Goal: Task Accomplishment & Management: Manage account settings

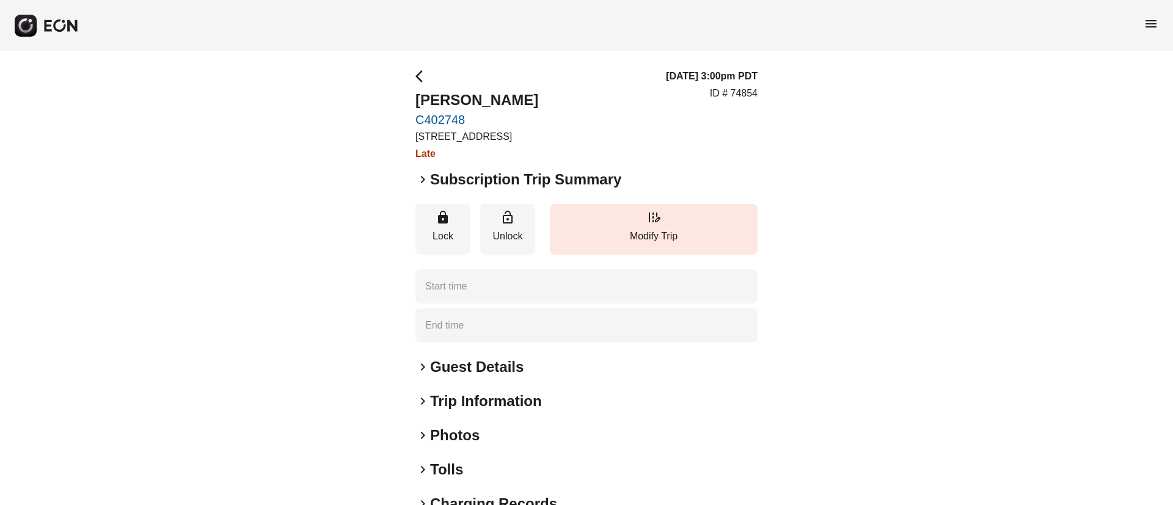
type time "**********"
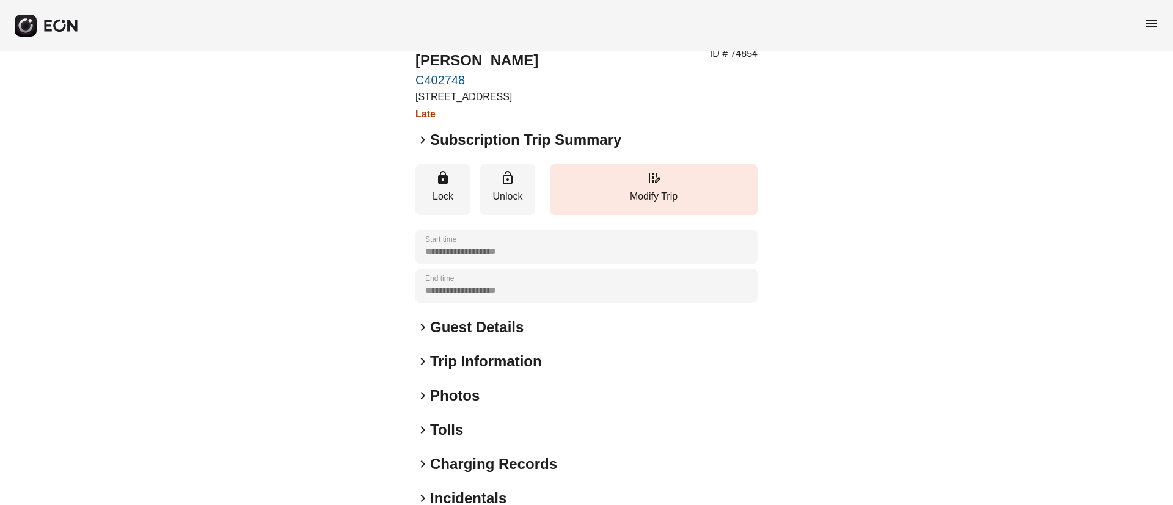
scroll to position [92, 0]
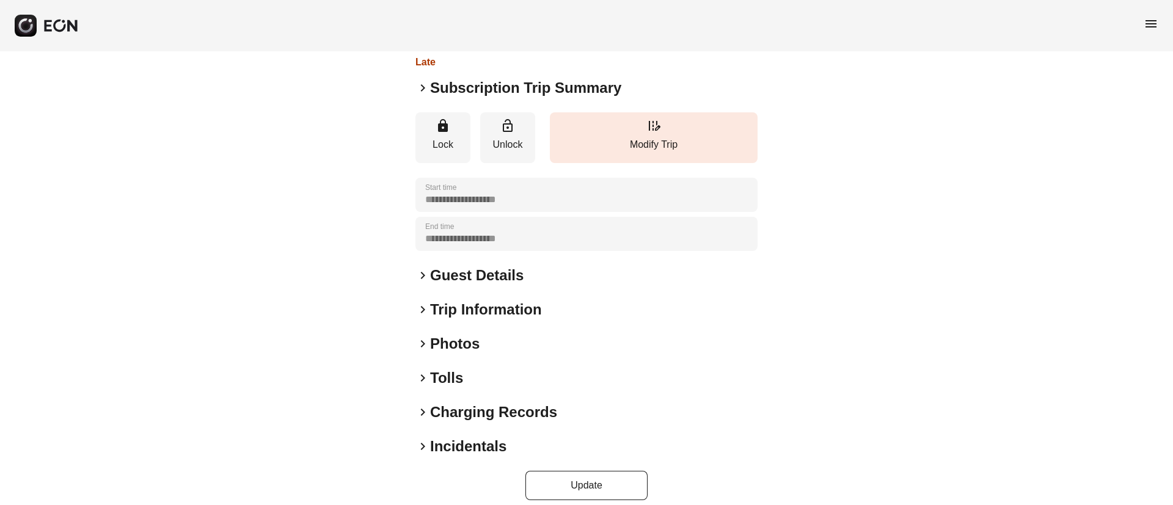
click at [480, 446] on h2 "Incidentals" at bounding box center [468, 447] width 76 height 20
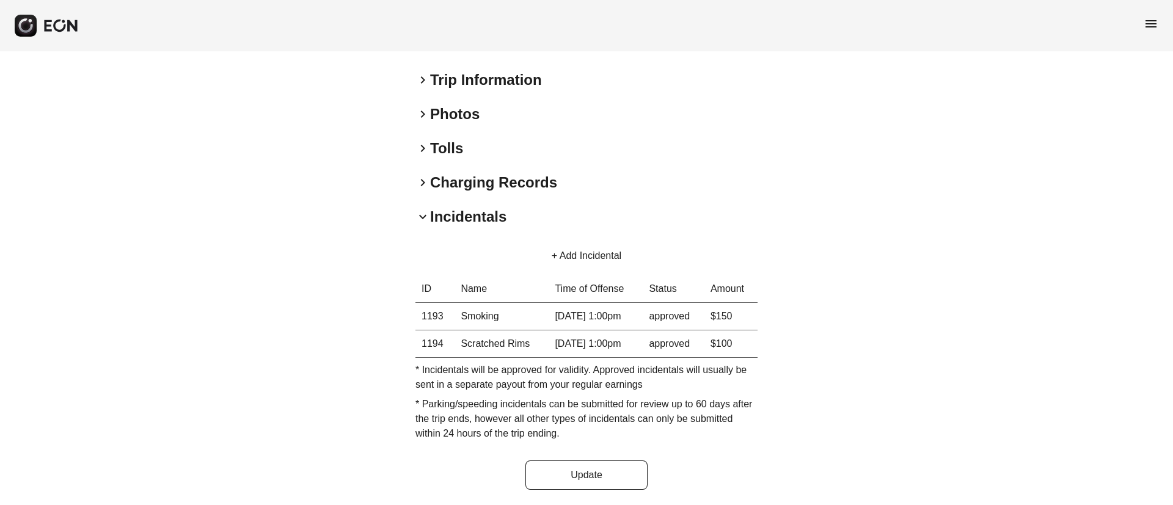
scroll to position [324, 0]
click at [592, 251] on button "+ Add Incidental" at bounding box center [586, 253] width 99 height 29
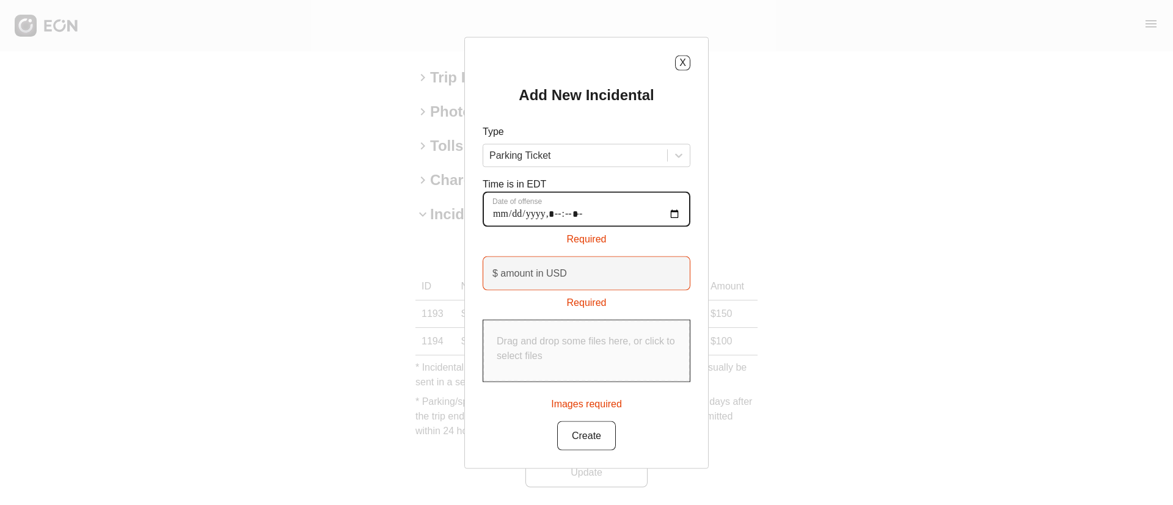
click at [560, 210] on offense "Date of offense" at bounding box center [587, 208] width 208 height 35
click at [669, 210] on offense "Date of offense" at bounding box center [587, 208] width 208 height 35
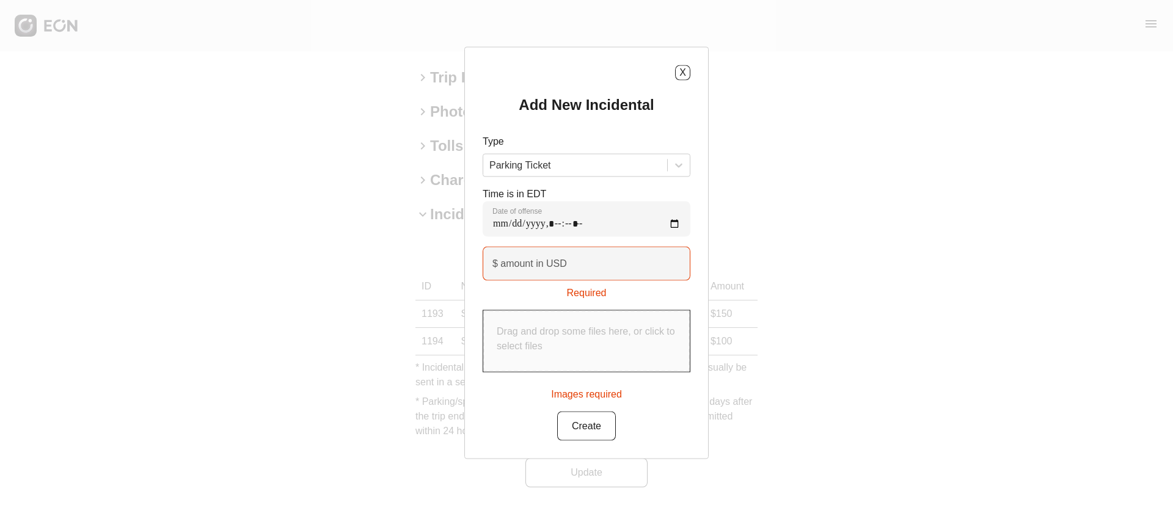
click at [618, 188] on div "Time is in EDT Date of offense" at bounding box center [587, 211] width 208 height 50
click at [673, 225] on offense "Date of offense" at bounding box center [587, 218] width 208 height 35
type offense "**********"
click at [632, 188] on div "Time is in EDT Date of offense" at bounding box center [587, 211] width 208 height 50
click at [573, 266] on USD "$ amount in USD" at bounding box center [587, 263] width 208 height 34
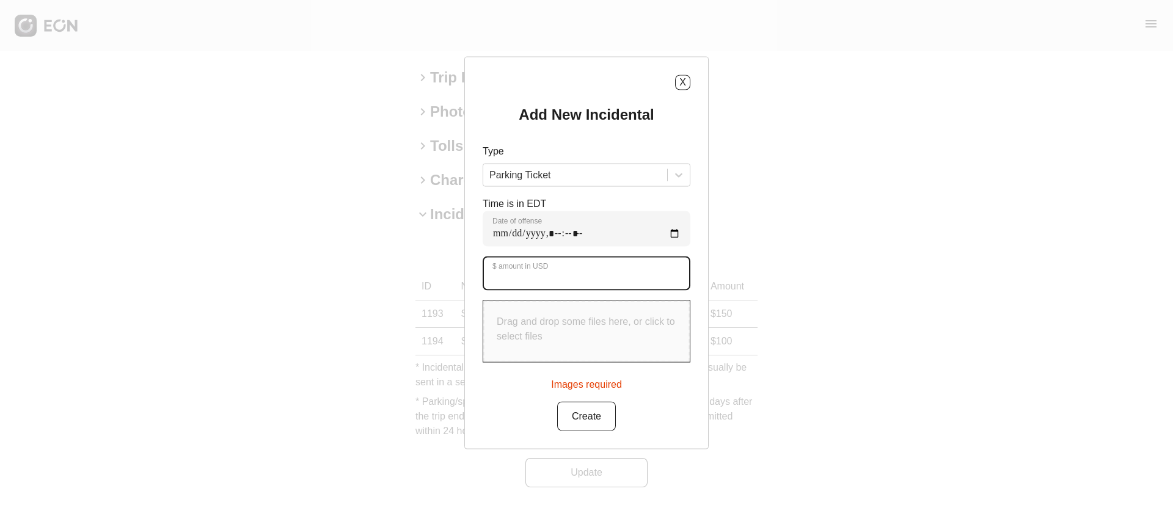
type USD "**"
click at [532, 282] on USD "**" at bounding box center [587, 273] width 208 height 34
click at [533, 319] on p "Drag and drop some files here, or click to select files" at bounding box center [587, 328] width 180 height 29
type input "**********"
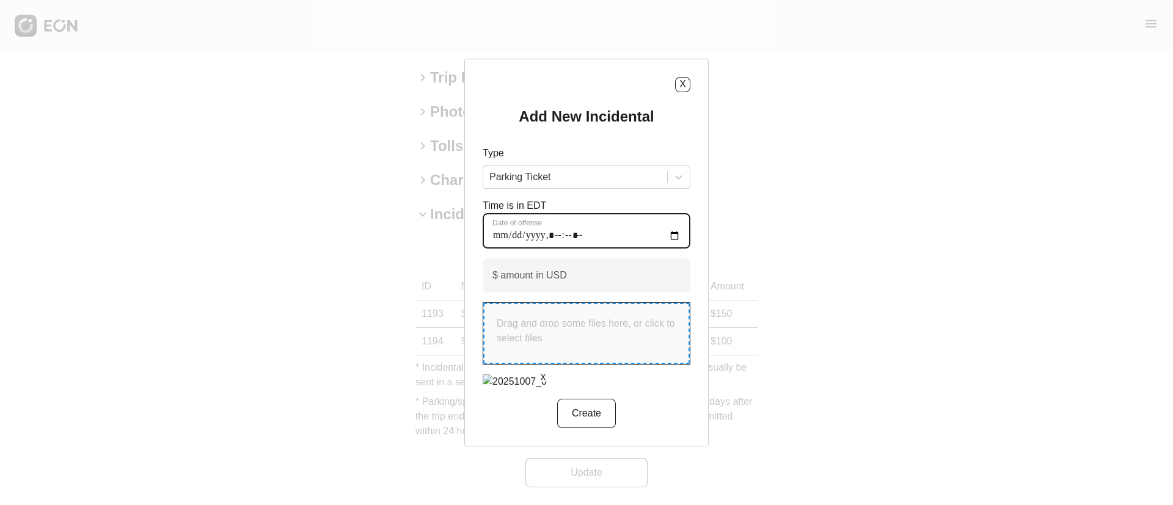
click at [529, 224] on offense "Date of offense" at bounding box center [587, 230] width 208 height 35
click at [594, 225] on offense "Date of offense" at bounding box center [587, 230] width 208 height 35
click at [678, 222] on offense "Date of offense" at bounding box center [587, 230] width 208 height 35
type offense "**********"
click at [610, 213] on offense "Date of offense" at bounding box center [587, 230] width 208 height 35
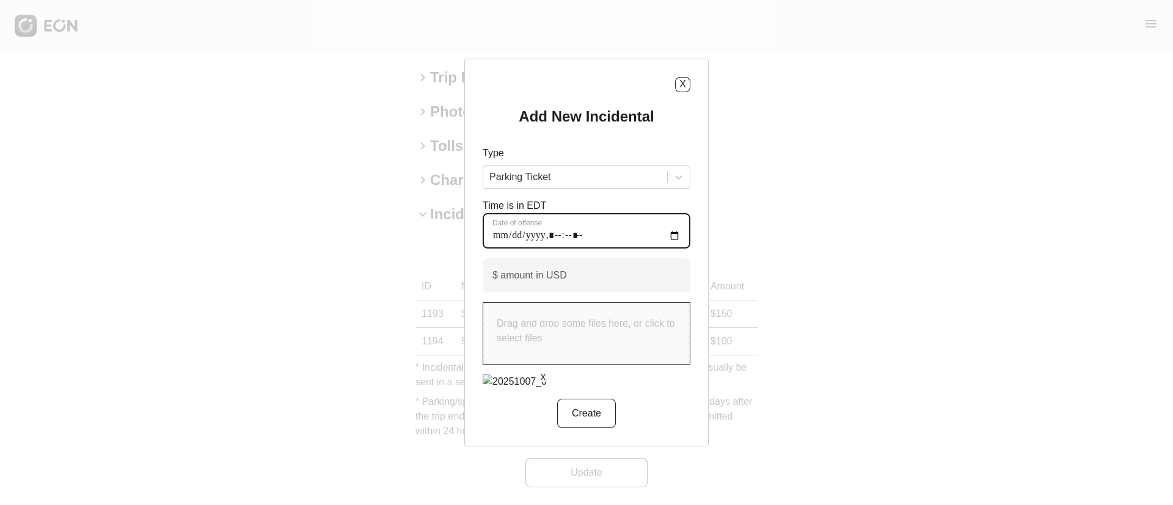
click at [517, 224] on offense "Date of offense" at bounding box center [587, 230] width 208 height 35
click at [515, 227] on offense "Date of offense" at bounding box center [587, 230] width 208 height 35
click at [516, 225] on offense "Date of offense" at bounding box center [587, 230] width 208 height 35
click at [606, 216] on offense "Date of offense" at bounding box center [587, 230] width 208 height 35
click at [590, 428] on button "Create" at bounding box center [586, 413] width 59 height 29
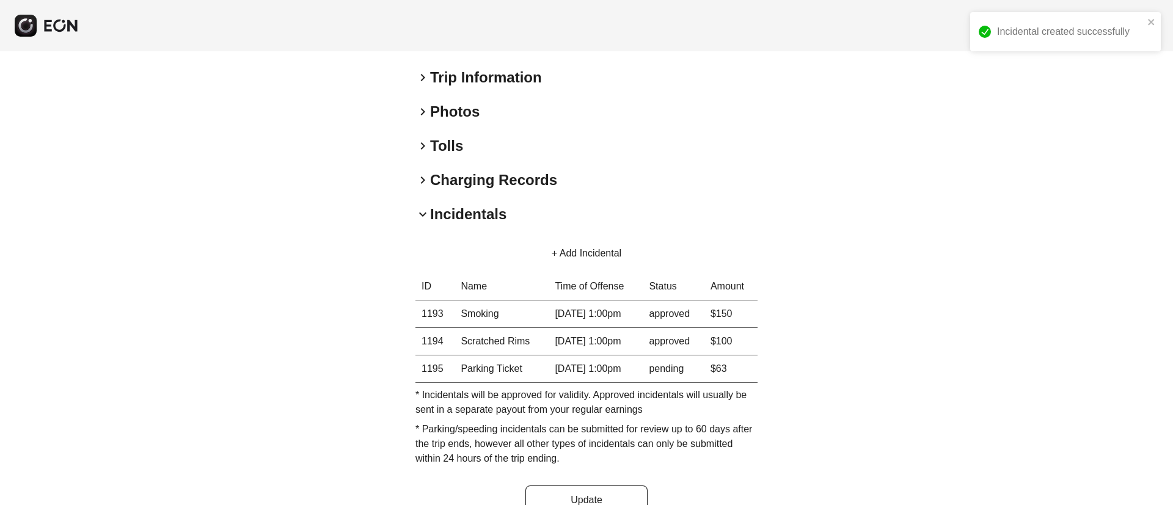
click at [573, 252] on button "+ Add Incidental" at bounding box center [586, 253] width 99 height 29
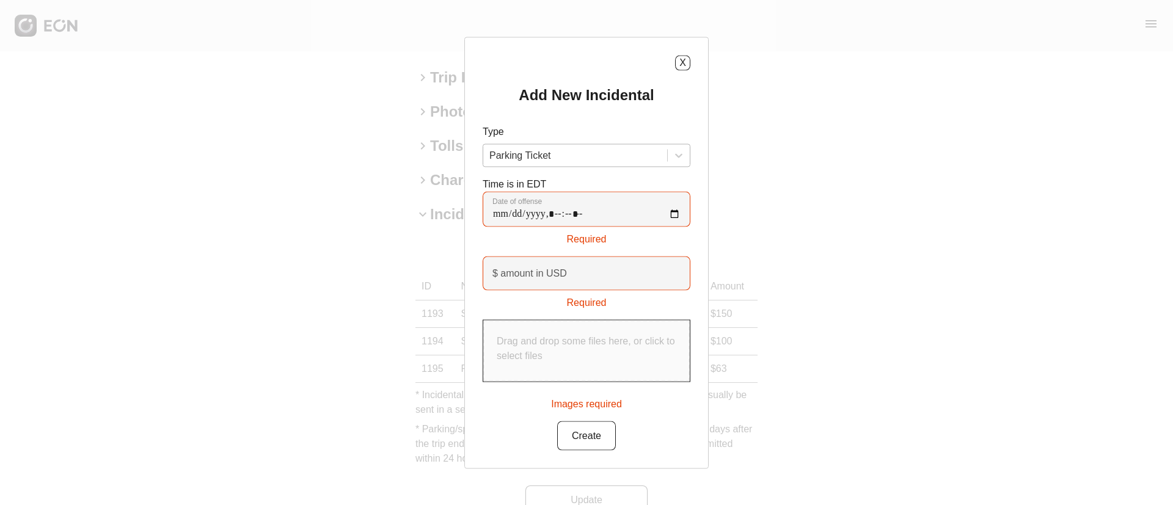
click at [551, 156] on div at bounding box center [575, 155] width 172 height 17
click at [529, 207] on offense "Date of offense" at bounding box center [587, 208] width 208 height 35
click at [675, 210] on offense "Date of offense" at bounding box center [587, 208] width 208 height 35
click at [672, 216] on offense "Date of offense" at bounding box center [587, 208] width 208 height 35
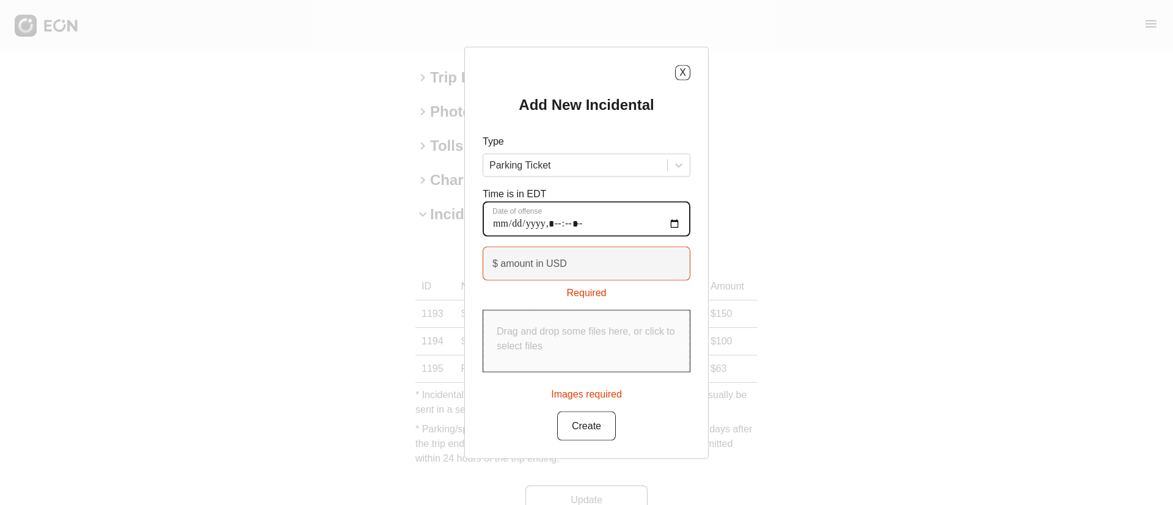
click at [656, 225] on offense "Date of offense" at bounding box center [587, 218] width 208 height 35
click at [675, 224] on offense "Date of offense" at bounding box center [587, 218] width 208 height 35
type offense "**********"
click at [618, 192] on div "Time is in EDT Date of offense" at bounding box center [587, 211] width 208 height 50
click at [571, 266] on USD "$ amount in USD" at bounding box center [587, 263] width 208 height 34
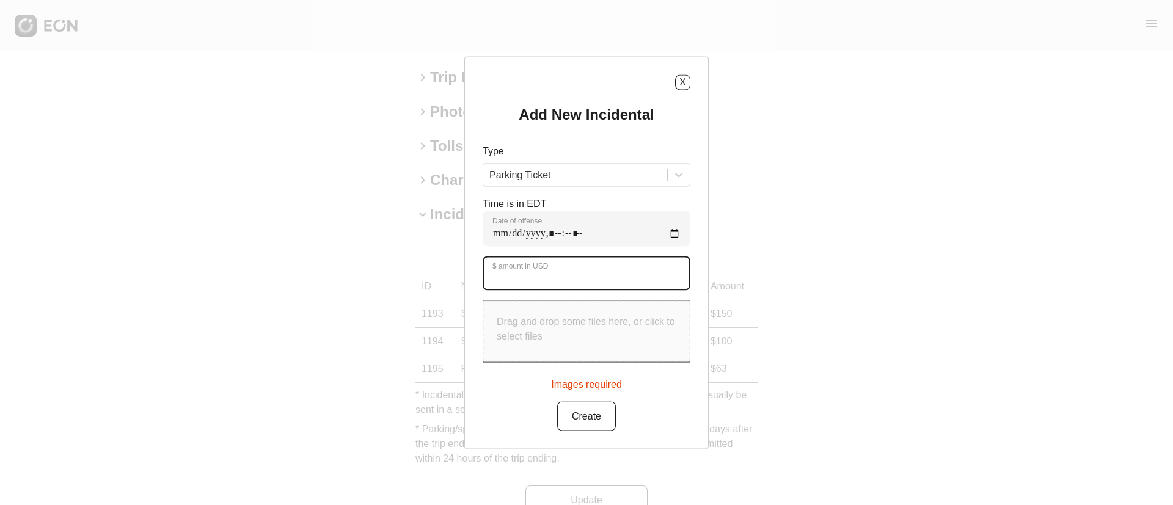
type USD "**"
click at [561, 345] on div "Drag and drop some files here, or click to select files" at bounding box center [586, 331] width 207 height 61
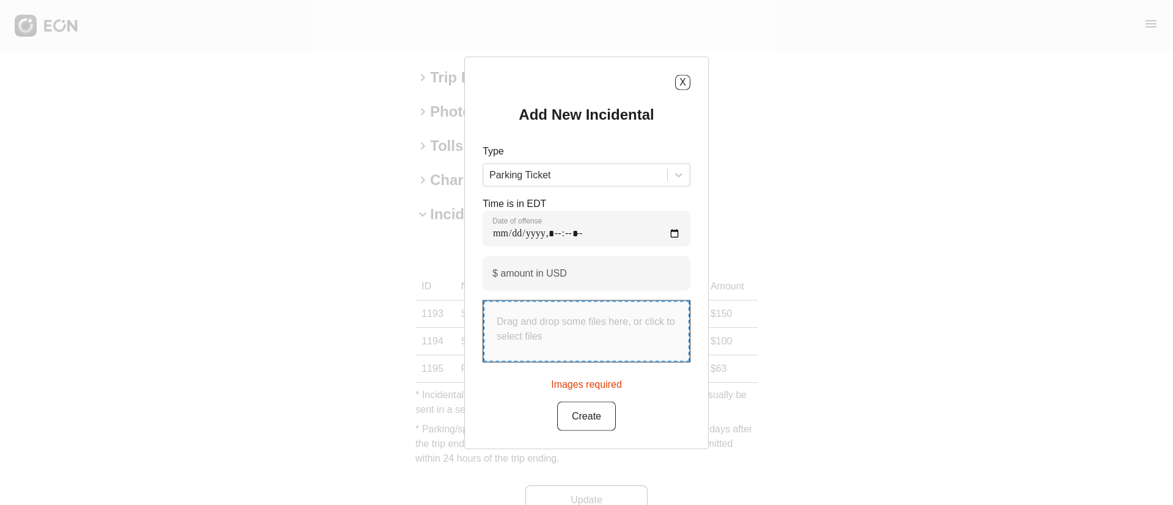
type input "**********"
click at [589, 423] on button "Create" at bounding box center [586, 413] width 59 height 29
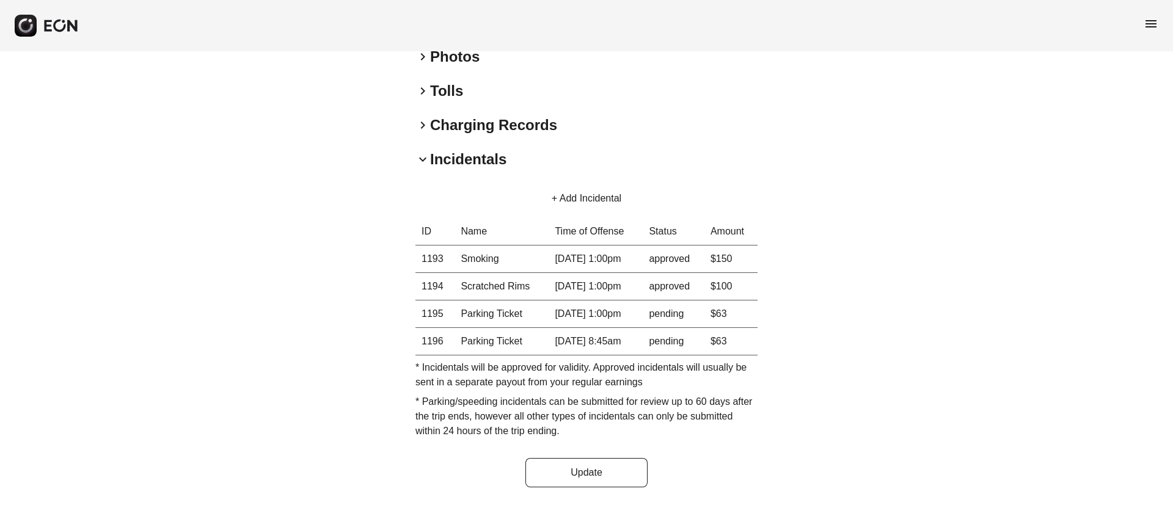
scroll to position [0, 0]
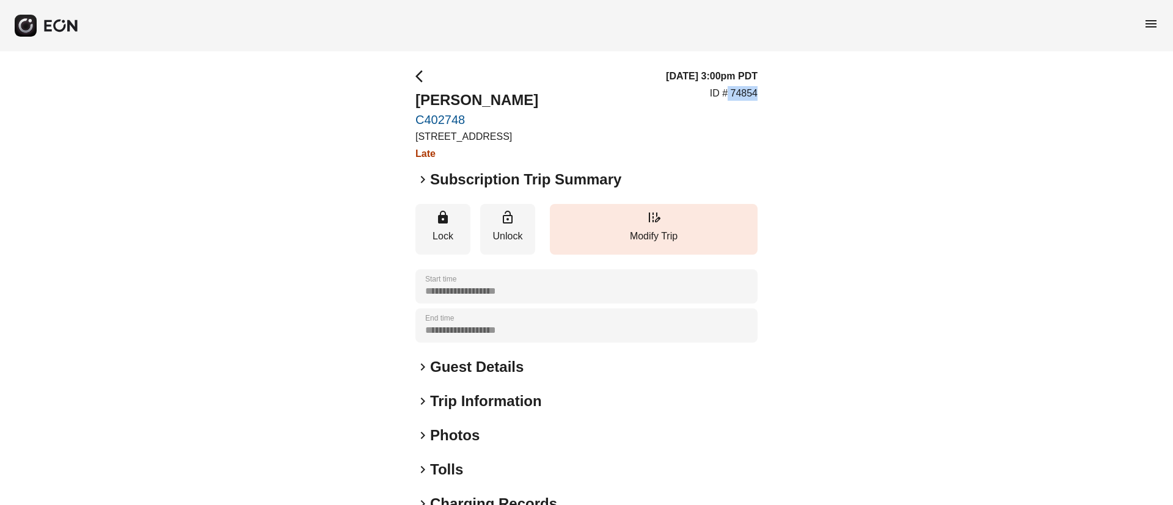
drag, startPoint x: 729, startPoint y: 94, endPoint x: 773, endPoint y: 94, distance: 44.0
click at [773, 94] on div "**********" at bounding box center [586, 467] width 1173 height 833
copy p "74854"
drag, startPoint x: 408, startPoint y: 94, endPoint x: 544, endPoint y: 88, distance: 137.0
click at [544, 88] on div "**********" at bounding box center [586, 467] width 1173 height 833
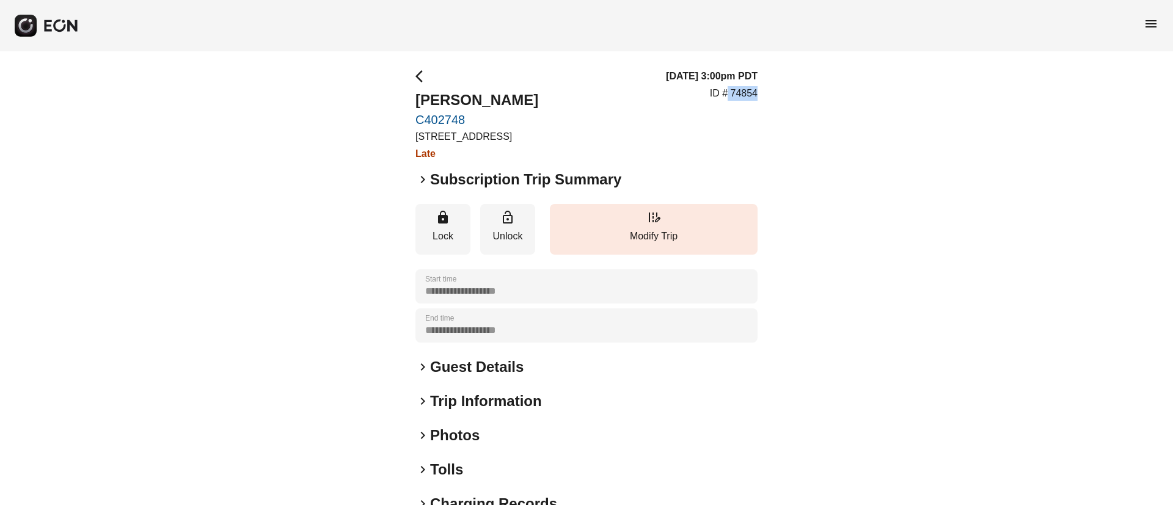
copy h2 "Stanley Williams"
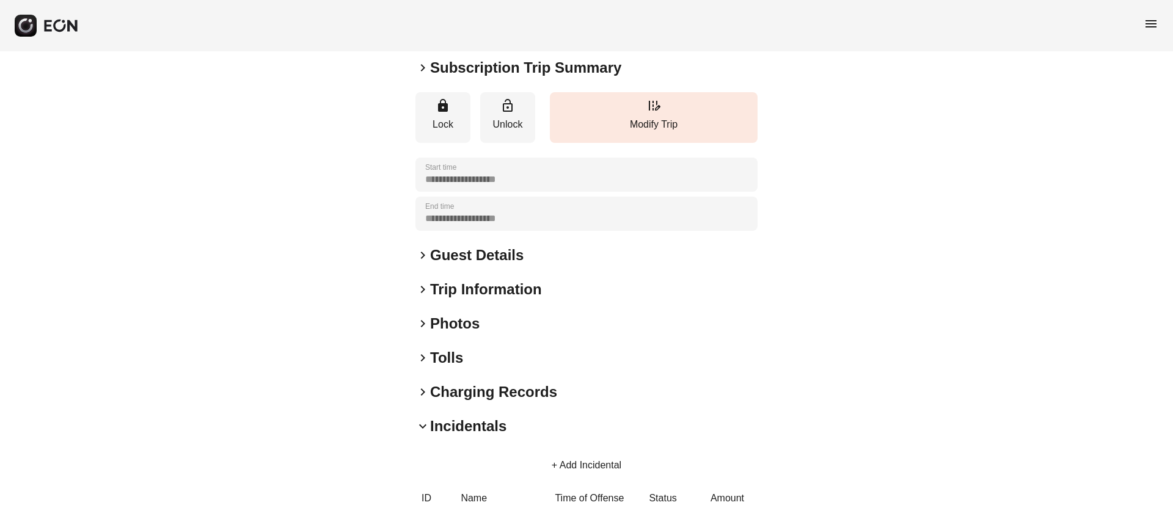
scroll to position [275, 0]
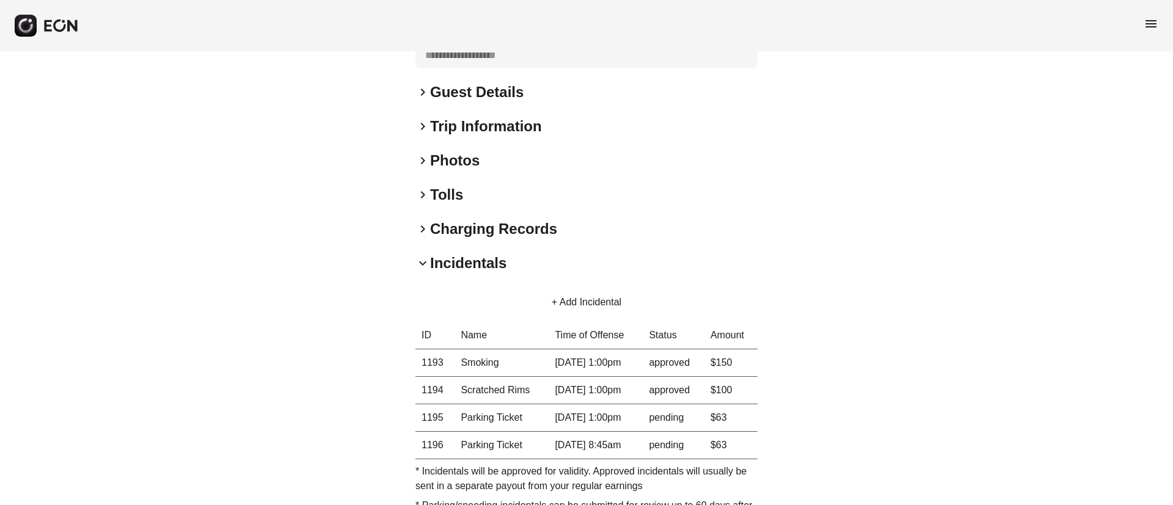
click at [589, 295] on button "+ Add Incidental" at bounding box center [586, 302] width 99 height 29
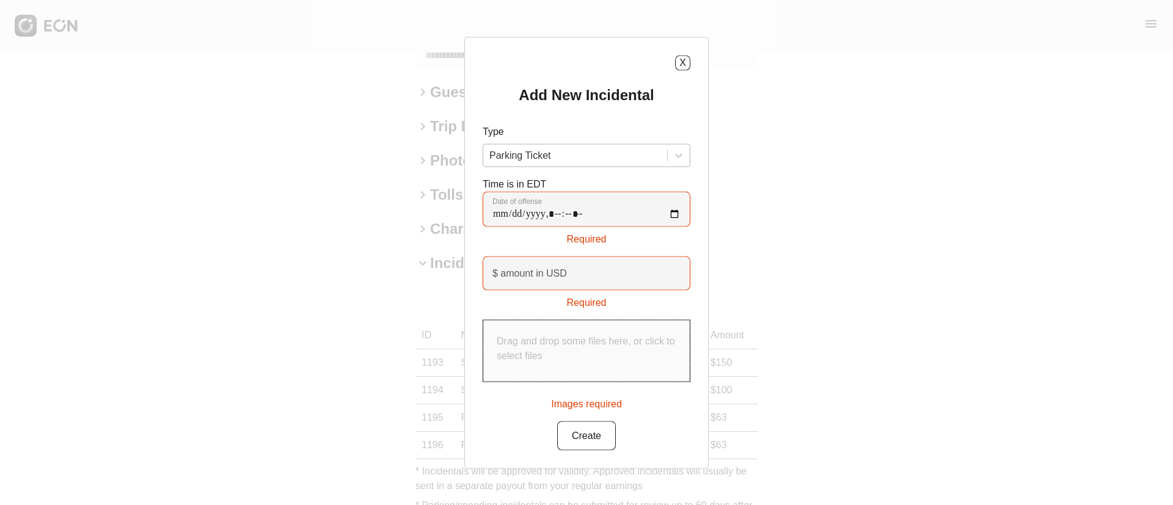
click at [600, 159] on div at bounding box center [575, 155] width 172 height 17
click at [683, 62] on button "X" at bounding box center [682, 62] width 15 height 15
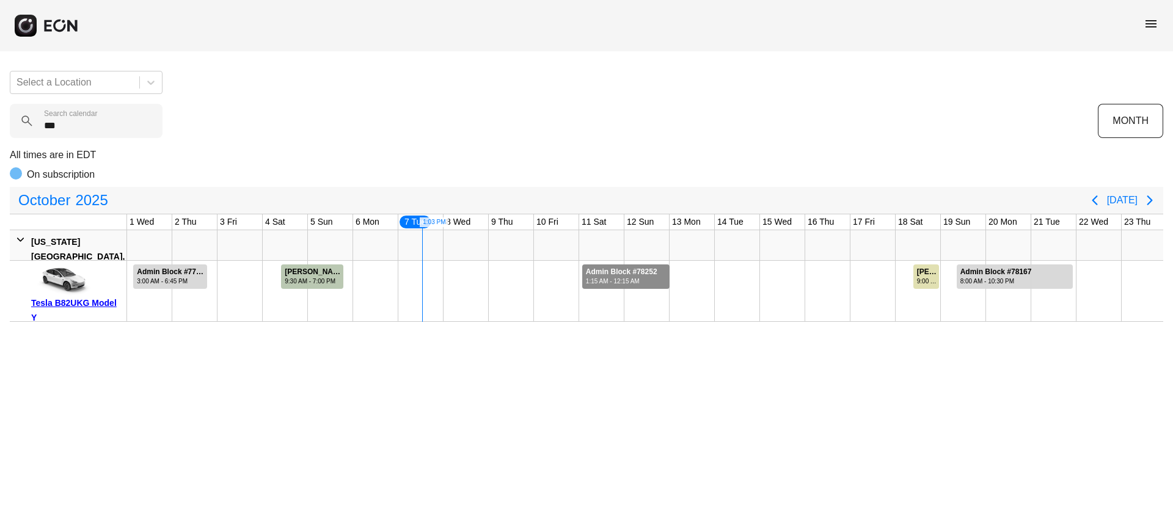
scroll to position [0, 247]
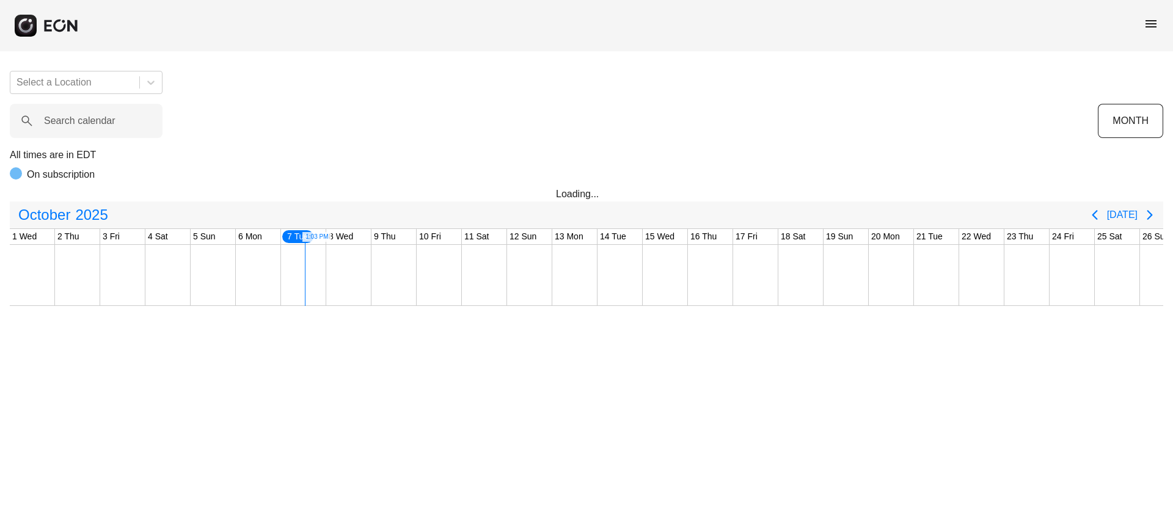
scroll to position [0, 247]
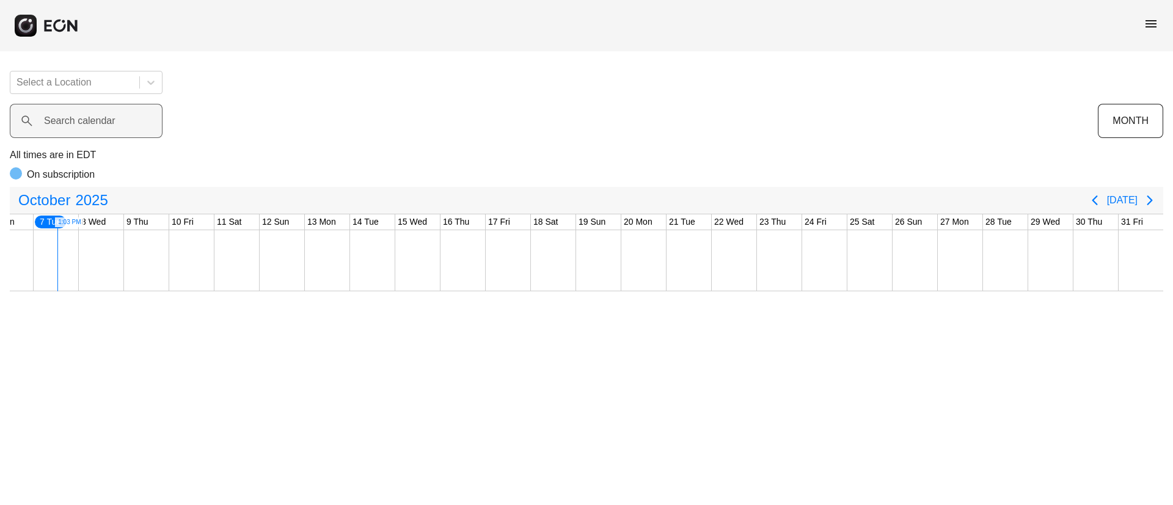
click at [73, 125] on label "Search calendar" at bounding box center [79, 121] width 71 height 15
click at [73, 125] on calendar "Search calendar" at bounding box center [86, 121] width 153 height 34
click at [72, 125] on calendar "Search calendar" at bounding box center [86, 121] width 153 height 34
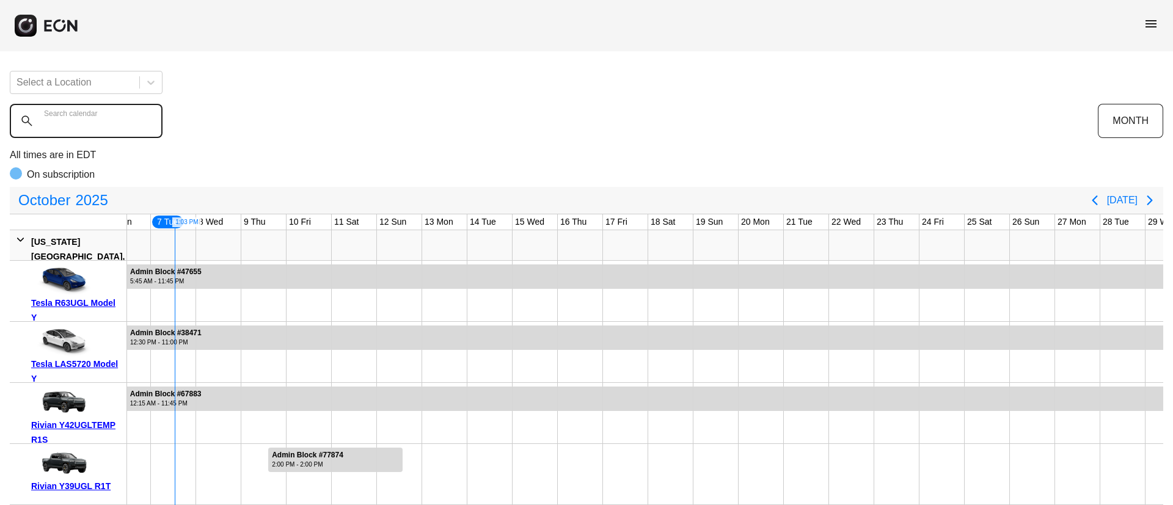
paste calendar "******"
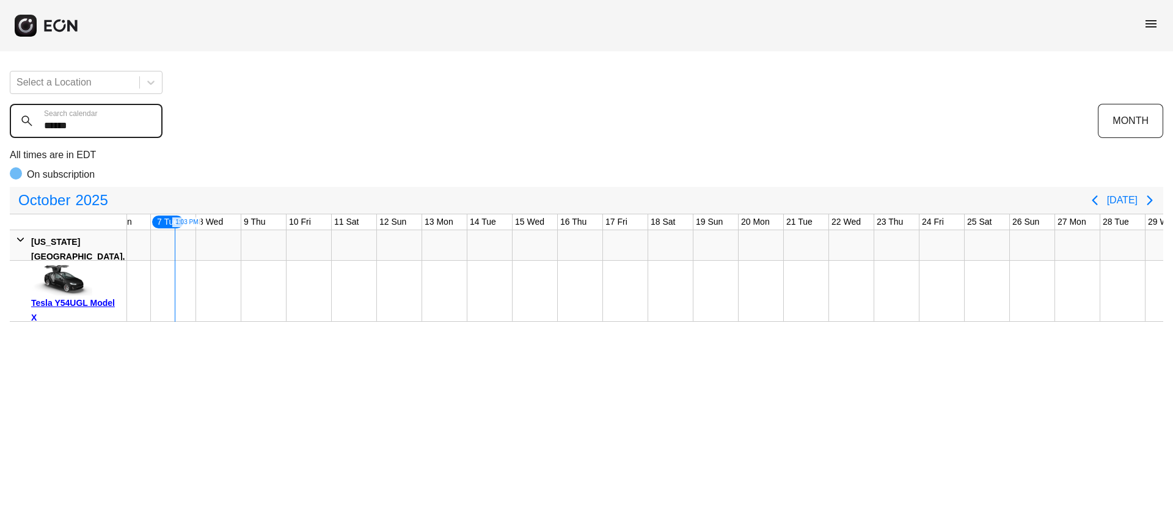
type calendar "******"
drag, startPoint x: 346, startPoint y: 279, endPoint x: 400, endPoint y: 277, distance: 54.4
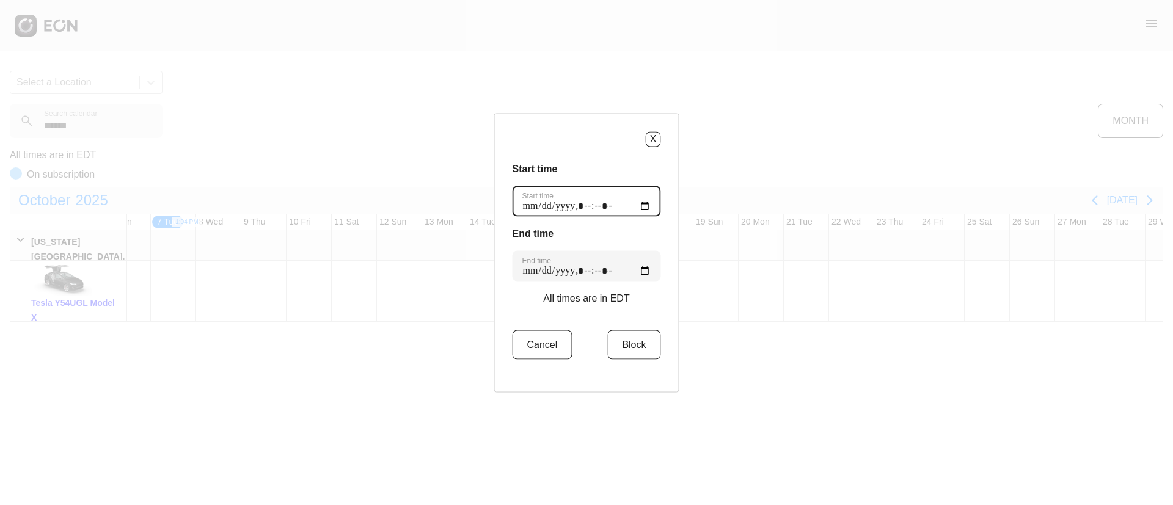
click at [640, 210] on time "Start time" at bounding box center [587, 201] width 148 height 31
type time "**********"
click at [598, 162] on h3 "Start time" at bounding box center [587, 168] width 148 height 15
click at [637, 269] on time "End time" at bounding box center [587, 266] width 148 height 31
type time "**********"
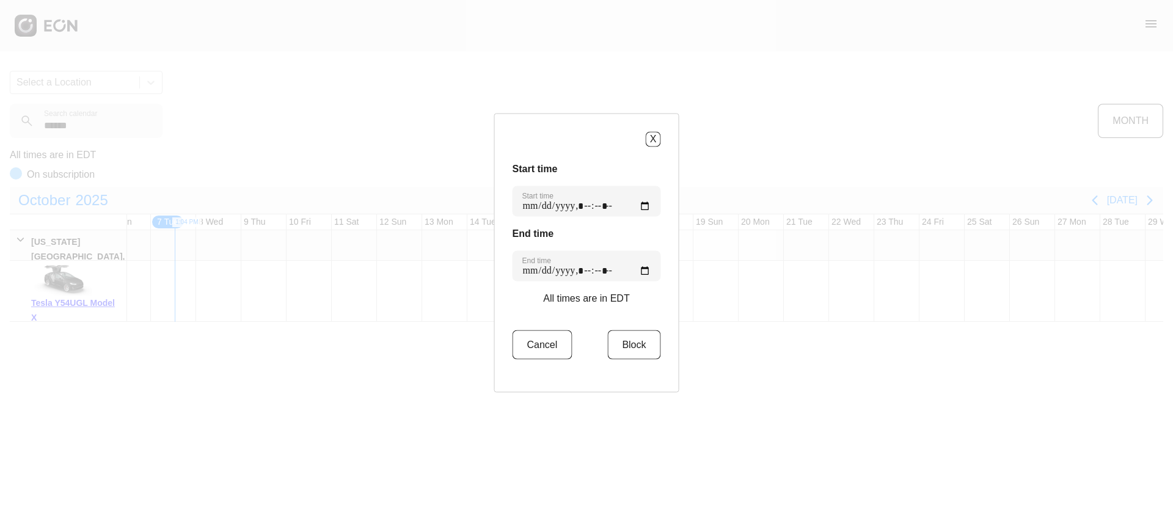
click at [637, 229] on h3 "End time" at bounding box center [587, 233] width 148 height 15
click at [628, 346] on button "Block" at bounding box center [633, 344] width 53 height 29
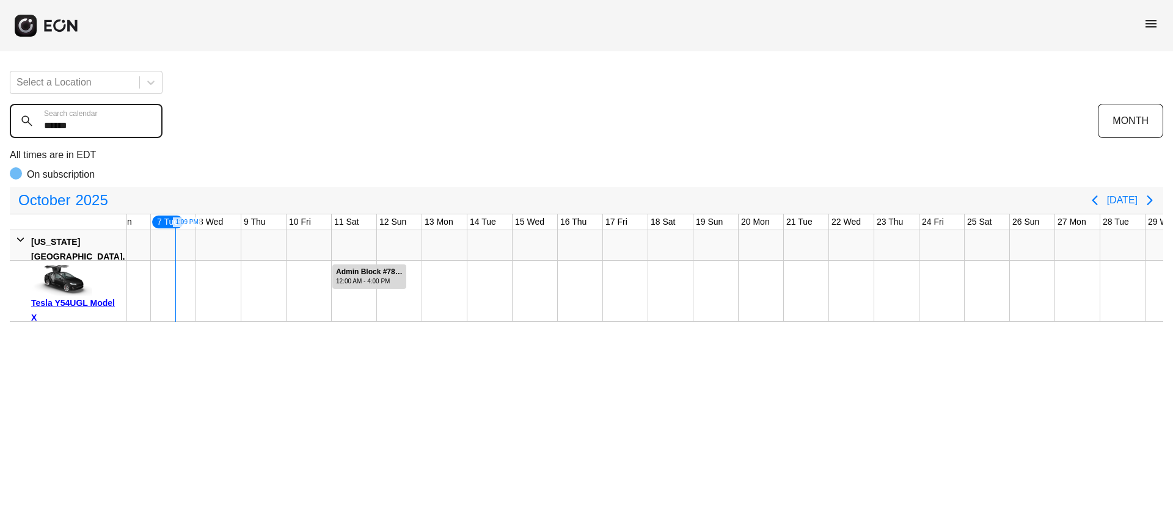
drag, startPoint x: 101, startPoint y: 112, endPoint x: 0, endPoint y: 112, distance: 101.4
click at [0, 112] on div "Select a Location ****** Search calendar MONTH All times are in EDT On subscrip…" at bounding box center [586, 191] width 1173 height 261
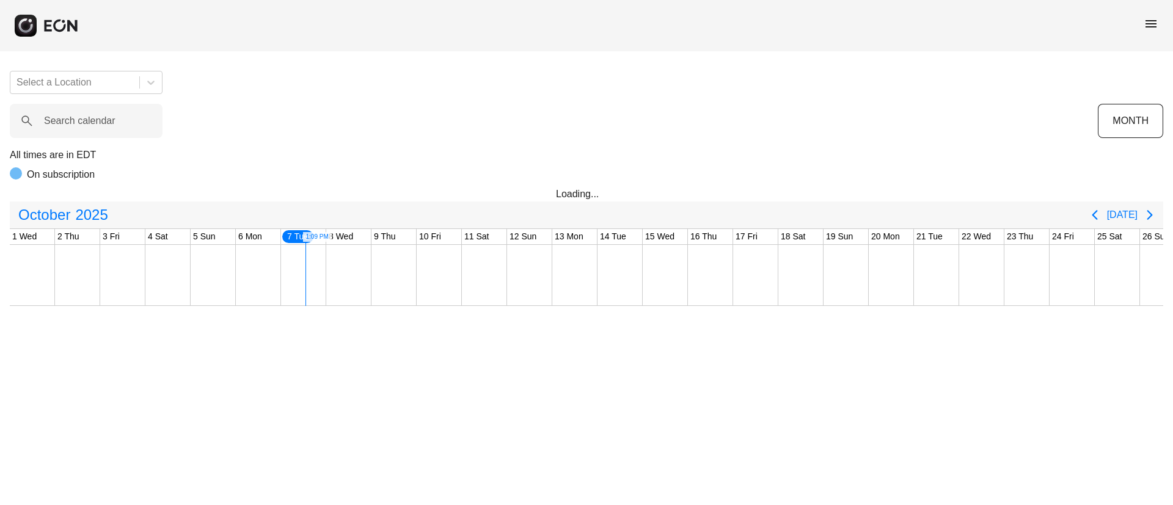
scroll to position [0, 247]
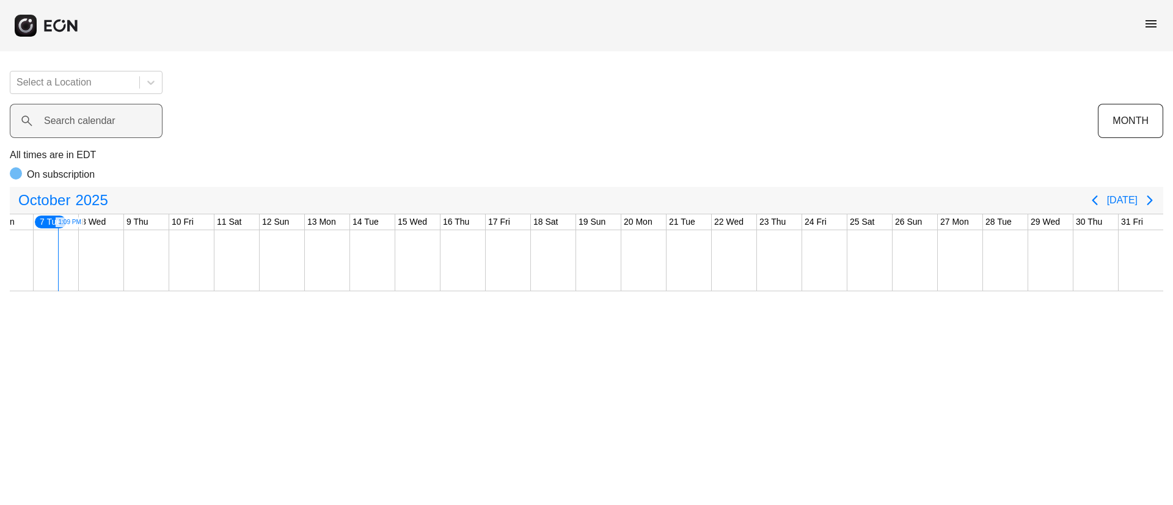
click at [73, 114] on label "Search calendar" at bounding box center [79, 121] width 71 height 15
click at [73, 113] on calendar "Search calendar" at bounding box center [86, 121] width 153 height 34
click at [73, 114] on label "Search calendar" at bounding box center [79, 121] width 71 height 15
click at [73, 113] on calendar "Search calendar" at bounding box center [86, 121] width 153 height 34
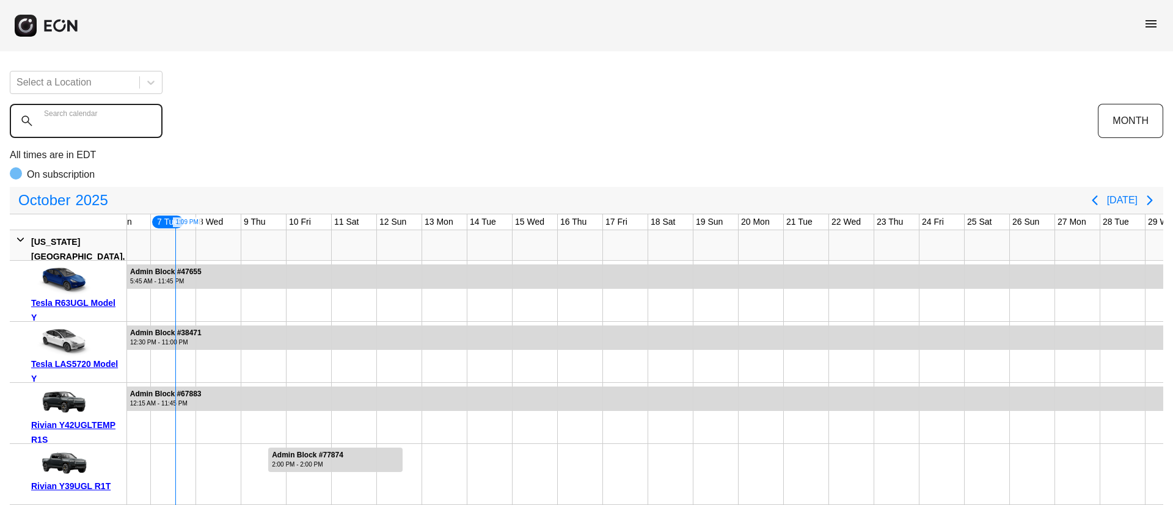
paste calendar "******"
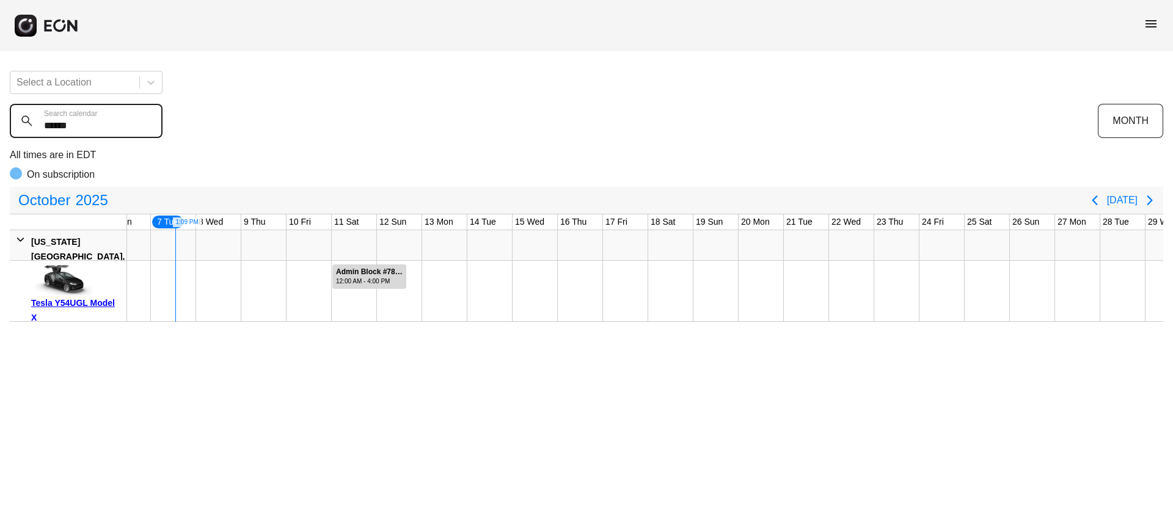
type calendar "******"
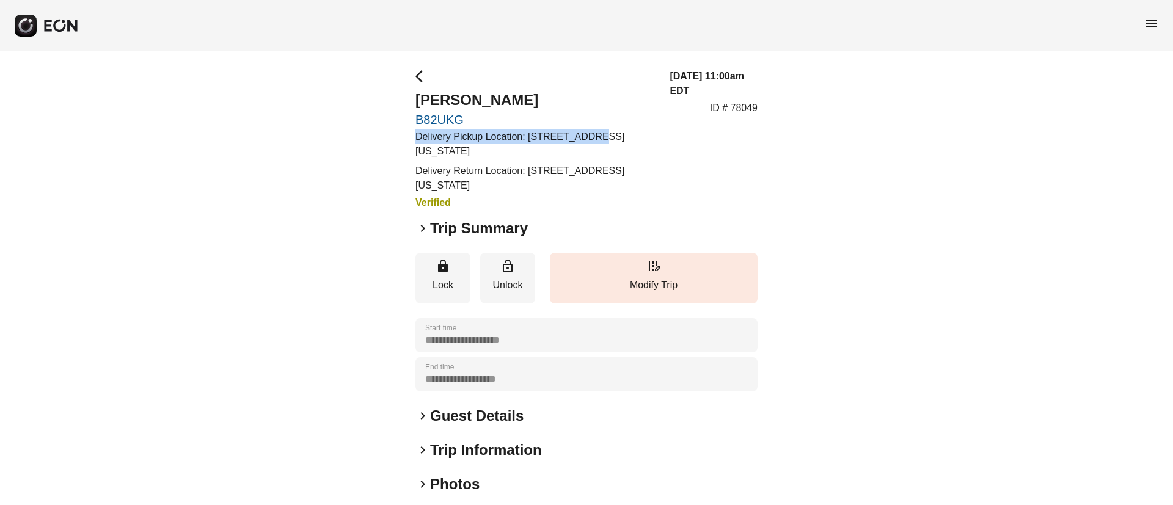
drag, startPoint x: 526, startPoint y: 128, endPoint x: 574, endPoint y: 134, distance: 49.3
click at [580, 134] on div "arrow_back_ios Matthew Koren B82UKG Delivery Pickup Location: 340 West 57th Str…" at bounding box center [536, 139] width 240 height 141
click at [565, 134] on p "Delivery Pickup Location: 340 West 57th Street, New York, NY, USA" at bounding box center [536, 144] width 240 height 29
drag, startPoint x: 527, startPoint y: 138, endPoint x: 618, endPoint y: 137, distance: 91.1
click at [618, 137] on p "Delivery Pickup Location: 340 West 57th Street, New York, NY, USA" at bounding box center [536, 144] width 240 height 29
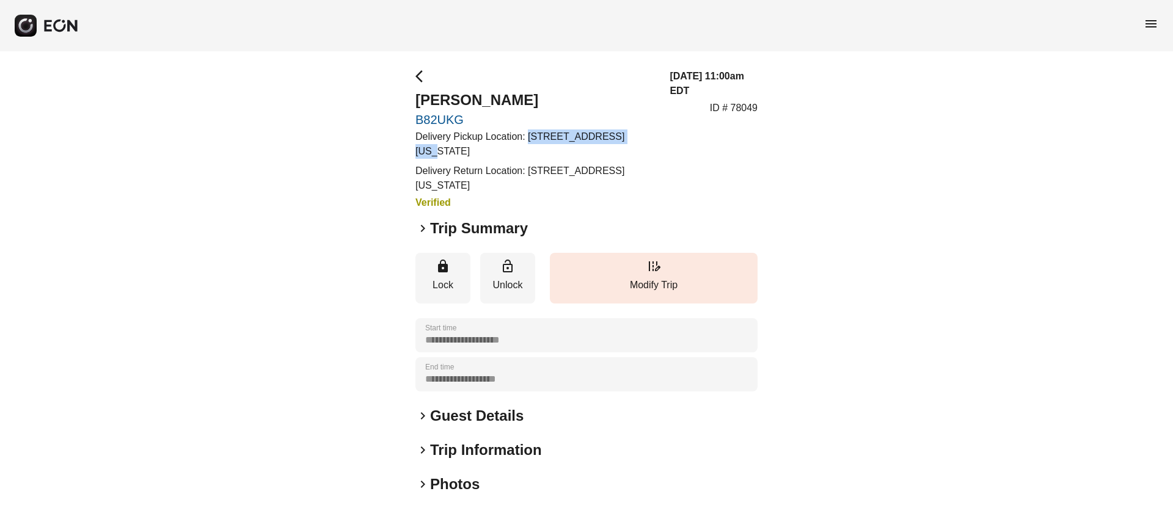
copy p "340 West 57th Street"
click at [648, 153] on p "Delivery Pickup Location: 340 West 57th Street, New York, NY, USA" at bounding box center [536, 144] width 240 height 29
click at [530, 410] on div "keyboard_arrow_right Guest Details" at bounding box center [587, 416] width 342 height 20
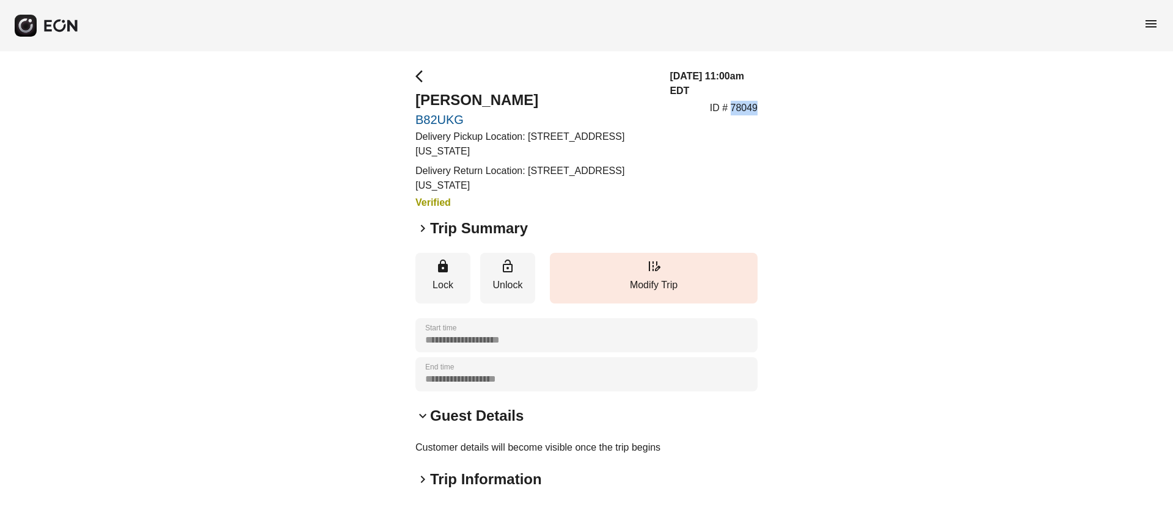
drag, startPoint x: 730, startPoint y: 103, endPoint x: 783, endPoint y: 103, distance: 53.2
click at [783, 103] on div "**********" at bounding box center [586, 369] width 1173 height 637
copy p "78049"
drag, startPoint x: 412, startPoint y: 115, endPoint x: 536, endPoint y: 125, distance: 124.4
click at [536, 125] on div "**********" at bounding box center [586, 369] width 1173 height 637
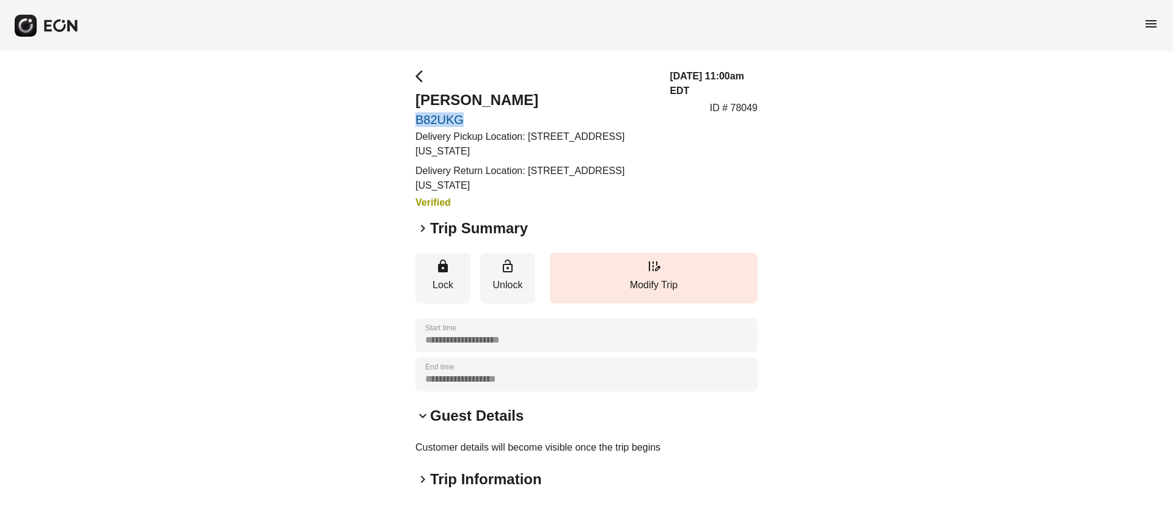
copy link "B82UKG"
drag, startPoint x: 421, startPoint y: 98, endPoint x: 554, endPoint y: 90, distance: 132.8
click at [554, 90] on h2 "Matthew Koren" at bounding box center [536, 100] width 240 height 20
copy h2 "Matthew Koren"
click at [579, 119] on link "B82UKG" at bounding box center [536, 119] width 240 height 15
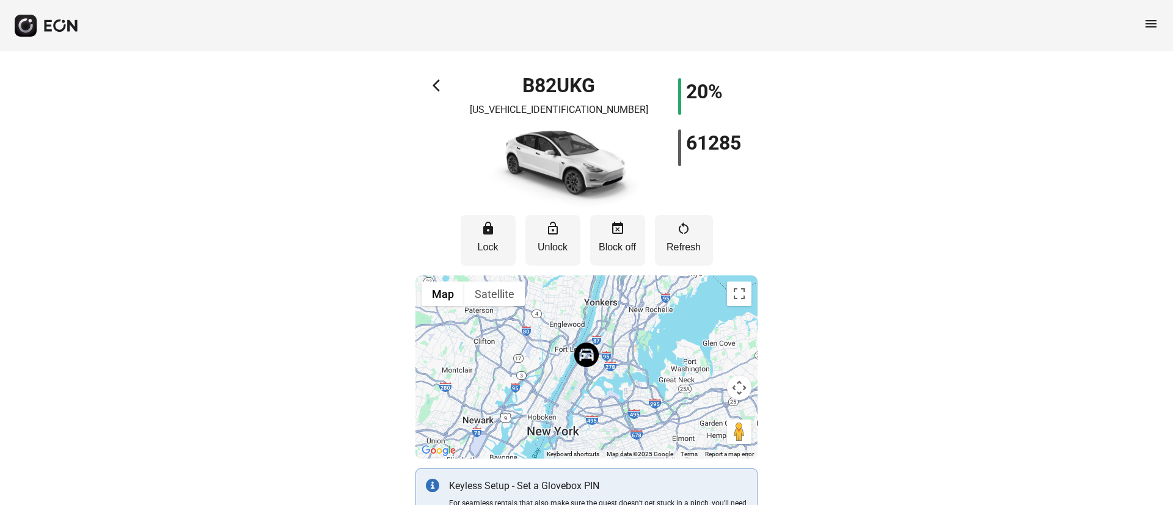
click at [439, 92] on span "arrow_back_ios" at bounding box center [440, 85] width 15 height 15
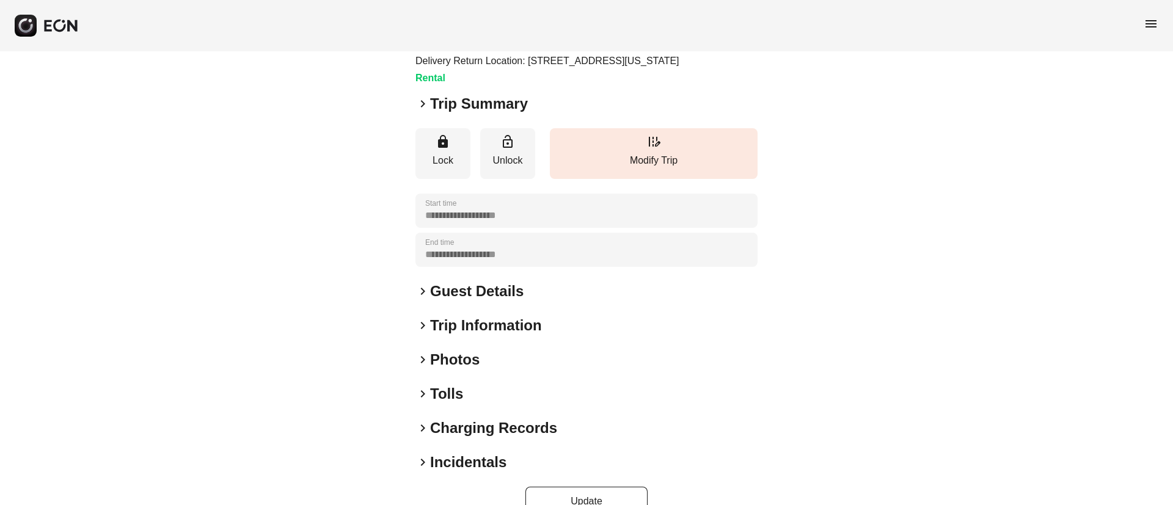
scroll to position [153, 0]
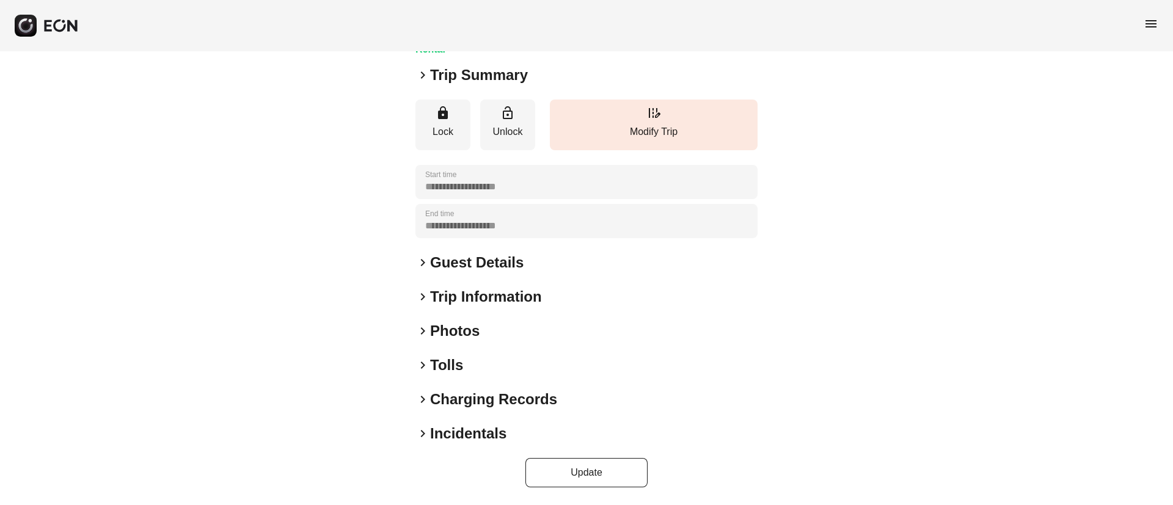
click at [474, 325] on h2 "Photos" at bounding box center [454, 331] width 49 height 20
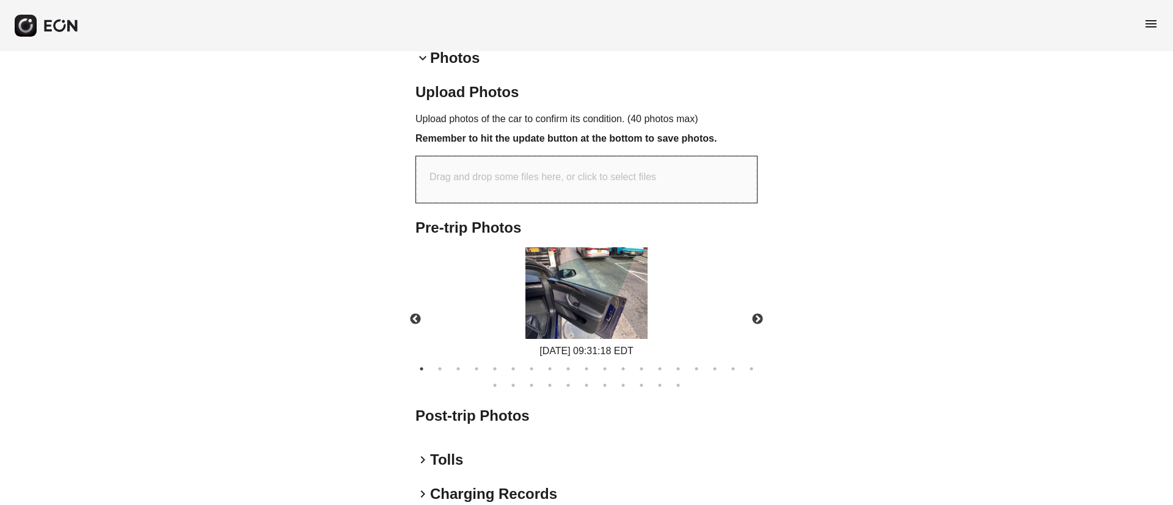
scroll to position [430, 0]
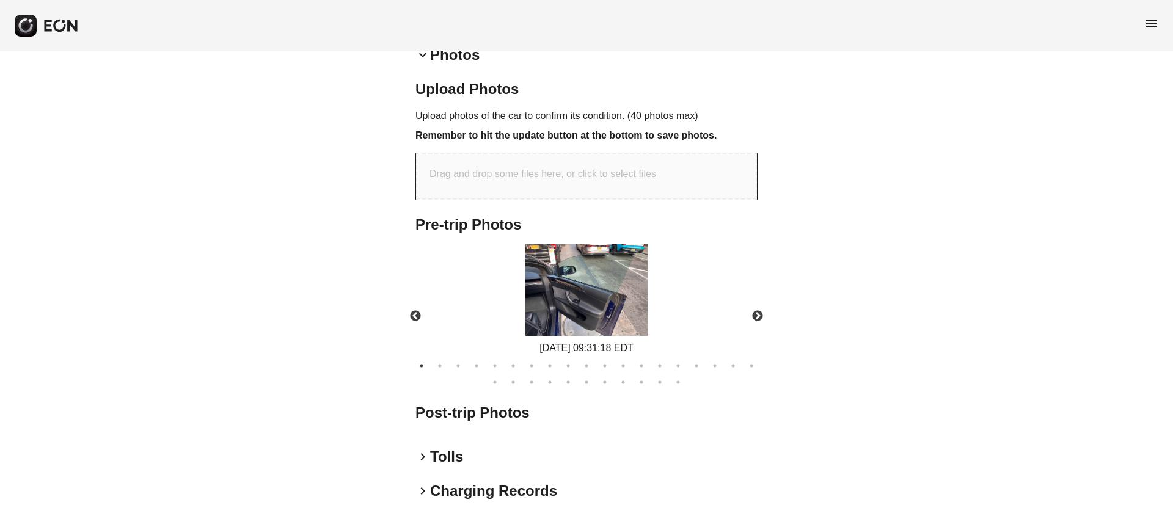
click at [585, 304] on img at bounding box center [587, 290] width 122 height 92
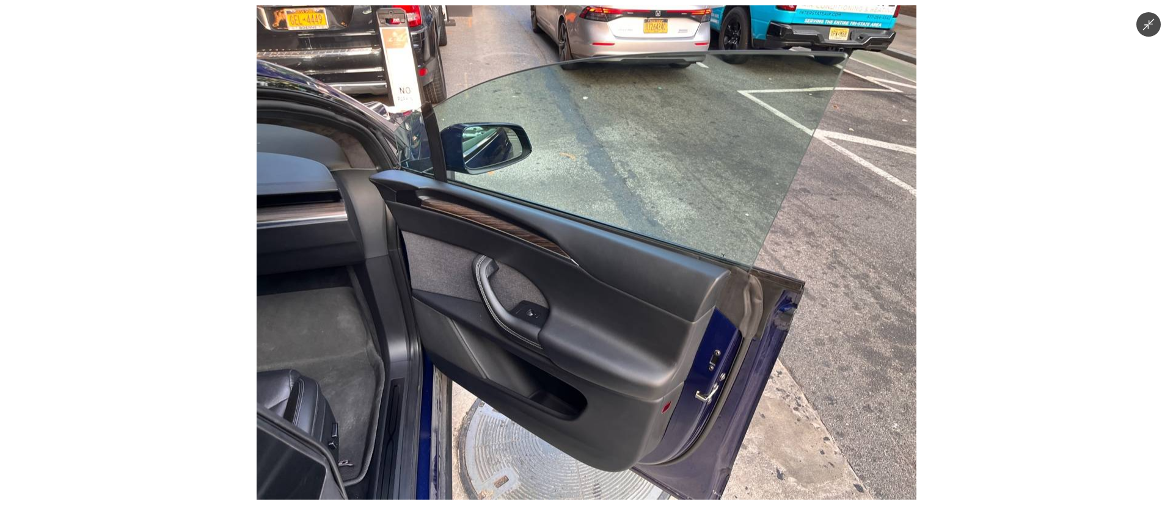
click at [585, 304] on img at bounding box center [587, 252] width 660 height 495
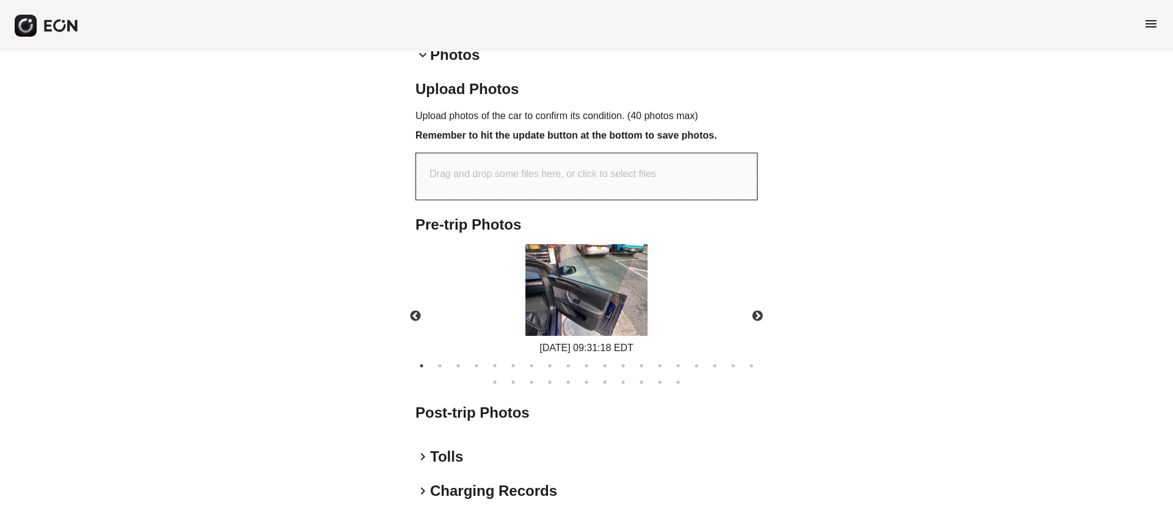
click at [585, 304] on img at bounding box center [587, 290] width 122 height 92
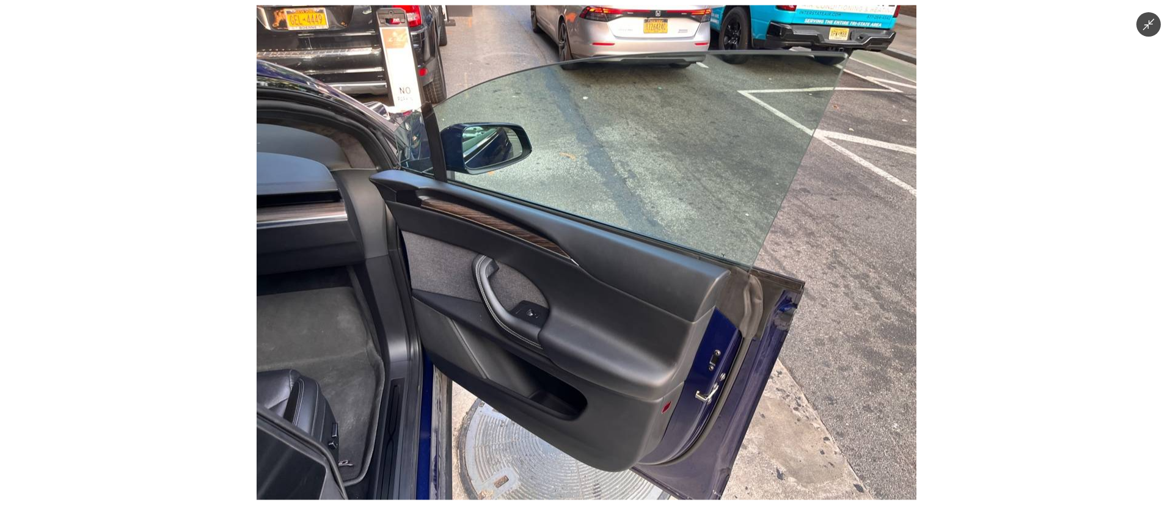
click at [585, 304] on img at bounding box center [587, 252] width 660 height 495
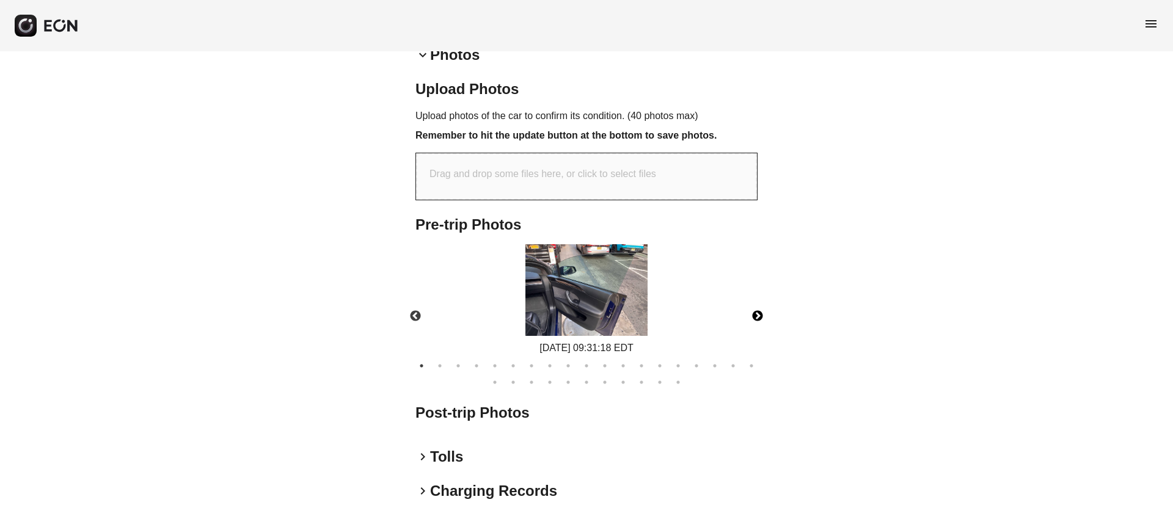
click at [762, 317] on button "Next" at bounding box center [757, 316] width 43 height 43
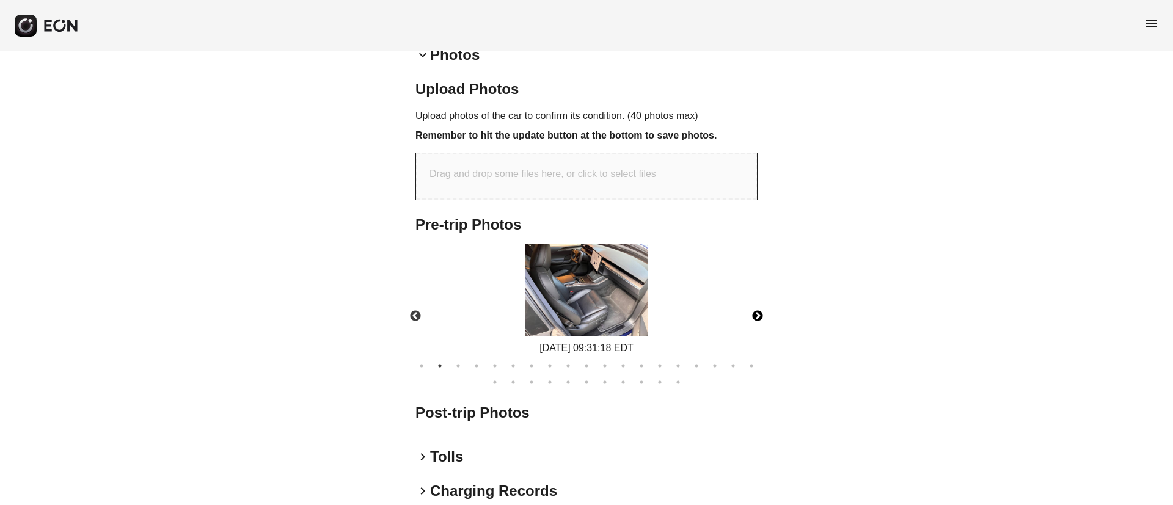
click at [581, 303] on img at bounding box center [587, 290] width 122 height 92
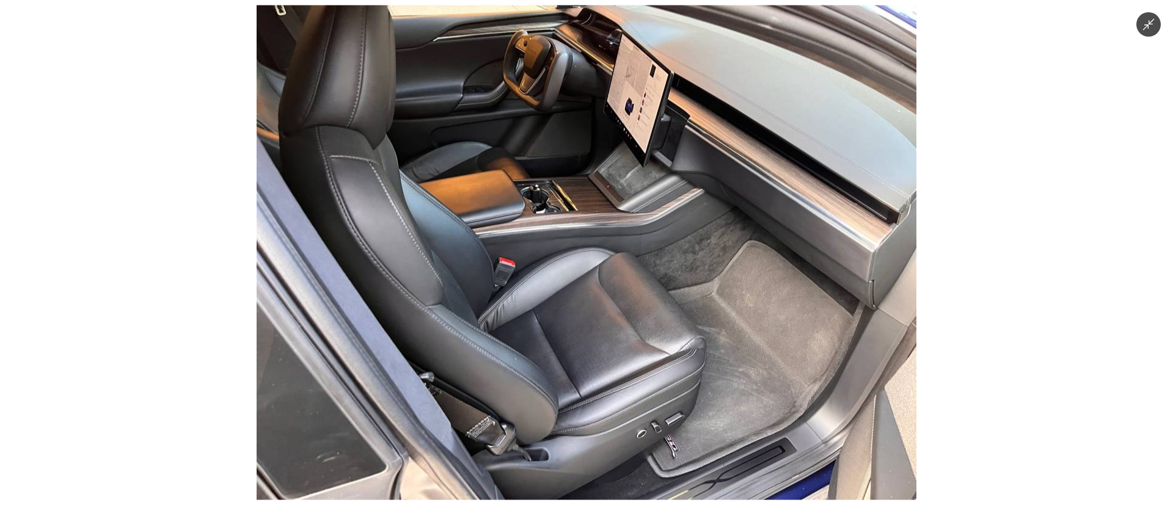
click at [703, 335] on img at bounding box center [587, 252] width 660 height 495
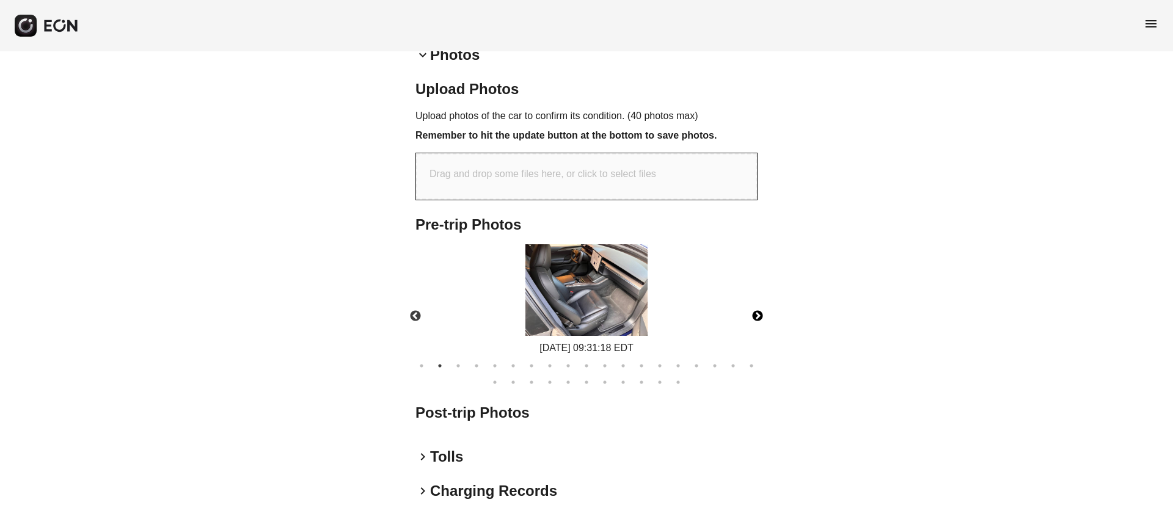
click at [628, 305] on img at bounding box center [587, 290] width 122 height 92
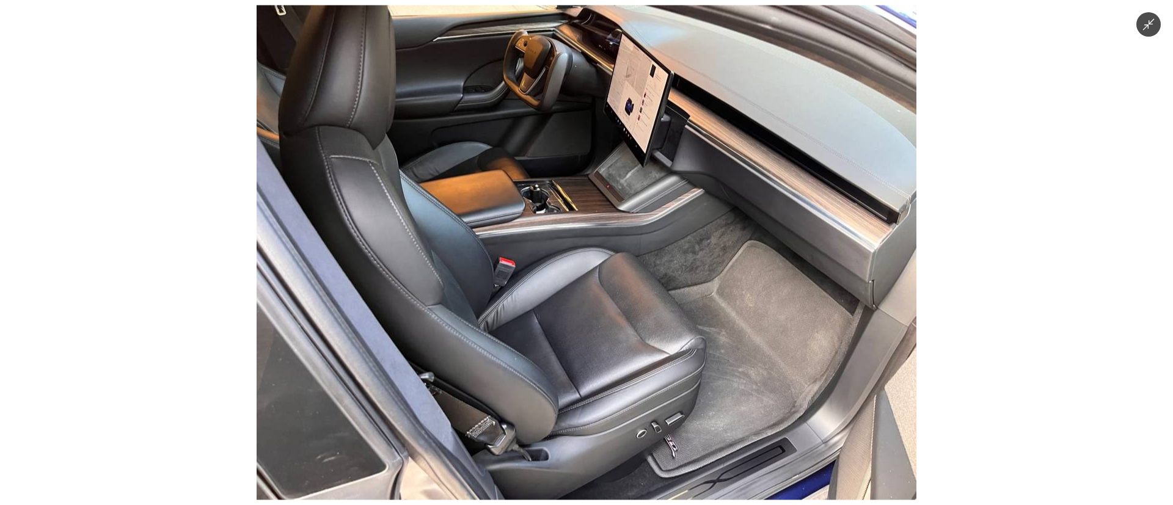
click at [618, 372] on img at bounding box center [587, 252] width 660 height 495
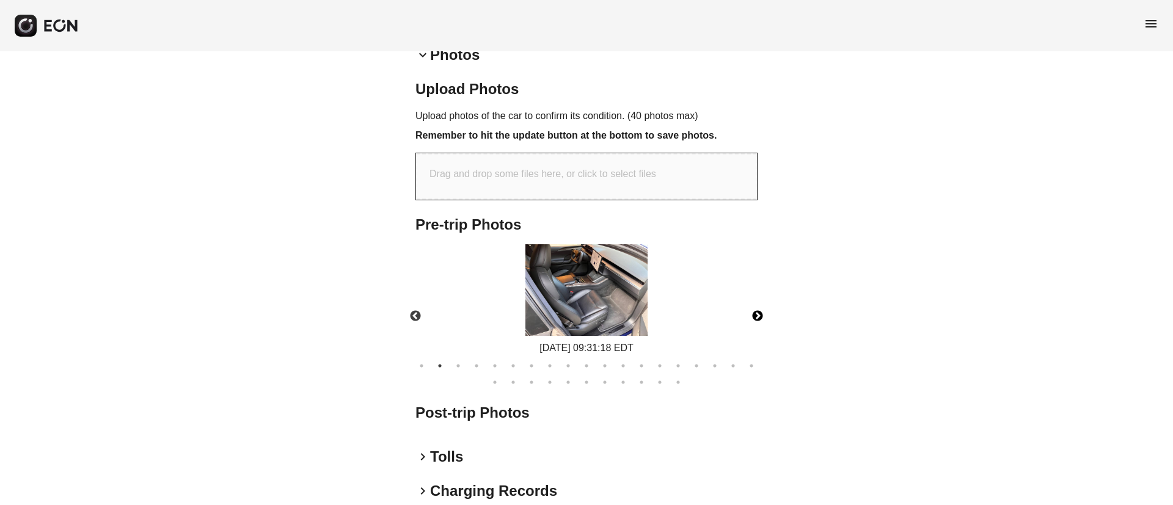
click at [751, 315] on button "Next" at bounding box center [757, 316] width 43 height 43
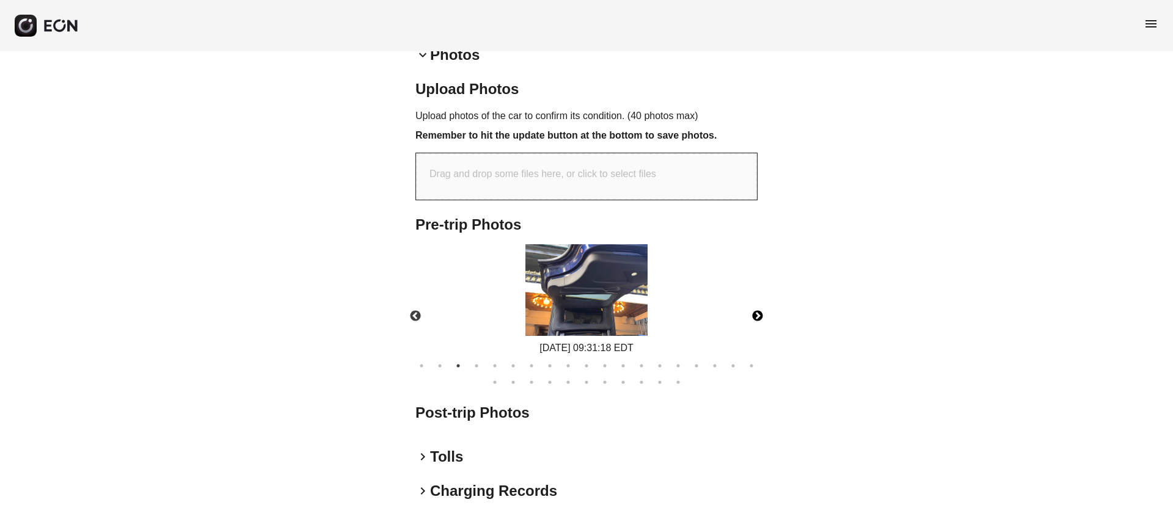
click at [598, 292] on img at bounding box center [587, 290] width 122 height 92
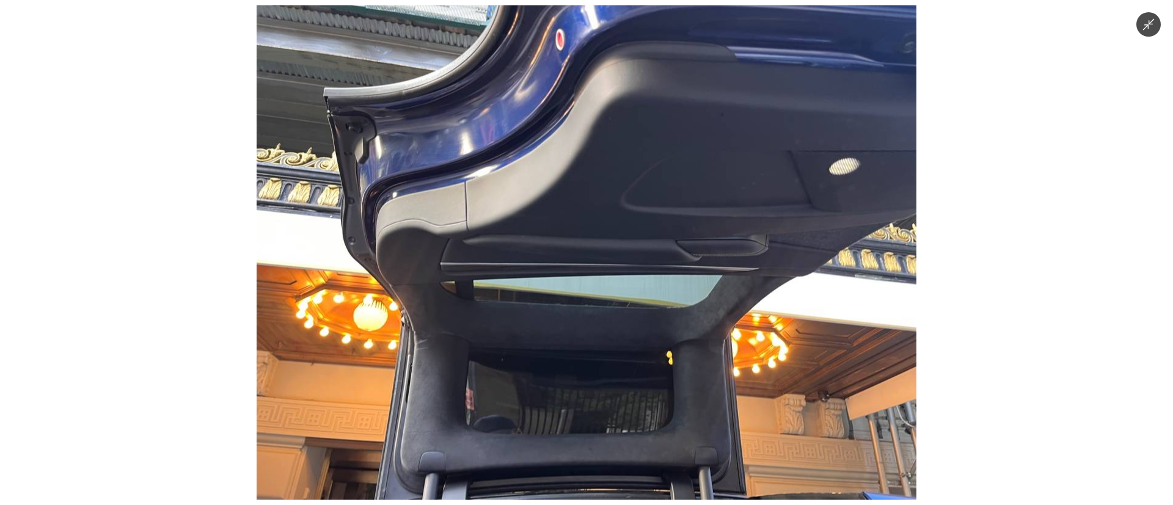
click at [598, 292] on img at bounding box center [587, 252] width 660 height 495
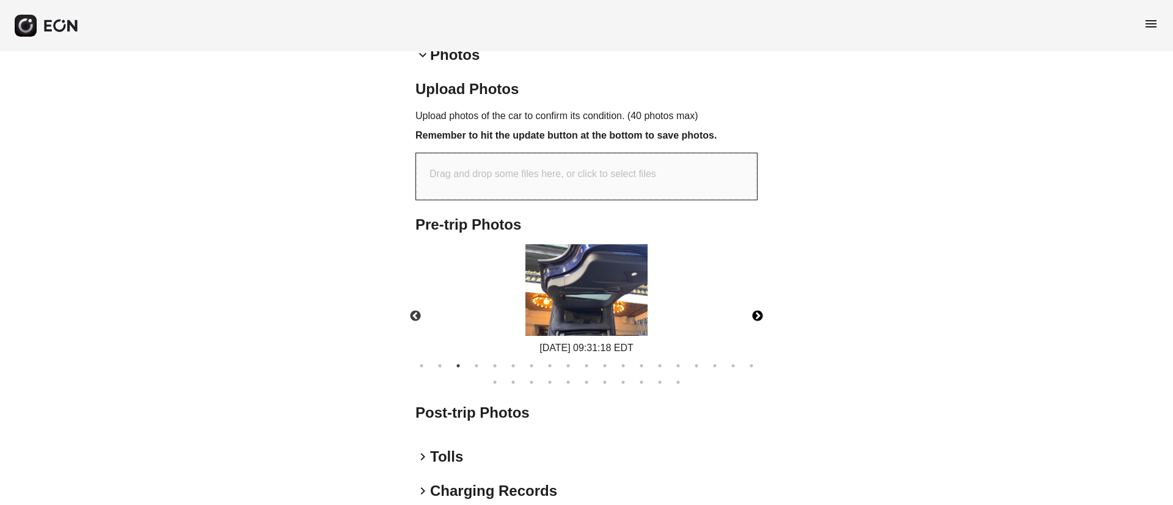
click at [598, 292] on img at bounding box center [587, 290] width 122 height 92
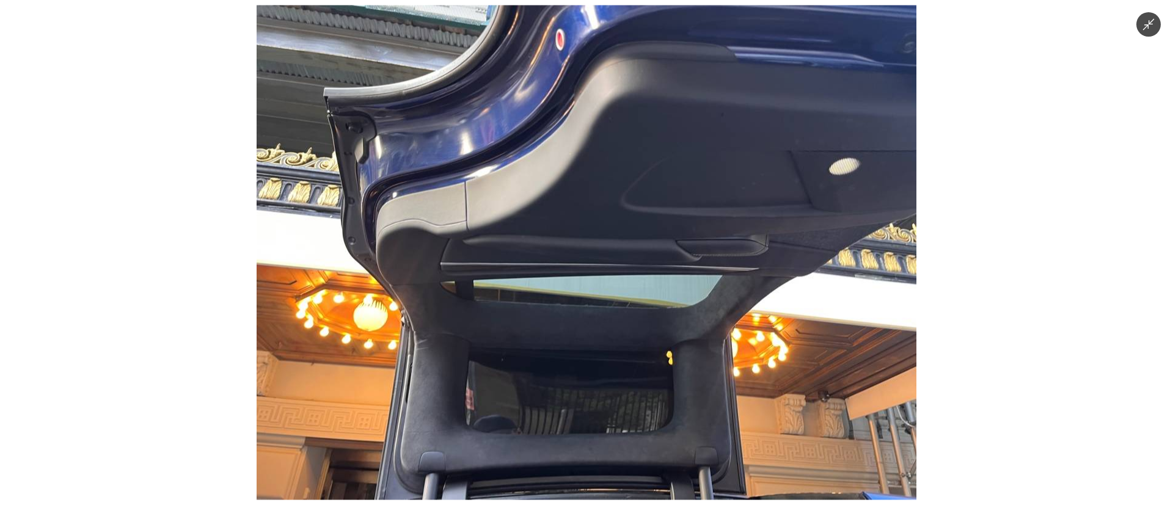
click at [598, 292] on img at bounding box center [587, 252] width 660 height 495
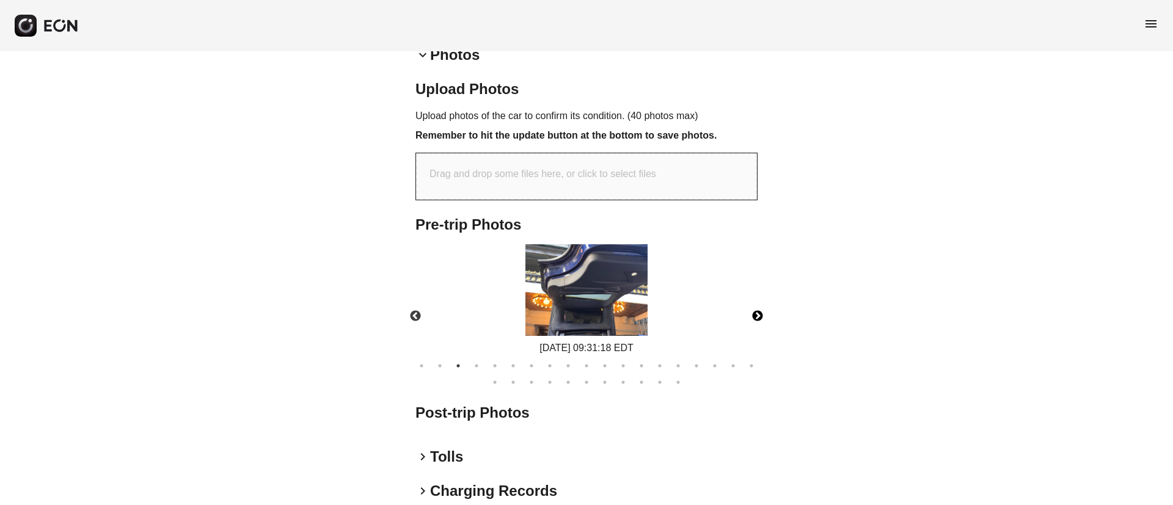
click at [761, 307] on button "Next" at bounding box center [757, 316] width 43 height 43
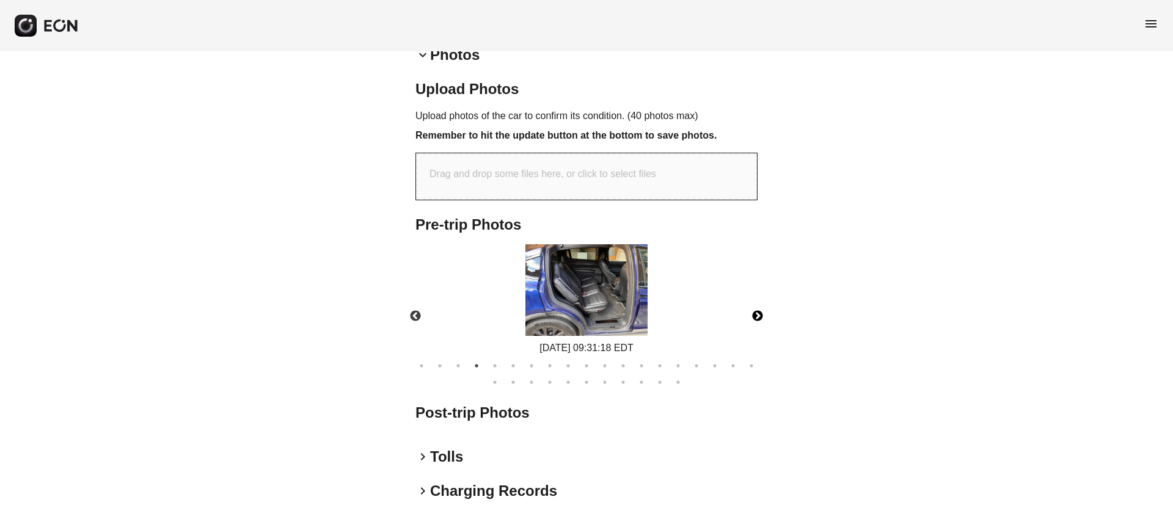
click at [584, 306] on img at bounding box center [587, 290] width 122 height 92
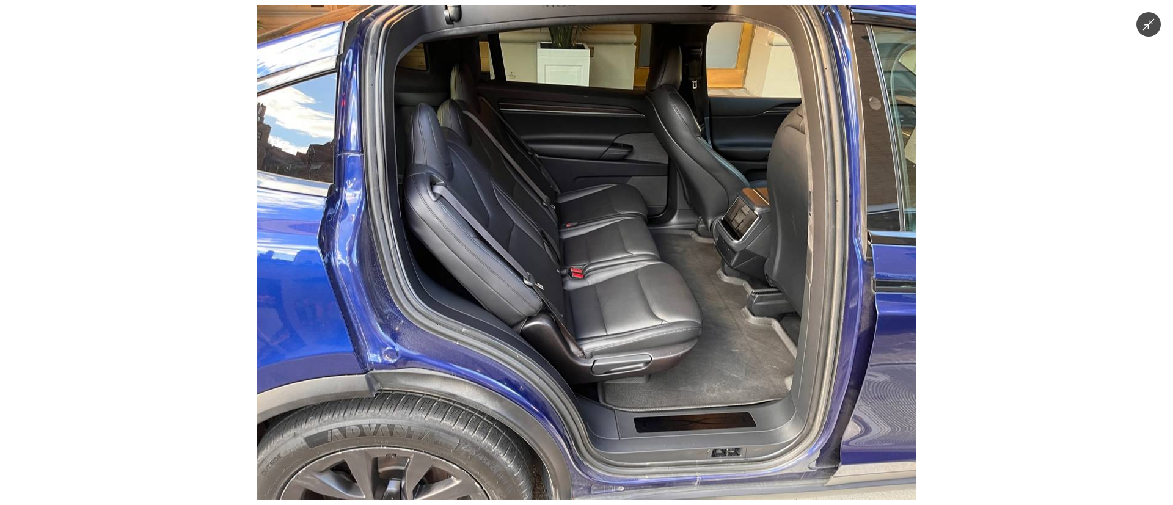
click at [621, 278] on img at bounding box center [587, 252] width 660 height 495
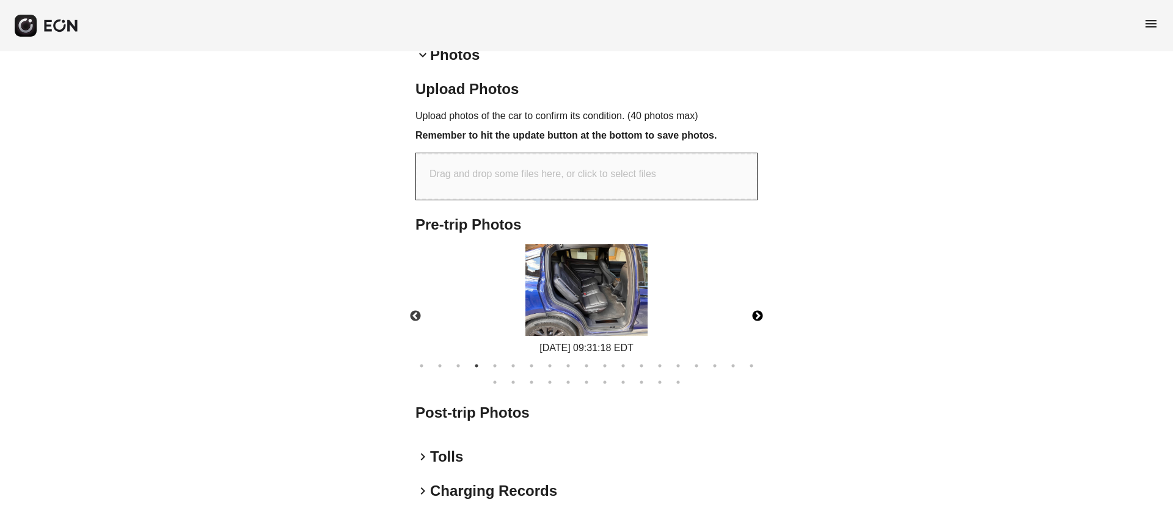
click at [621, 278] on img at bounding box center [587, 290] width 122 height 92
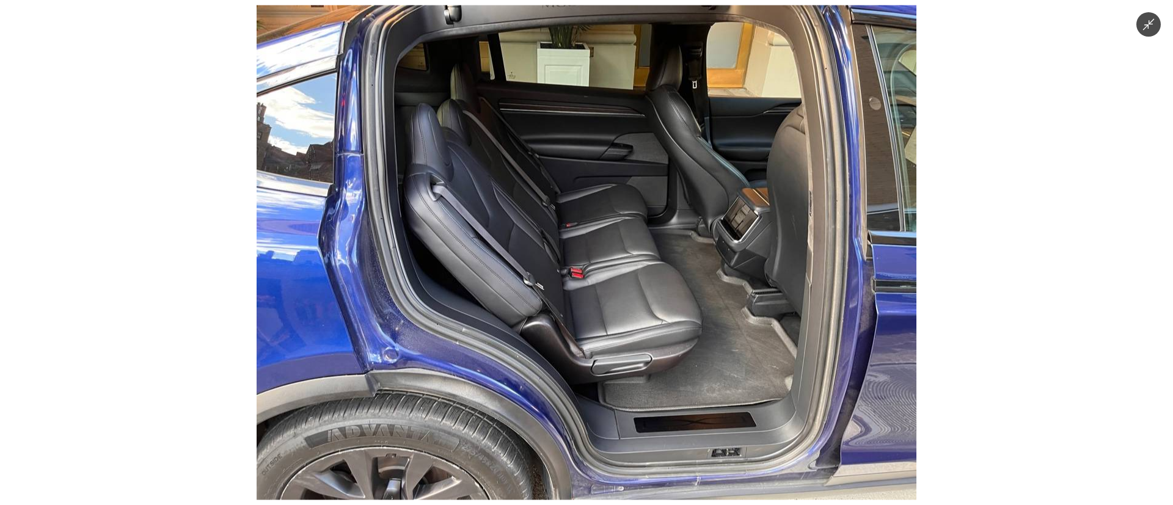
click at [621, 278] on img at bounding box center [587, 252] width 660 height 495
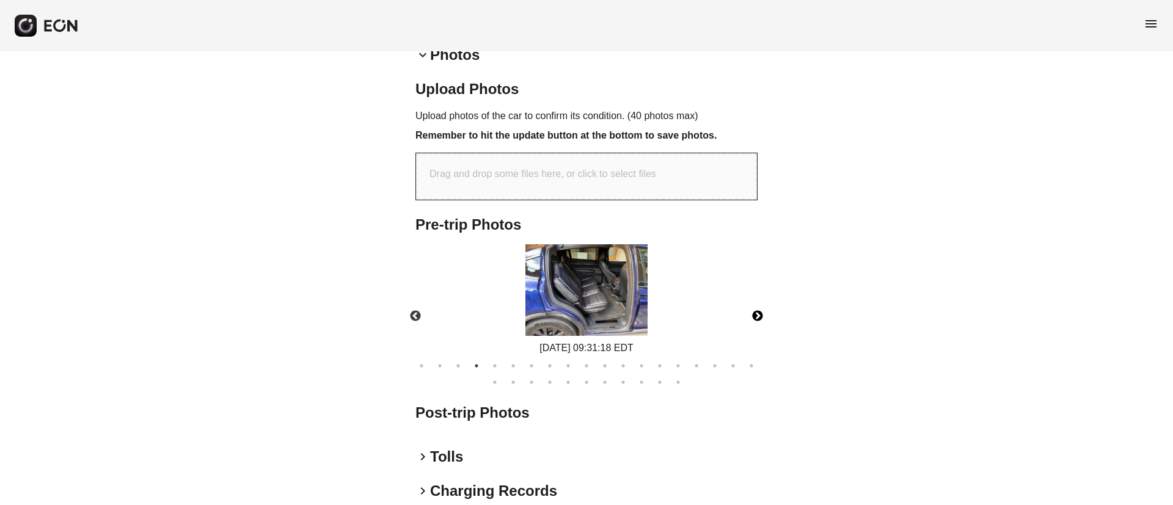
click at [621, 278] on img at bounding box center [587, 290] width 122 height 92
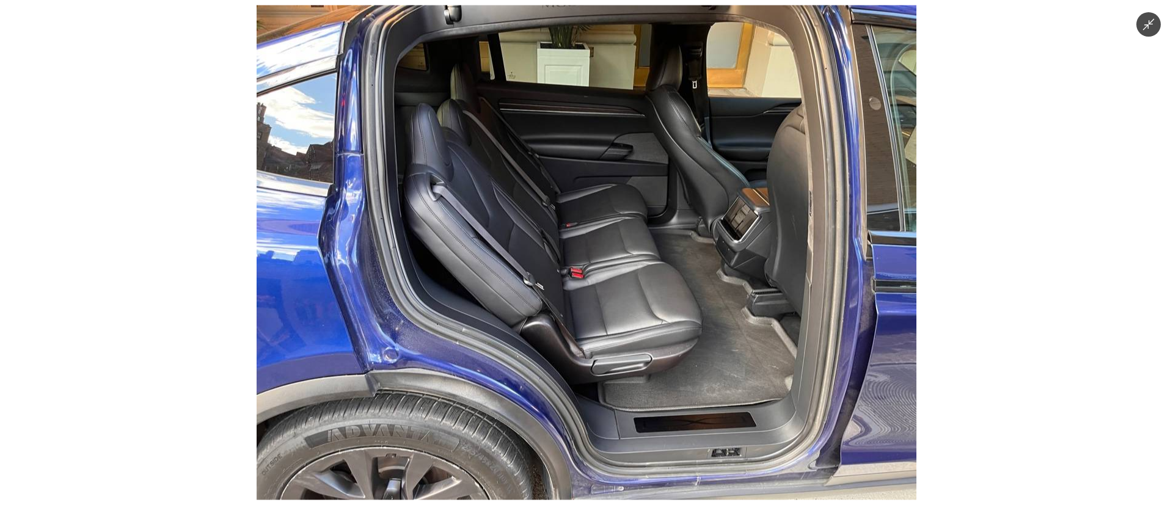
click at [621, 278] on img at bounding box center [587, 252] width 660 height 495
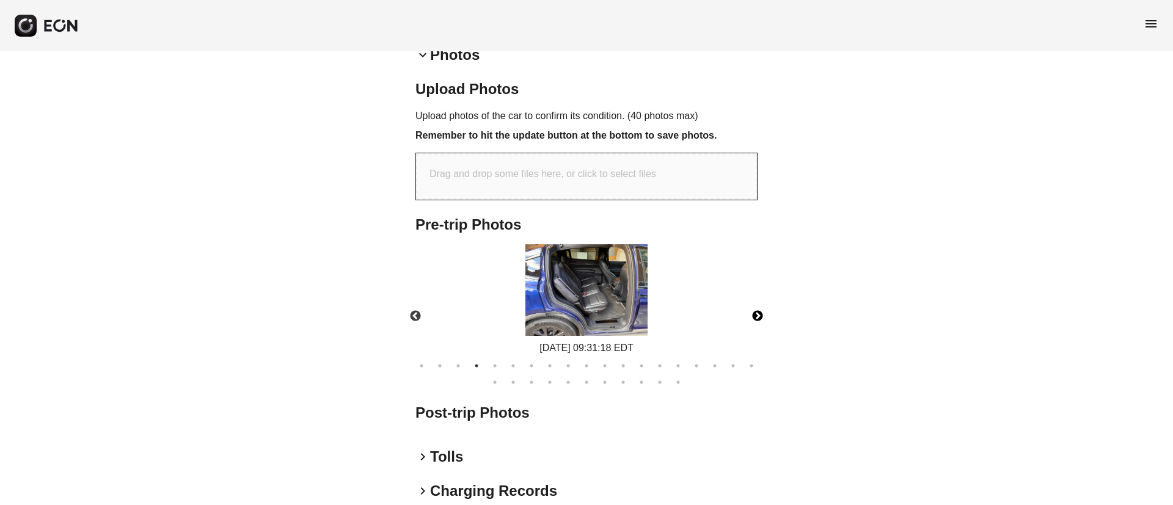
click at [761, 313] on button "Next" at bounding box center [757, 316] width 43 height 43
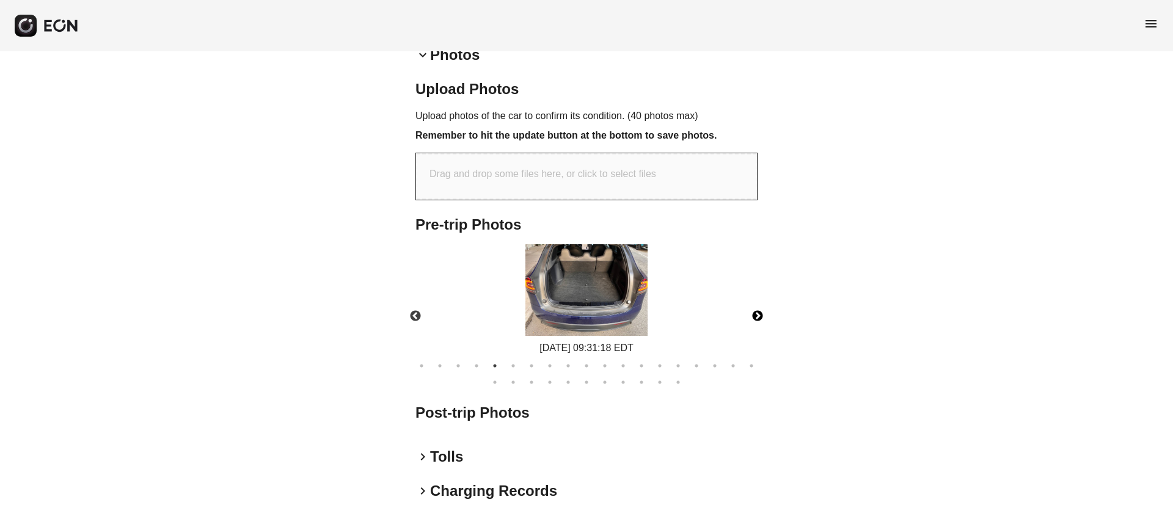
click at [622, 302] on img at bounding box center [587, 290] width 122 height 92
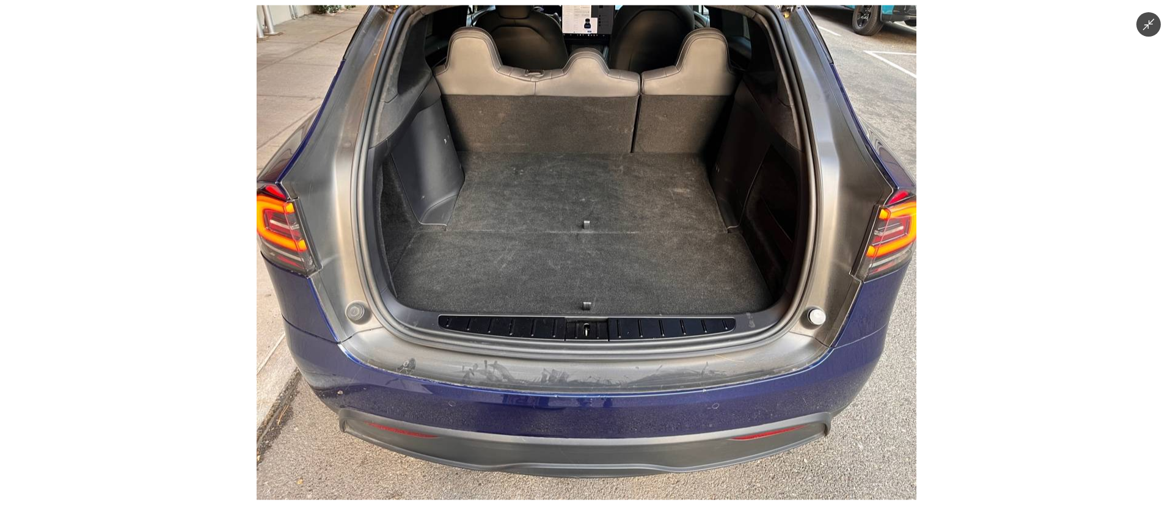
click at [622, 302] on img at bounding box center [587, 252] width 660 height 495
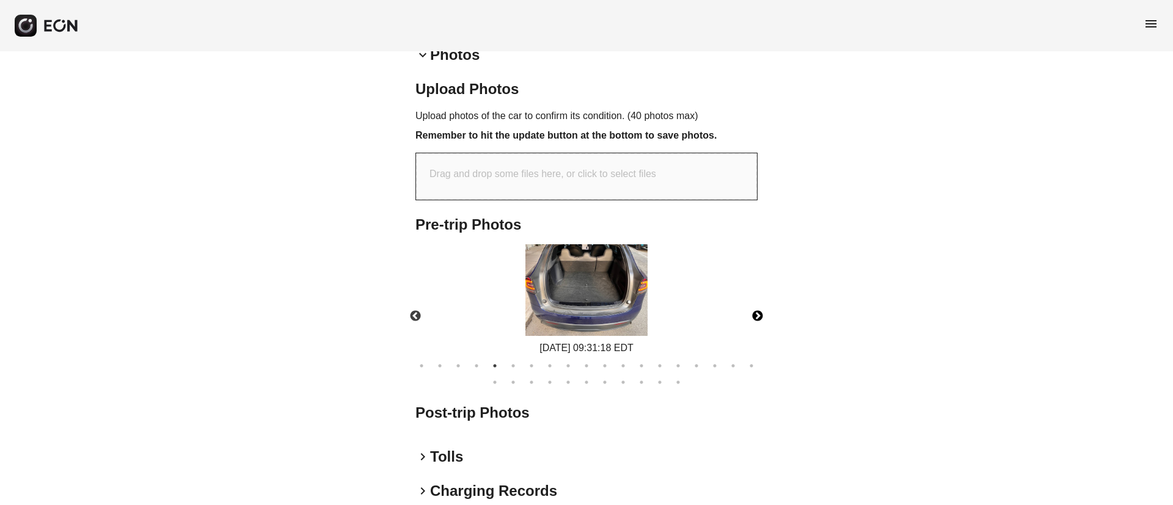
click at [622, 302] on img at bounding box center [587, 290] width 122 height 92
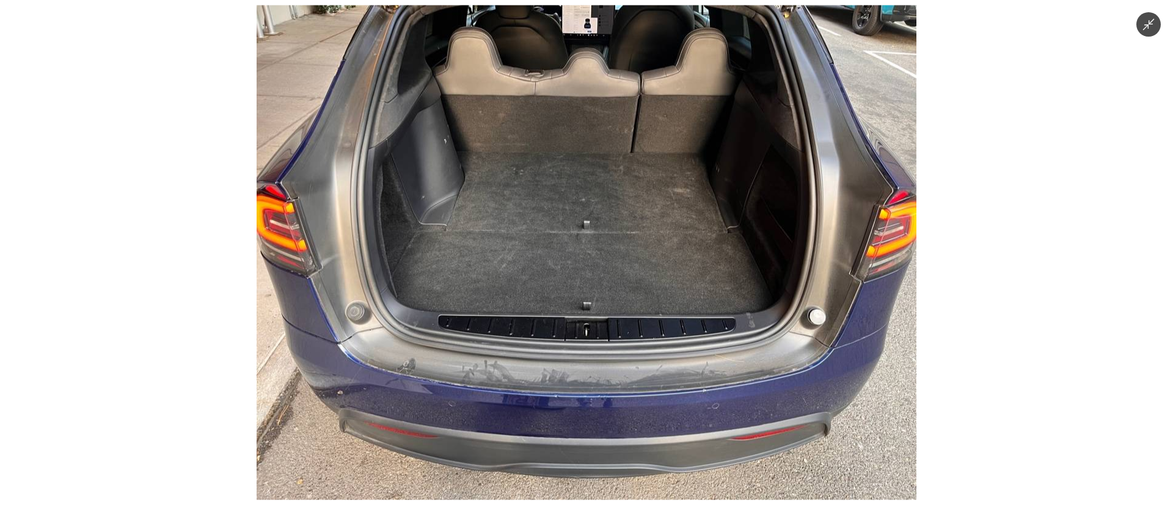
click at [614, 286] on img at bounding box center [587, 252] width 660 height 495
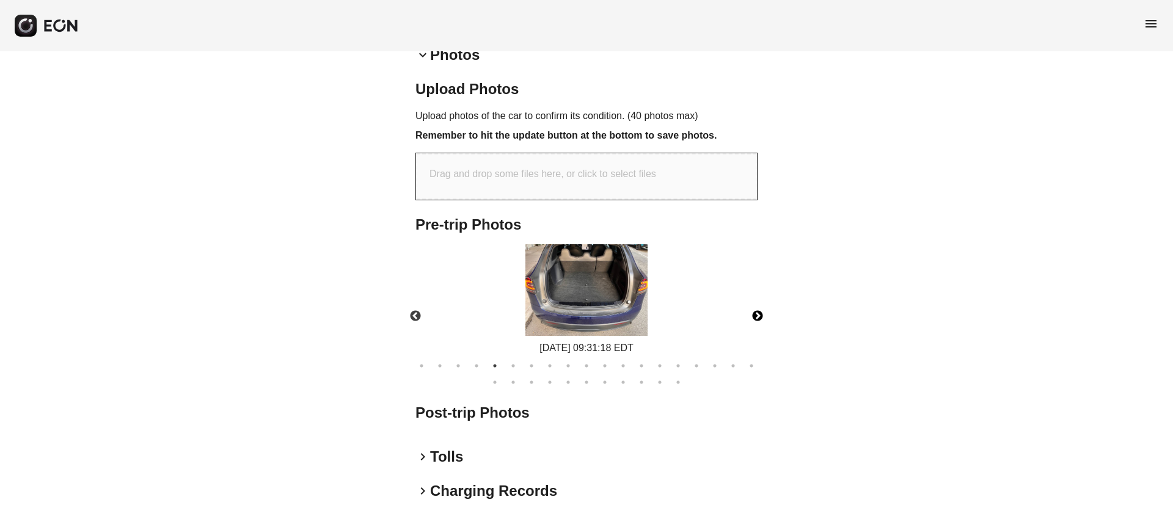
click at [634, 298] on img at bounding box center [587, 290] width 122 height 92
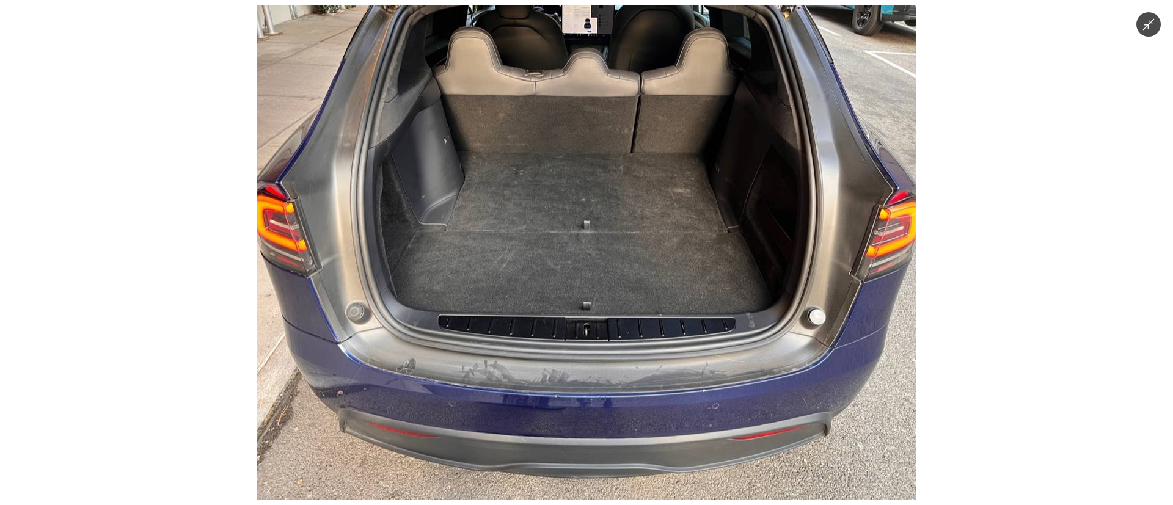
click at [618, 308] on img at bounding box center [587, 252] width 660 height 495
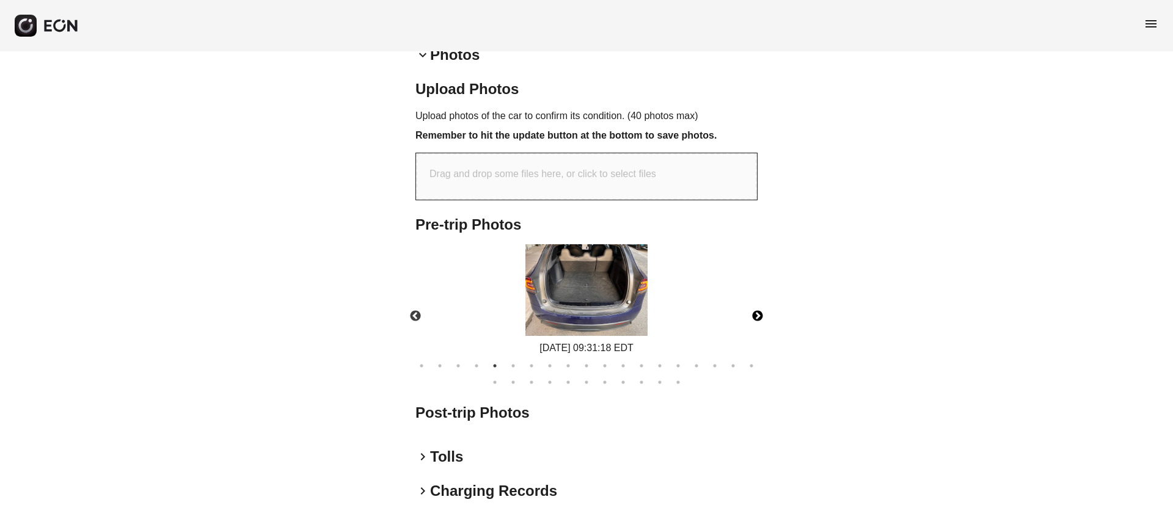
click at [764, 315] on button "Next" at bounding box center [757, 316] width 43 height 43
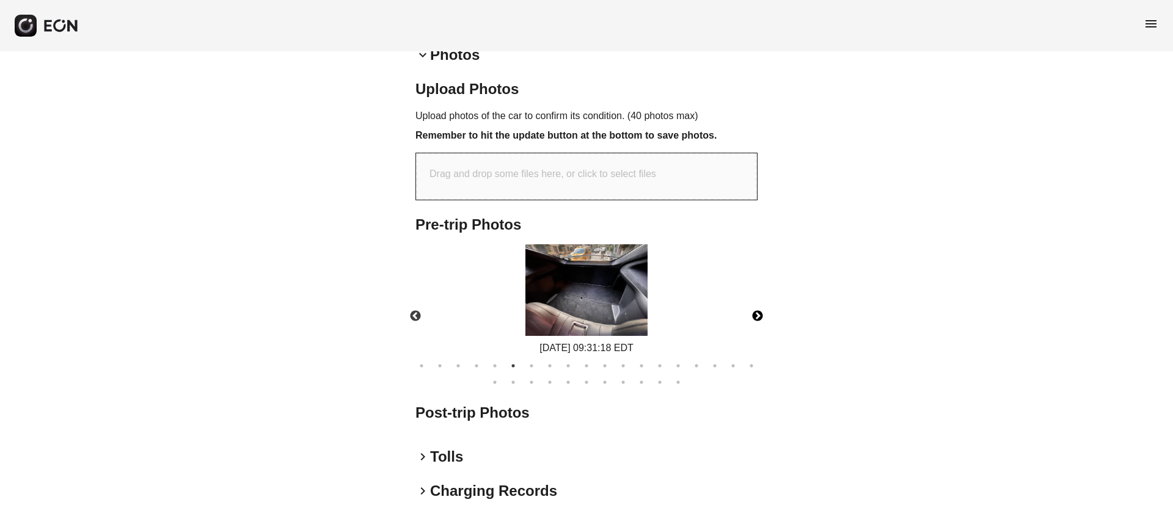
click at [607, 298] on img at bounding box center [587, 290] width 122 height 92
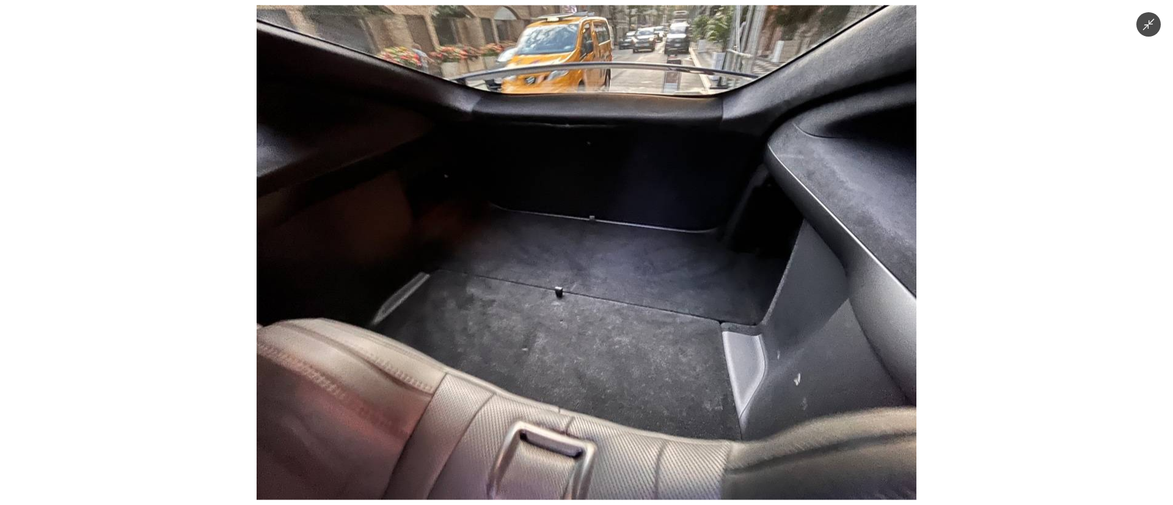
click at [607, 298] on img at bounding box center [587, 252] width 660 height 495
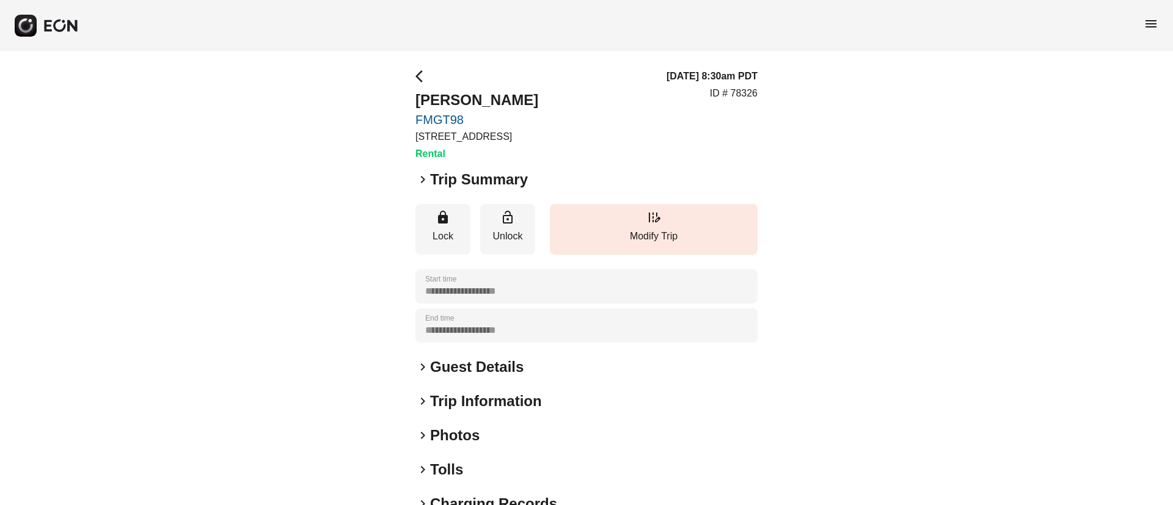
click at [517, 372] on h2 "Guest Details" at bounding box center [476, 367] width 93 height 20
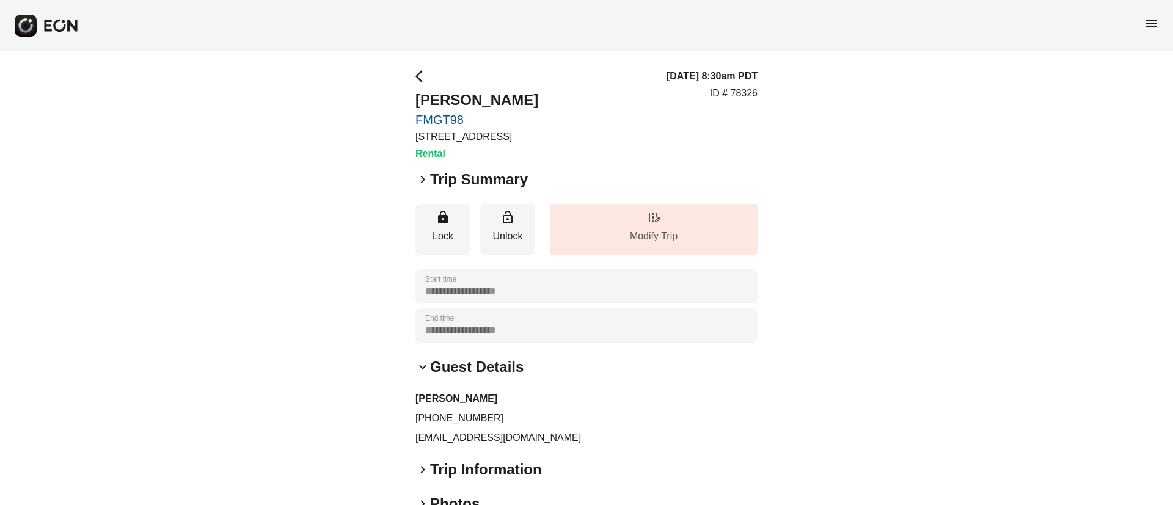
scroll to position [173, 0]
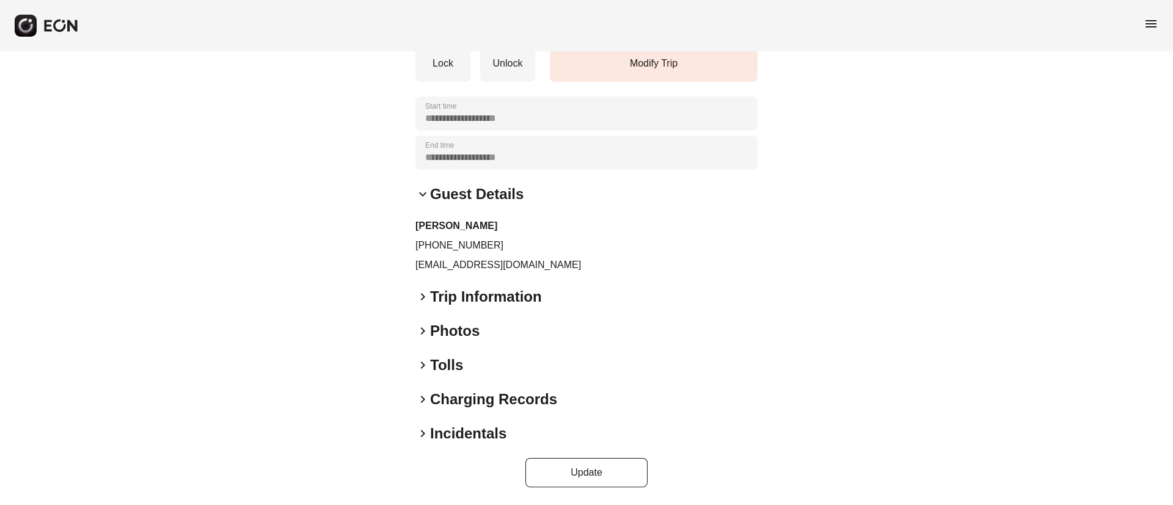
click at [519, 192] on h2 "Guest Details" at bounding box center [476, 195] width 93 height 20
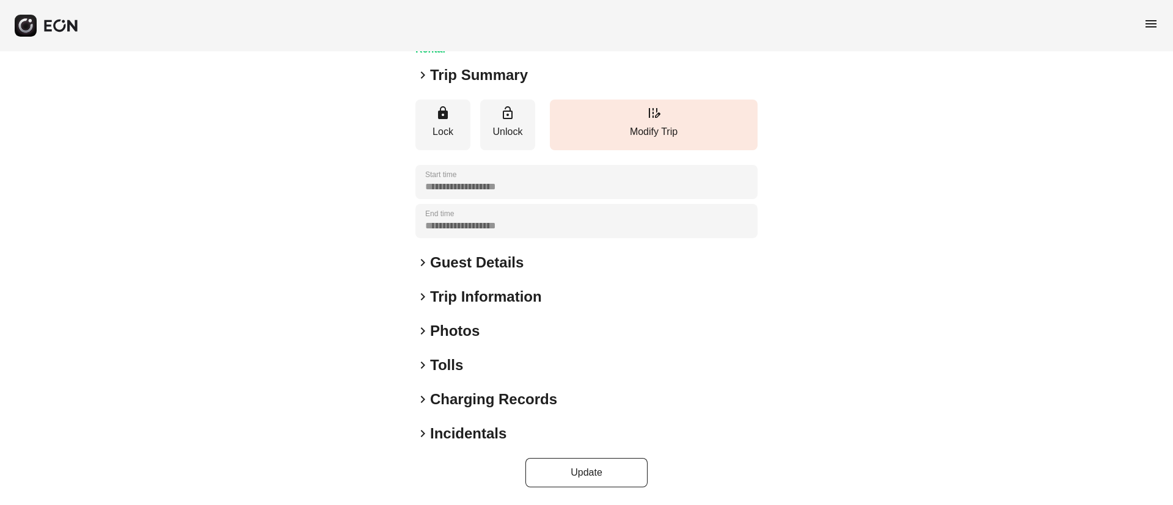
click at [499, 329] on div "keyboard_arrow_right Photos" at bounding box center [587, 331] width 342 height 20
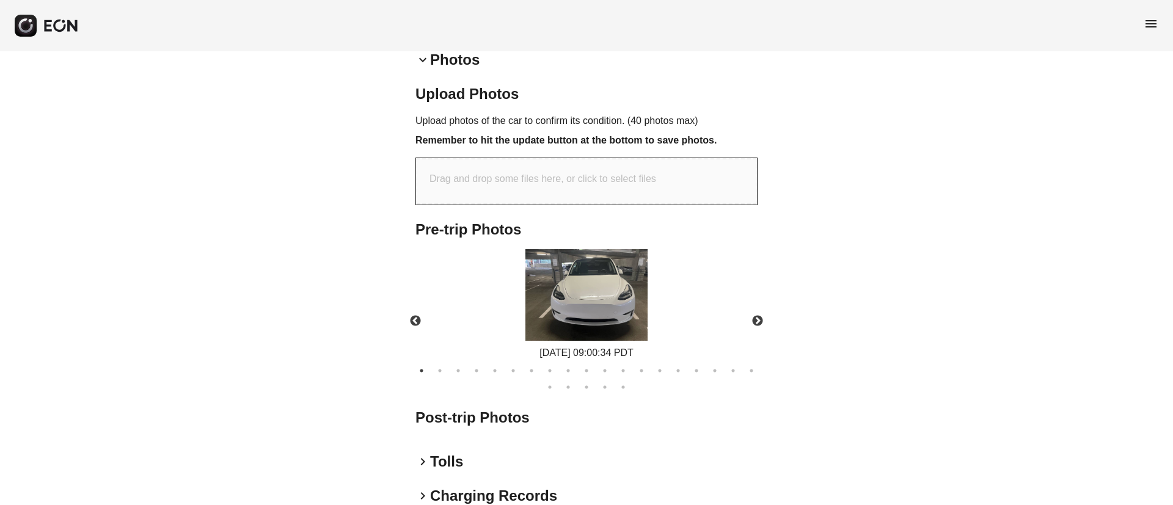
scroll to position [381, 0]
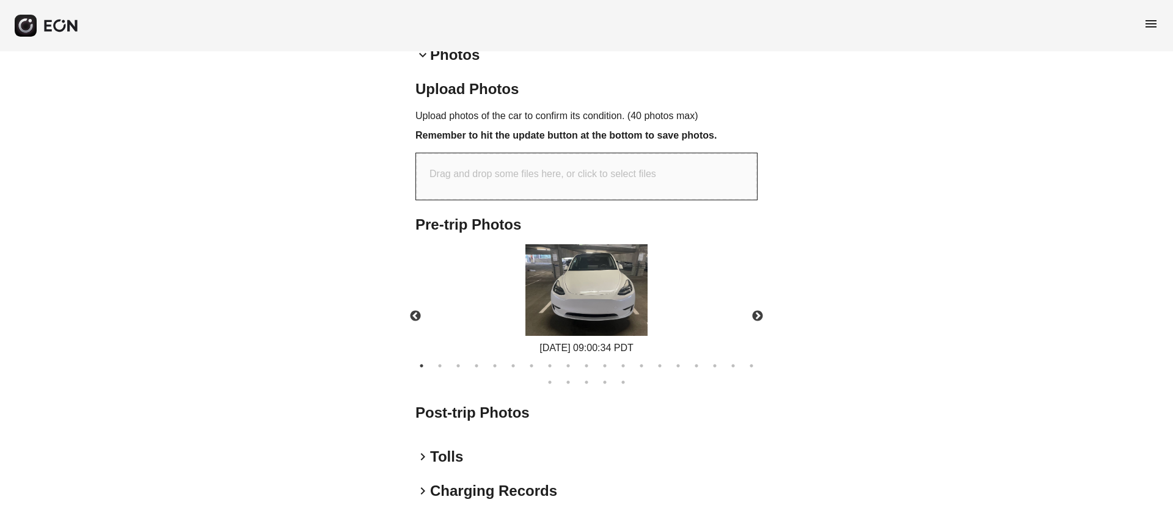
click at [613, 282] on img at bounding box center [587, 290] width 122 height 92
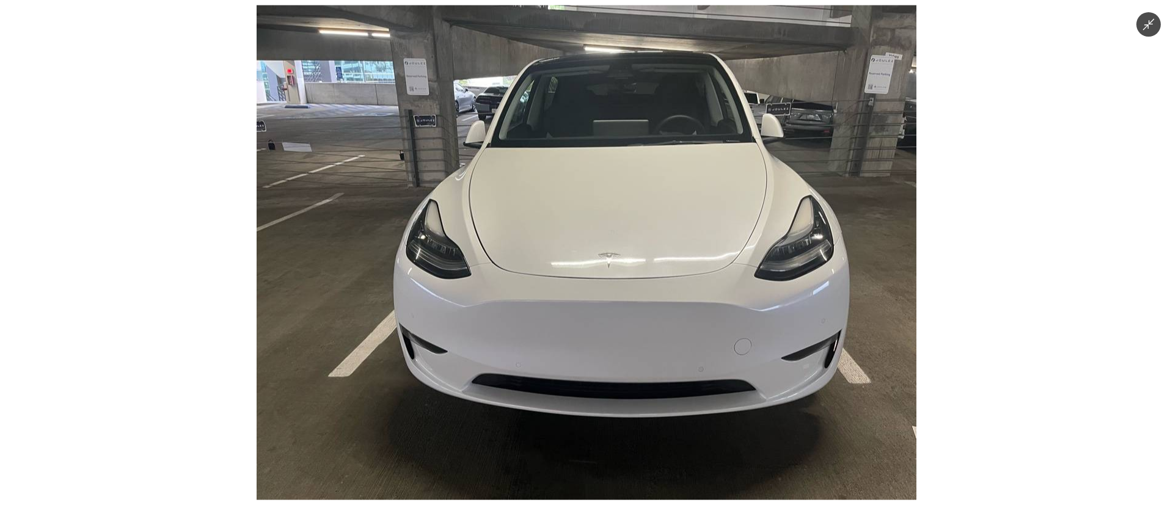
click at [613, 282] on img at bounding box center [587, 252] width 660 height 495
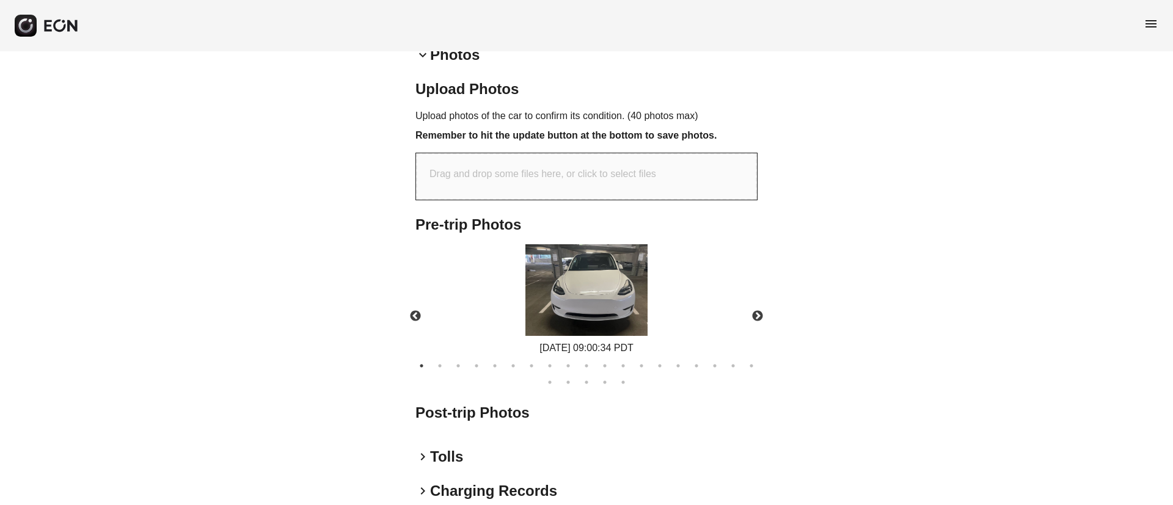
click at [613, 282] on img at bounding box center [587, 290] width 122 height 92
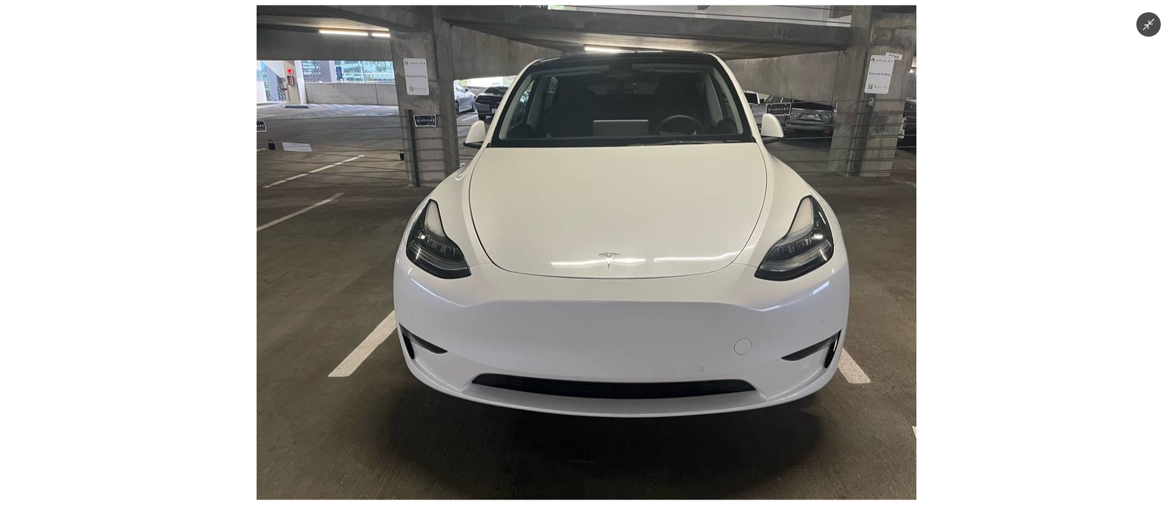
click at [613, 282] on img at bounding box center [587, 252] width 660 height 495
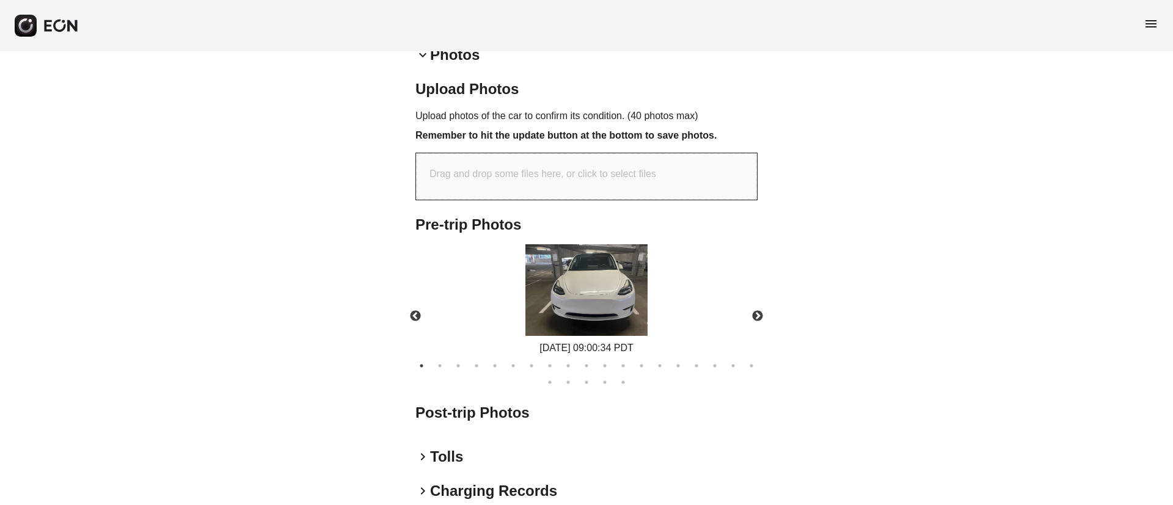
click at [613, 282] on img at bounding box center [587, 290] width 122 height 92
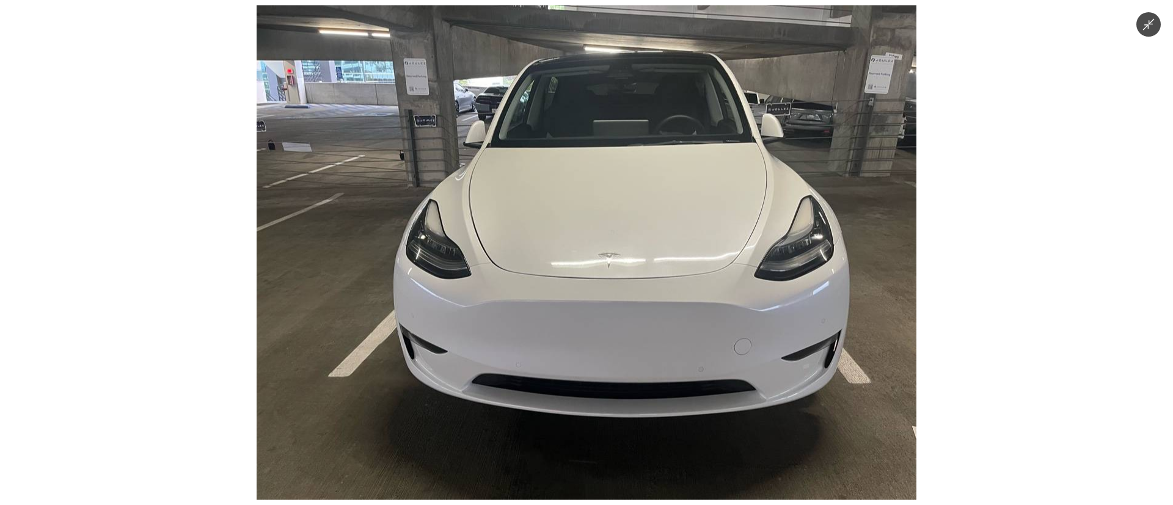
click at [613, 282] on img at bounding box center [587, 252] width 660 height 495
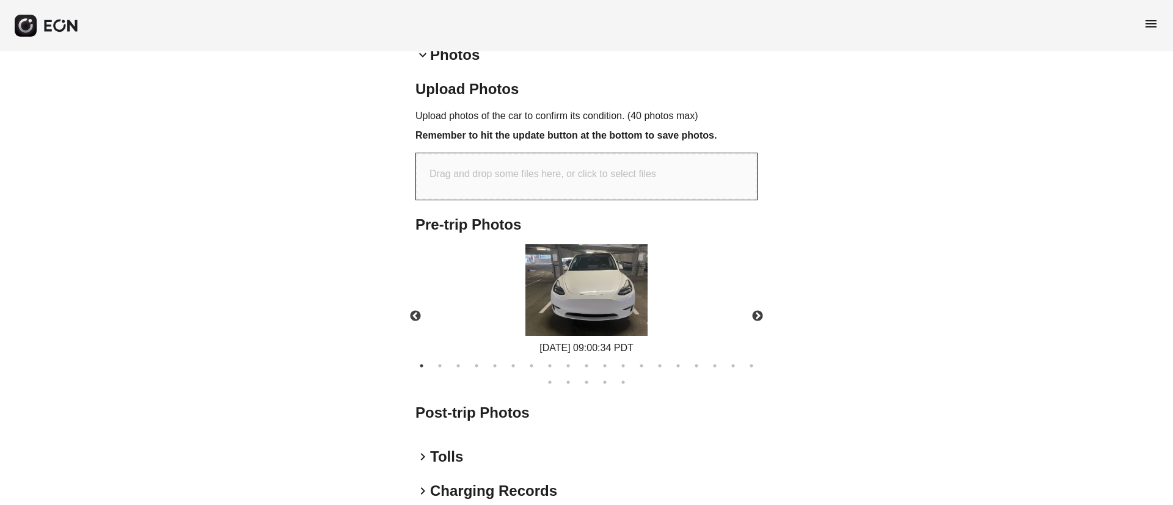
click at [613, 282] on img at bounding box center [587, 290] width 122 height 92
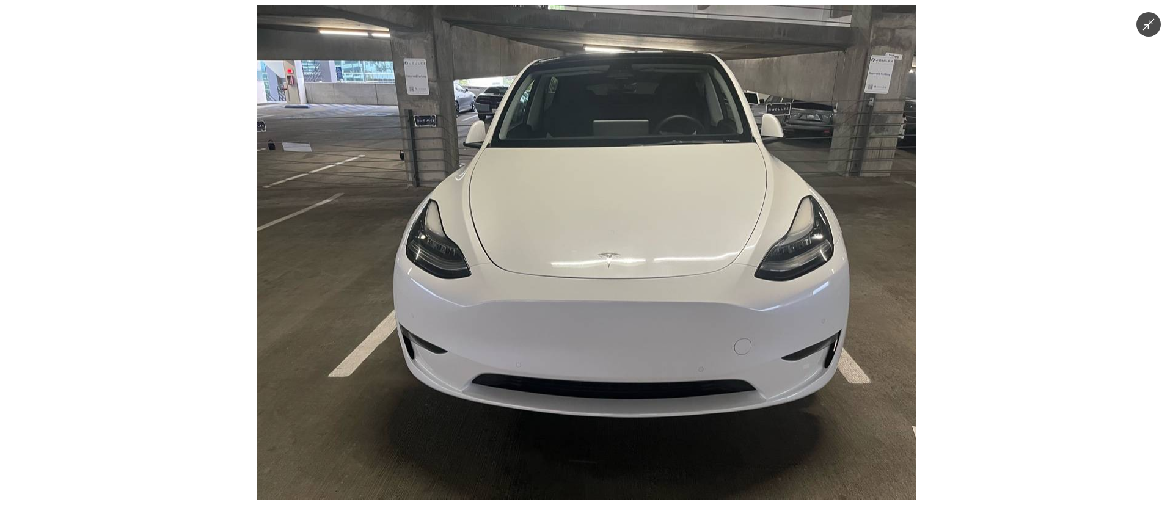
click at [613, 282] on img at bounding box center [587, 252] width 660 height 495
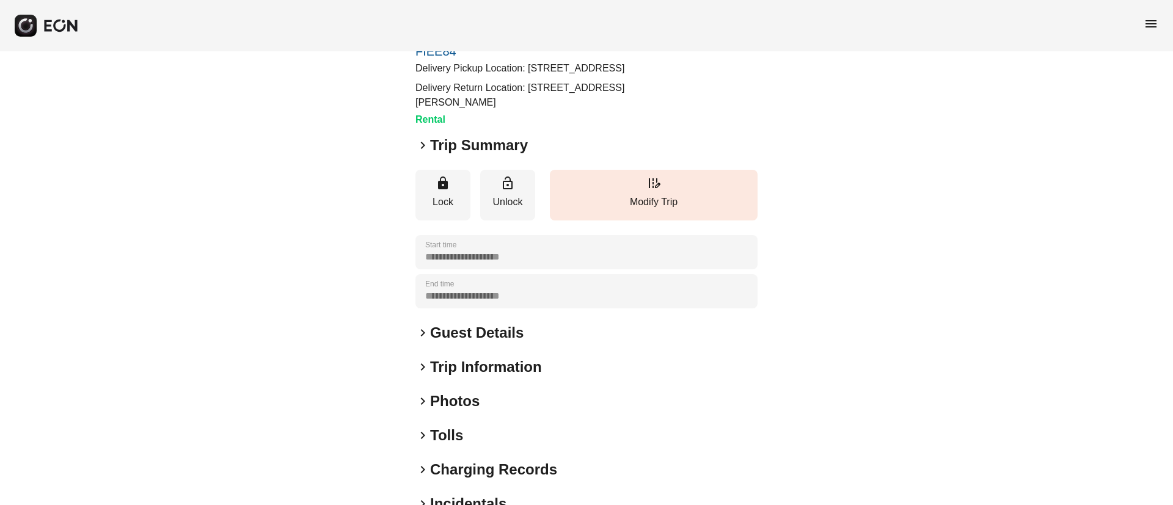
scroll to position [92, 0]
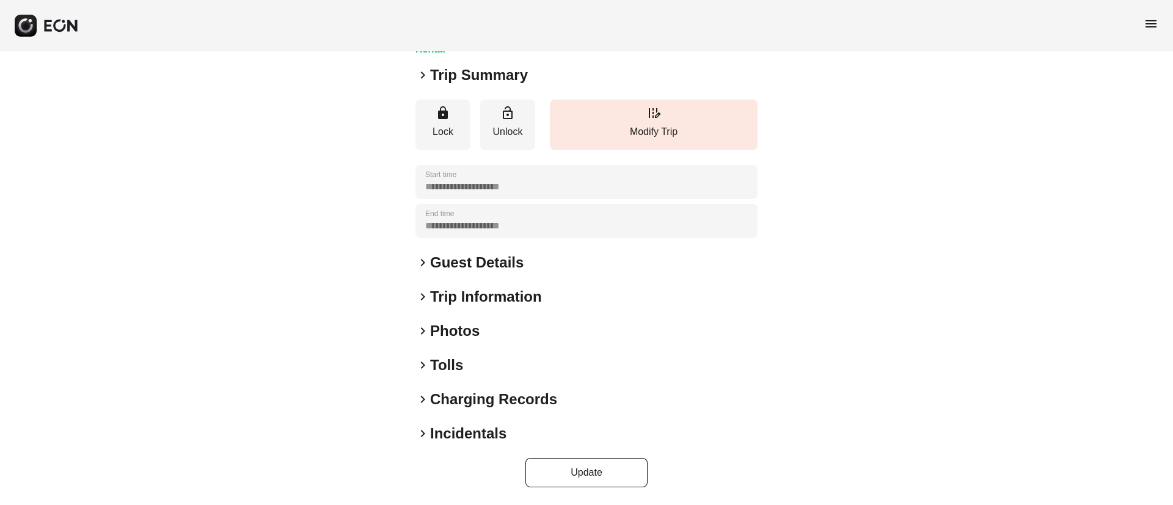
click at [504, 328] on div "keyboard_arrow_right Photos" at bounding box center [587, 331] width 342 height 20
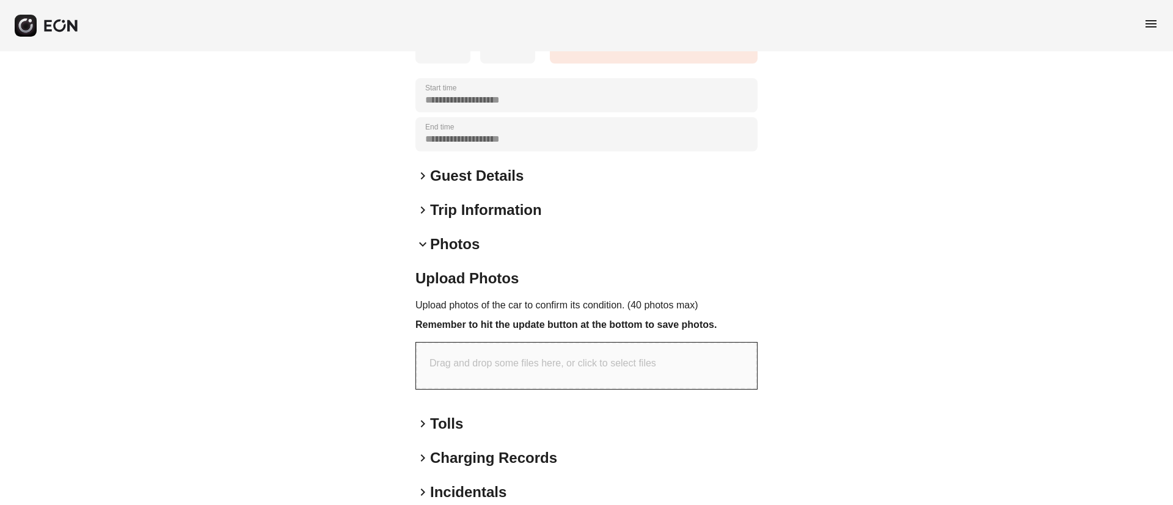
scroll to position [299, 0]
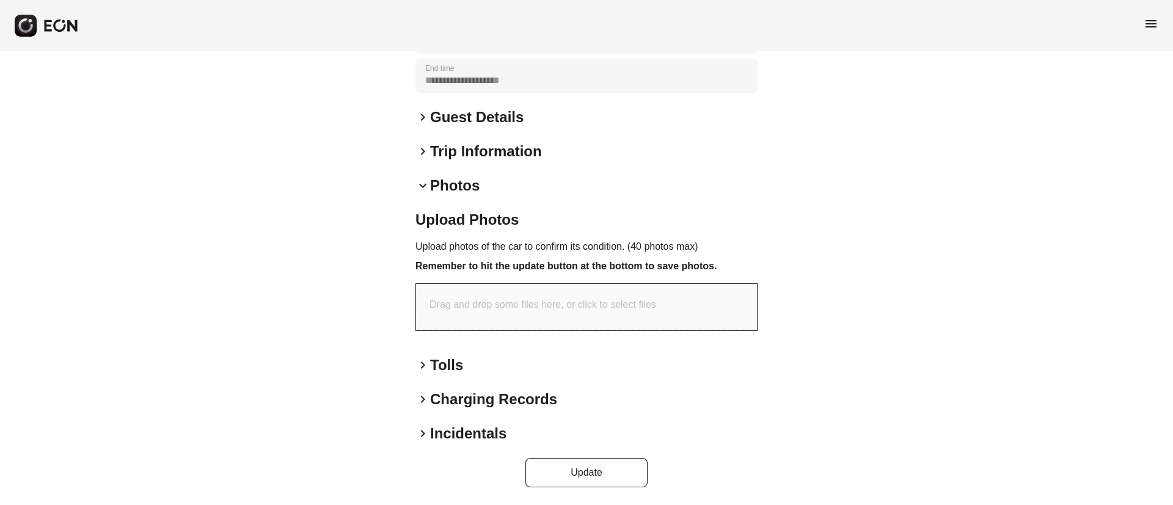
click at [548, 185] on div "keyboard_arrow_down Photos" at bounding box center [587, 186] width 342 height 20
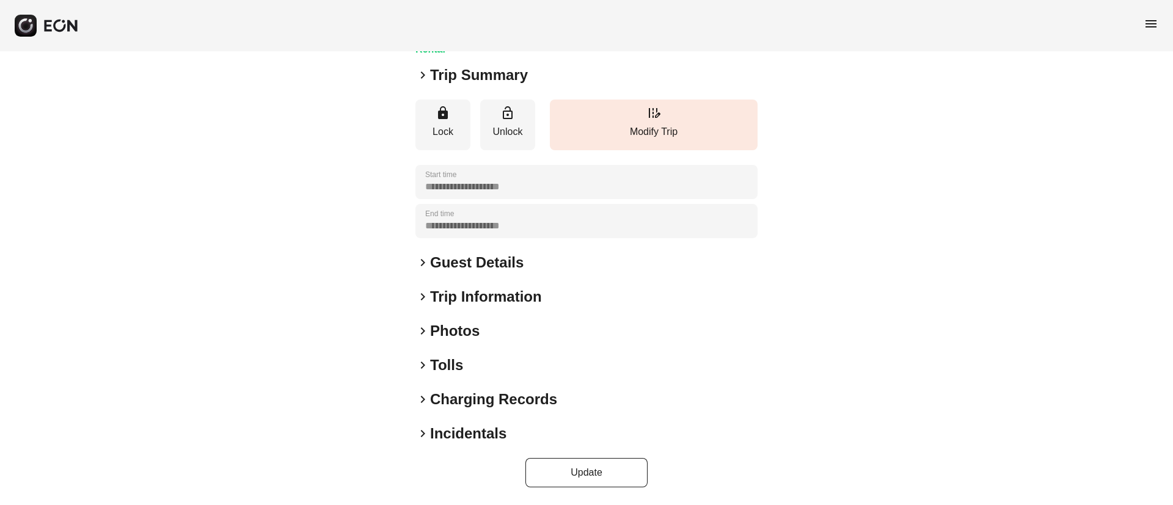
scroll to position [153, 0]
click at [527, 332] on div "keyboard_arrow_right Photos" at bounding box center [587, 331] width 342 height 20
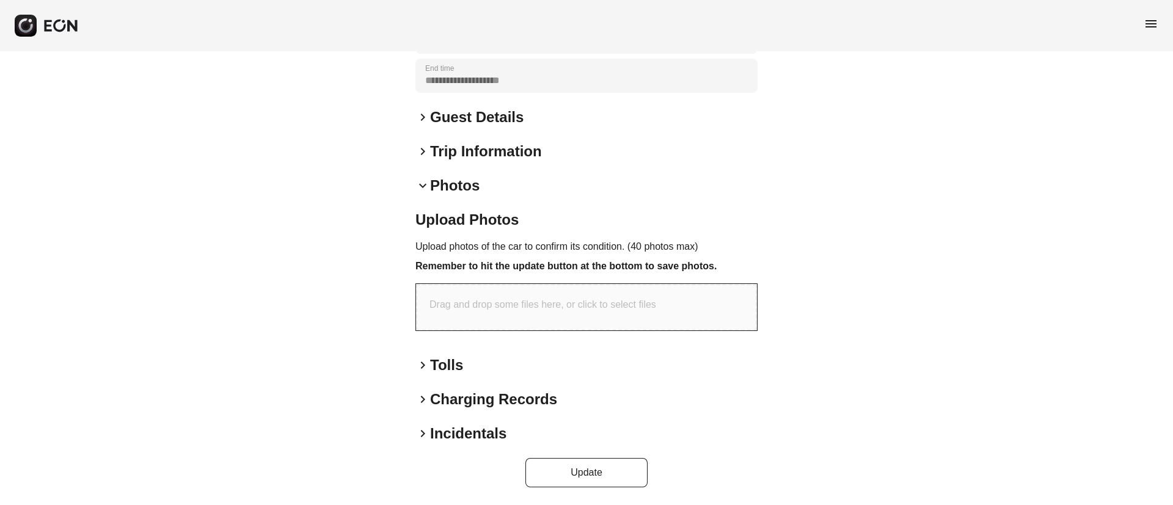
click at [568, 187] on div "keyboard_arrow_down Photos" at bounding box center [587, 186] width 342 height 20
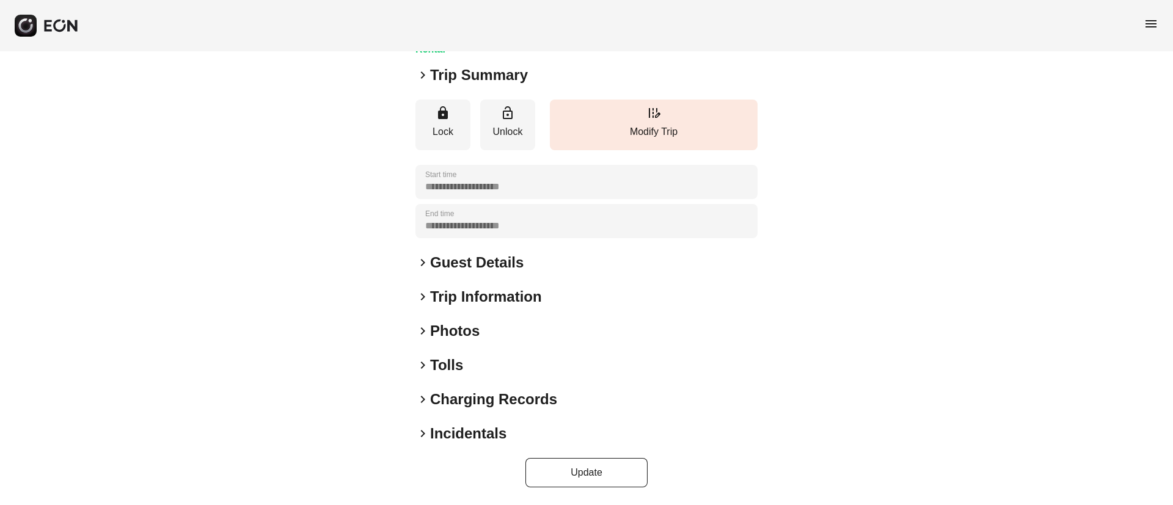
scroll to position [153, 0]
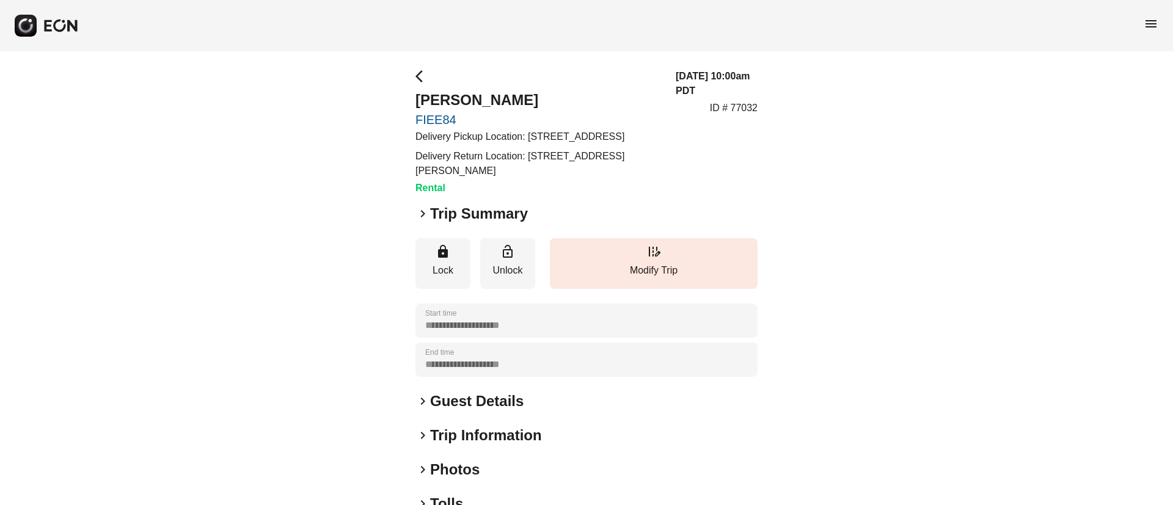
click at [482, 474] on div "**********" at bounding box center [587, 347] width 342 height 557
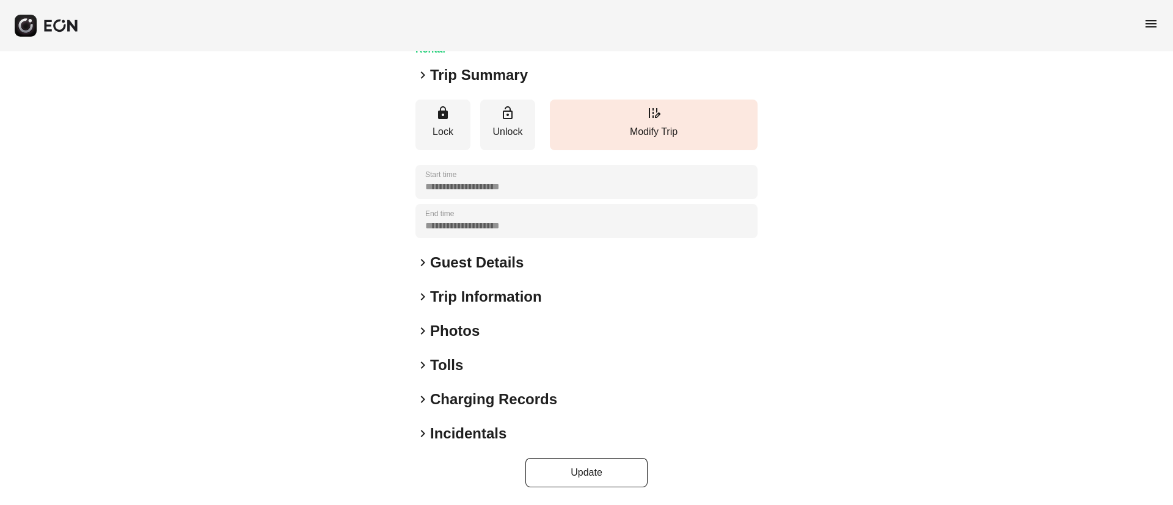
click at [544, 331] on div "keyboard_arrow_right Photos" at bounding box center [587, 331] width 342 height 20
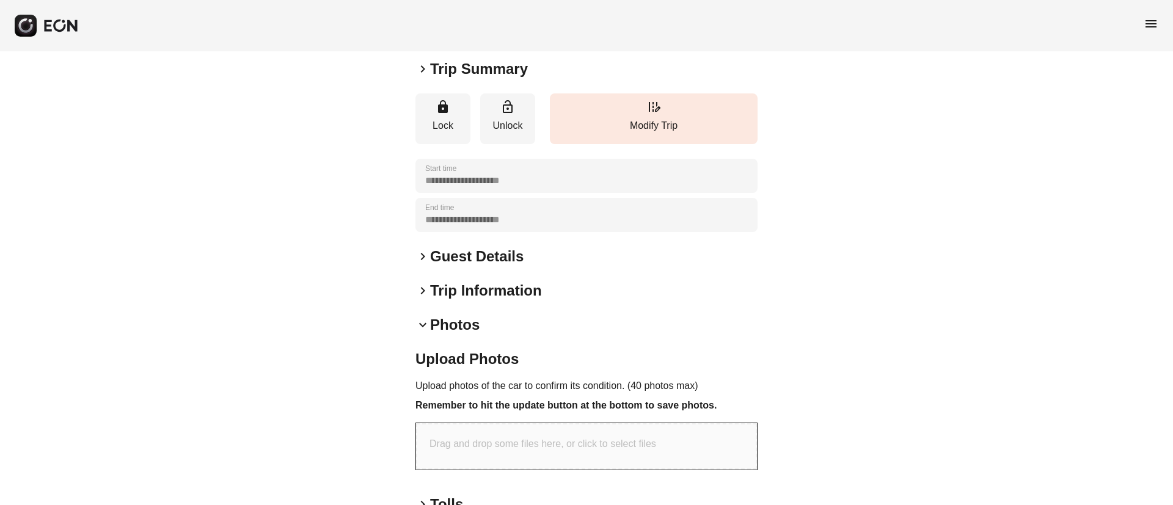
scroll to position [299, 0]
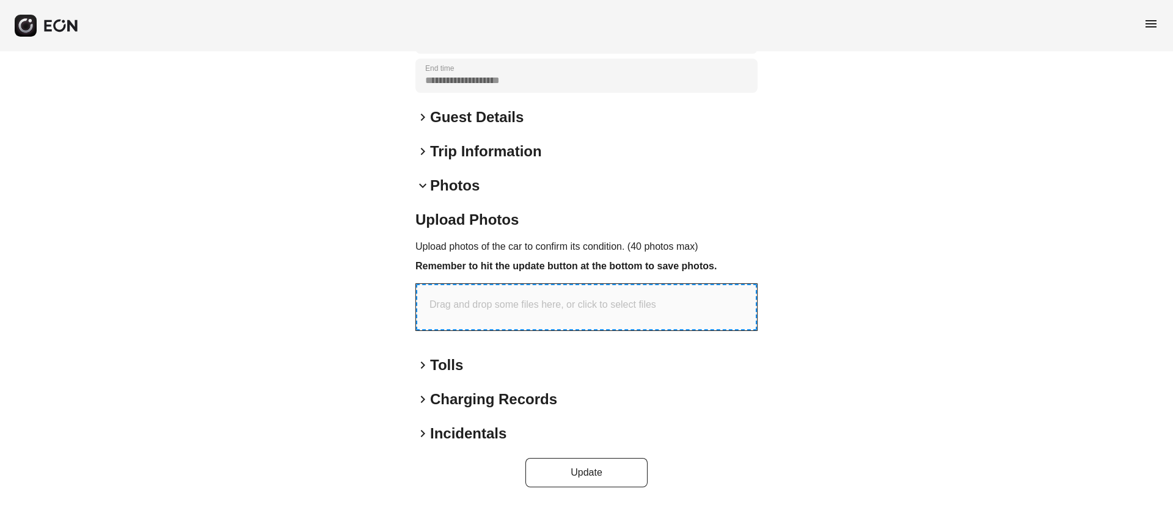
click at [560, 317] on div "Drag and drop some files here, or click to select files" at bounding box center [586, 307] width 341 height 46
type input "**********"
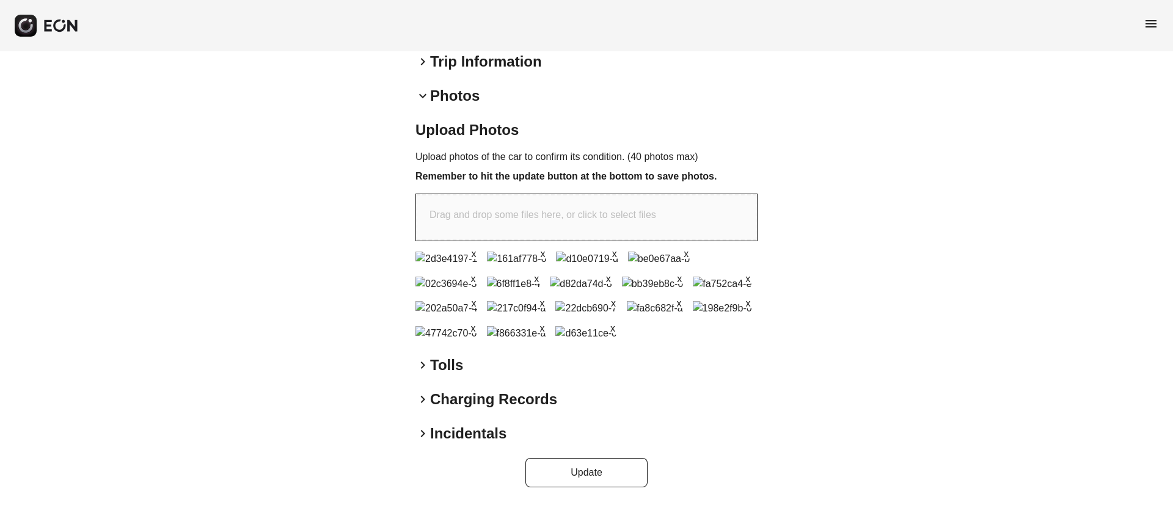
scroll to position [603, 0]
click at [581, 471] on button "Update" at bounding box center [587, 472] width 122 height 29
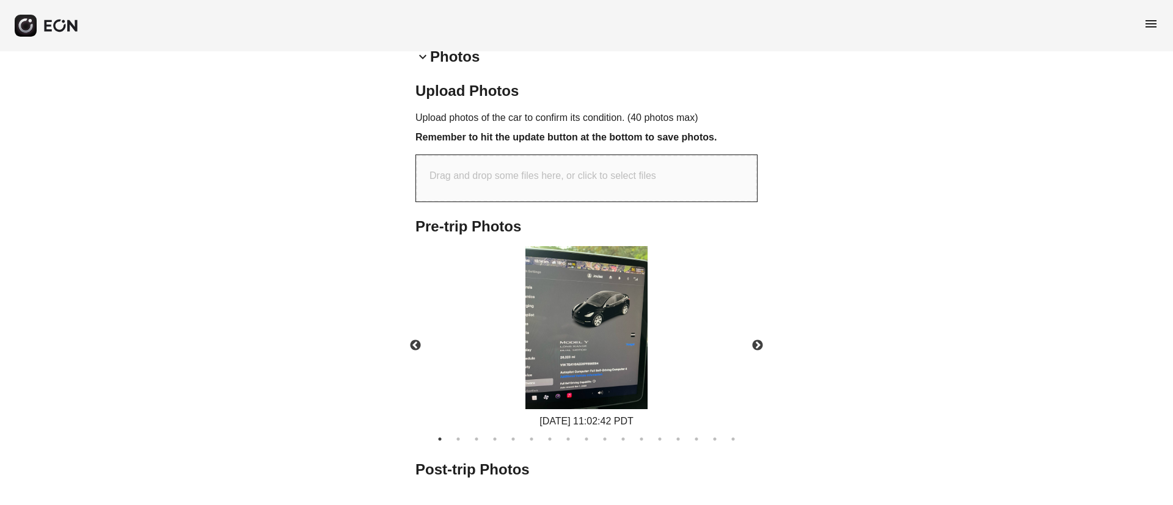
scroll to position [576, 0]
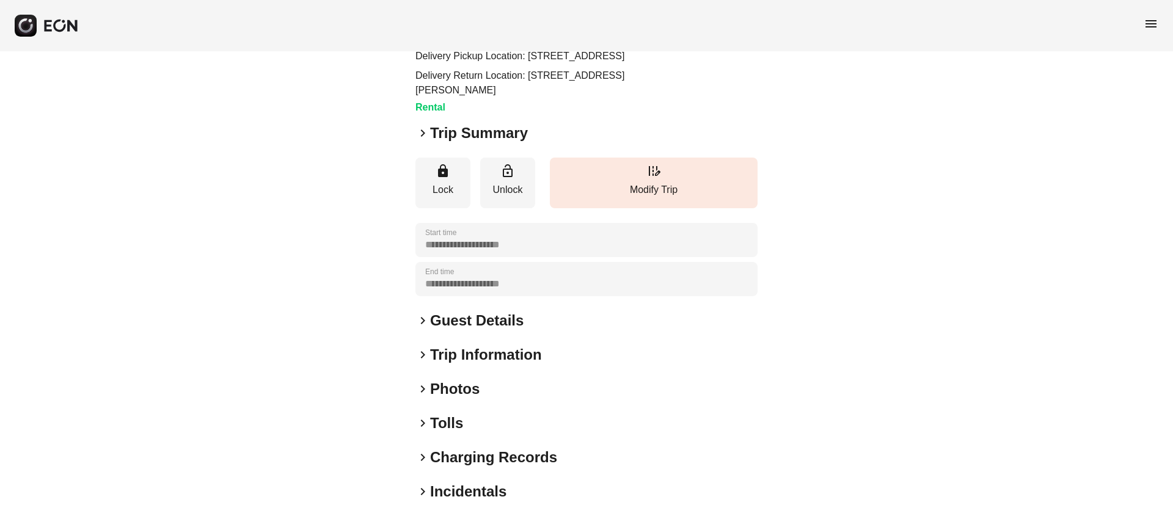
scroll to position [153, 0]
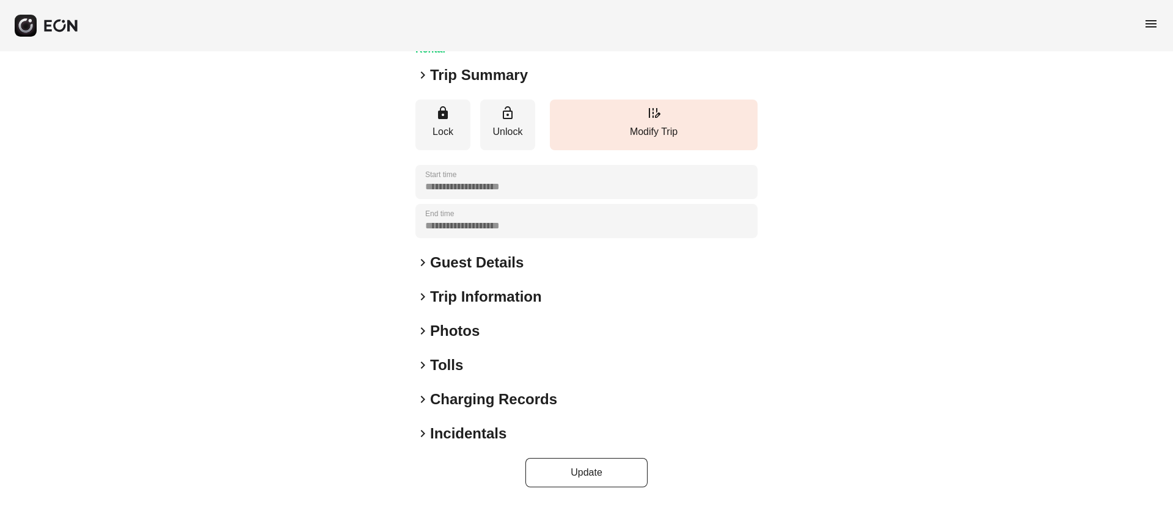
click at [502, 337] on div "keyboard_arrow_right Photos" at bounding box center [587, 331] width 342 height 20
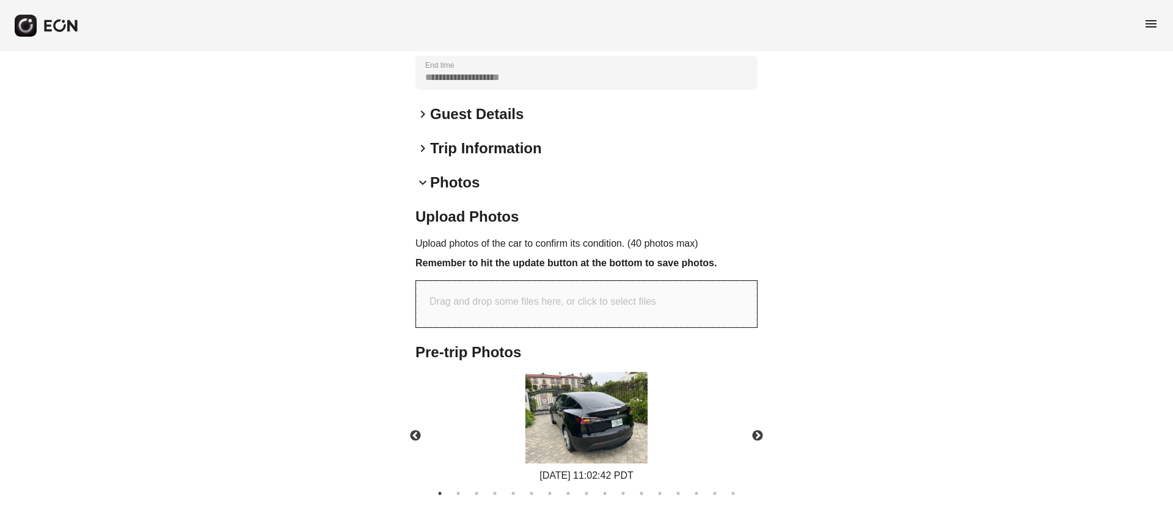
scroll to position [413, 0]
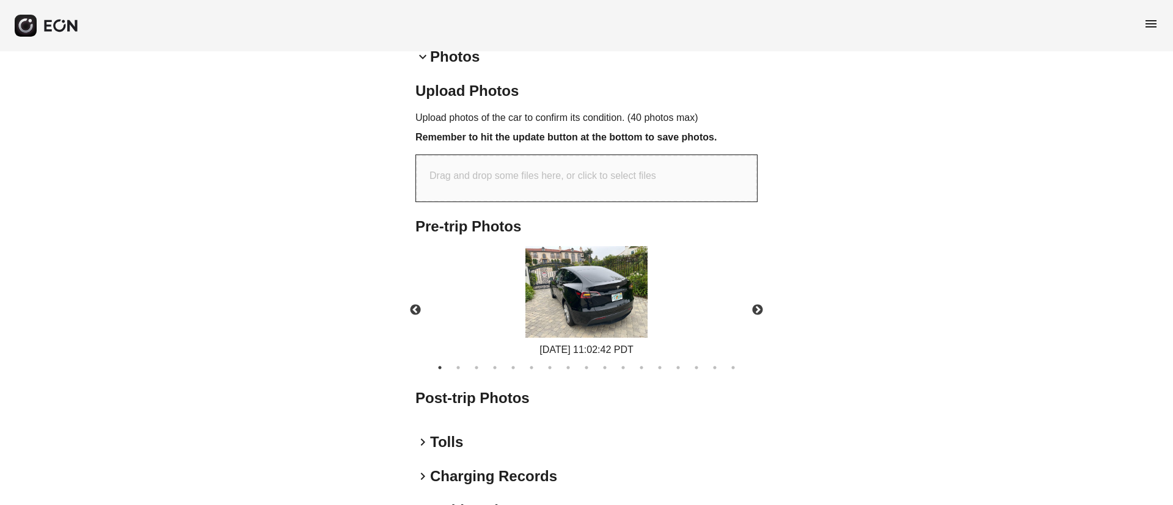
click at [590, 332] on img at bounding box center [587, 292] width 122 height 92
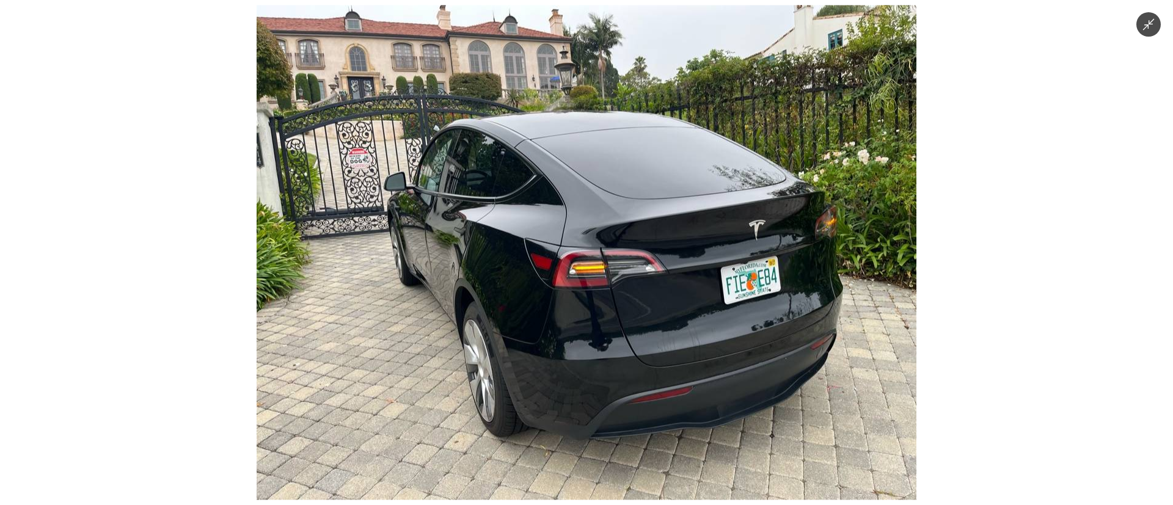
click at [597, 319] on img at bounding box center [587, 252] width 660 height 495
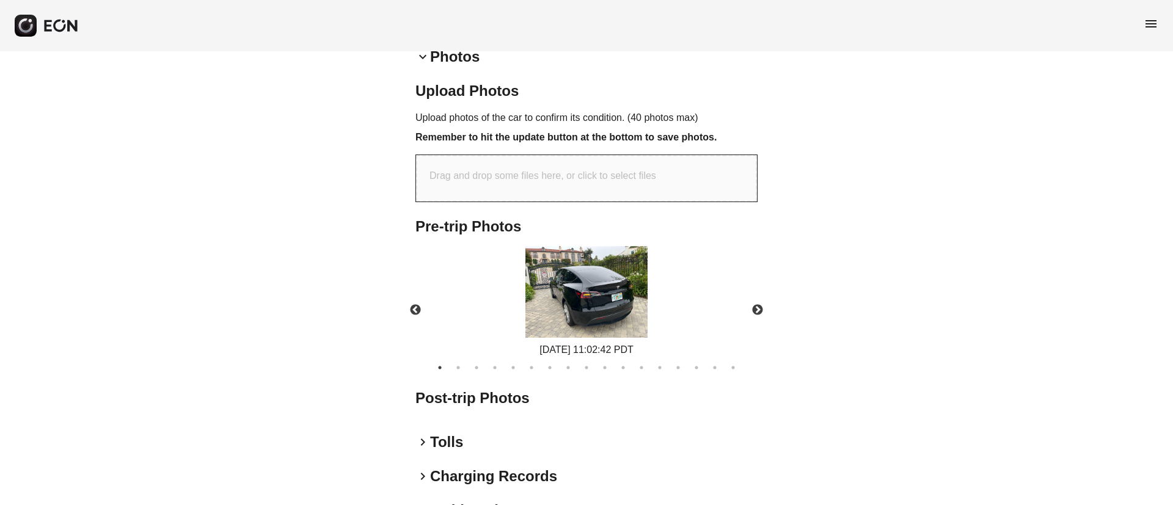
click at [597, 319] on img at bounding box center [587, 292] width 122 height 92
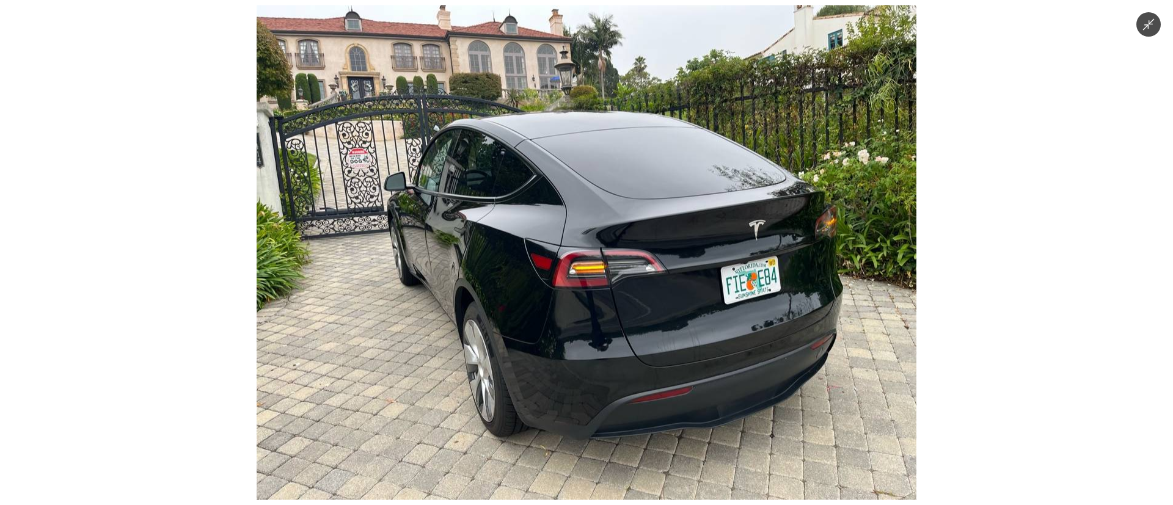
click at [597, 319] on img at bounding box center [587, 252] width 660 height 495
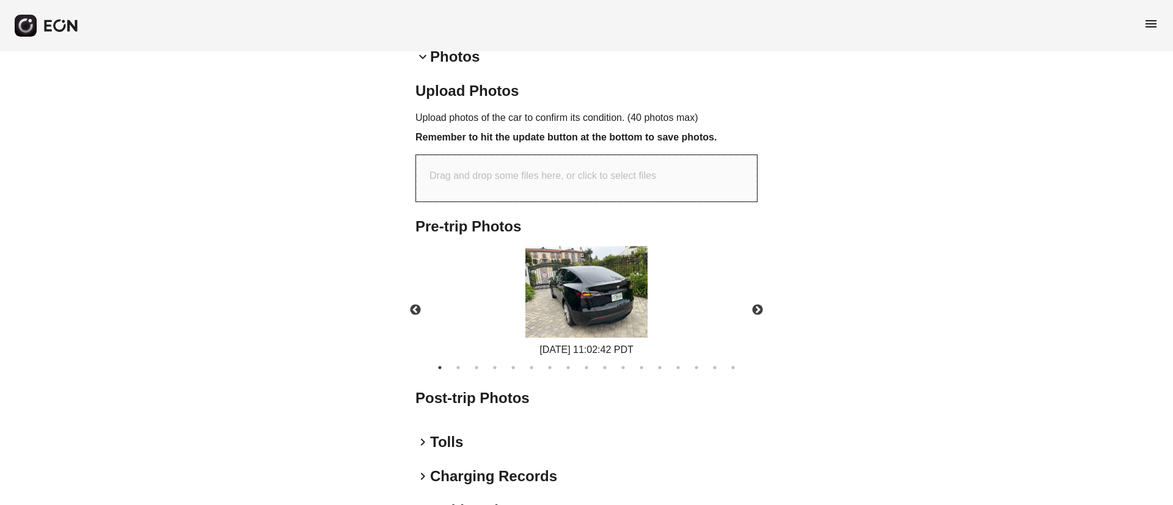
click at [597, 319] on img at bounding box center [587, 292] width 122 height 92
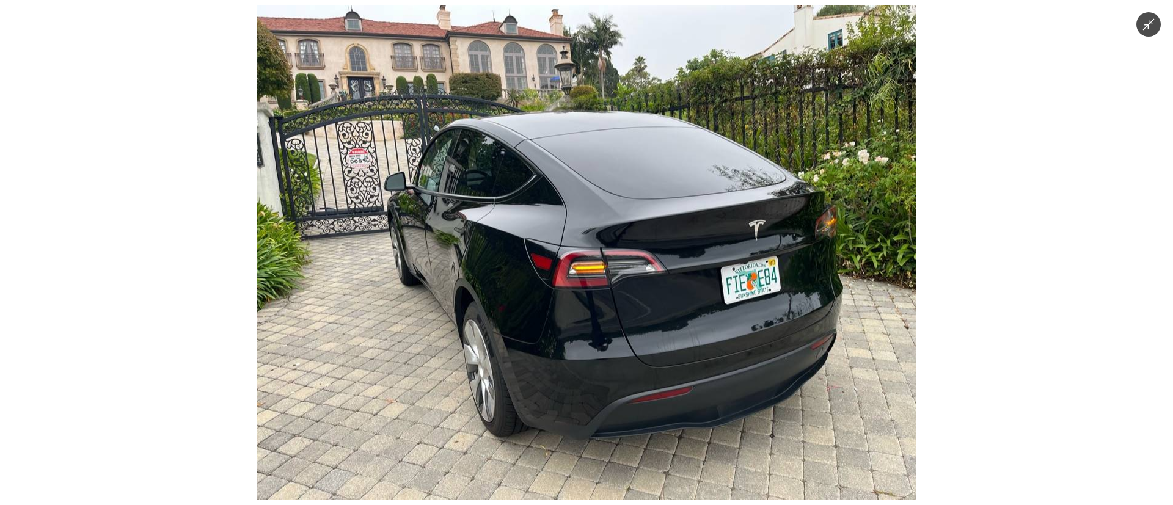
click at [597, 319] on img at bounding box center [587, 252] width 660 height 495
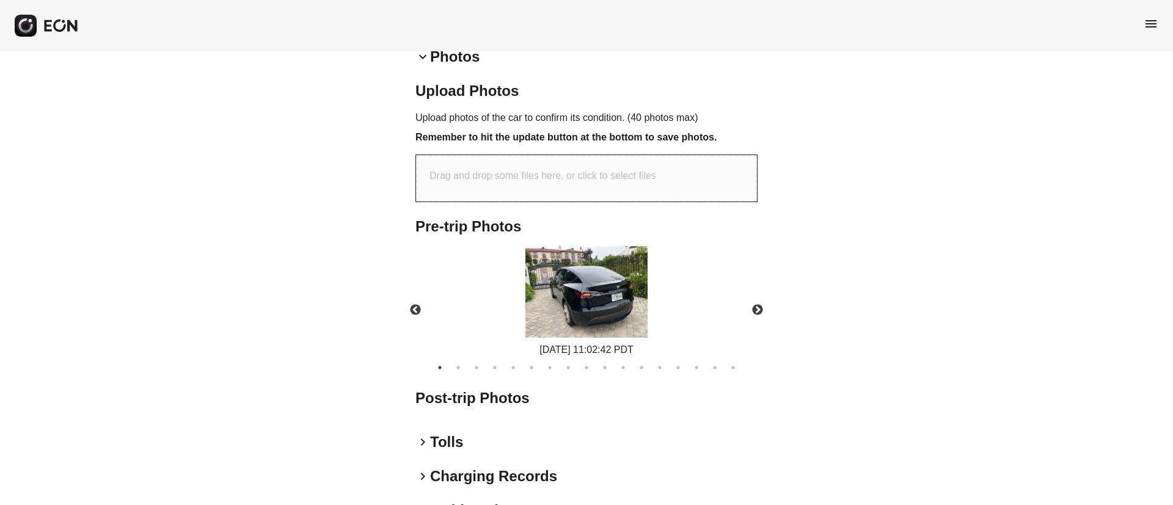
click at [597, 319] on img at bounding box center [587, 292] width 122 height 92
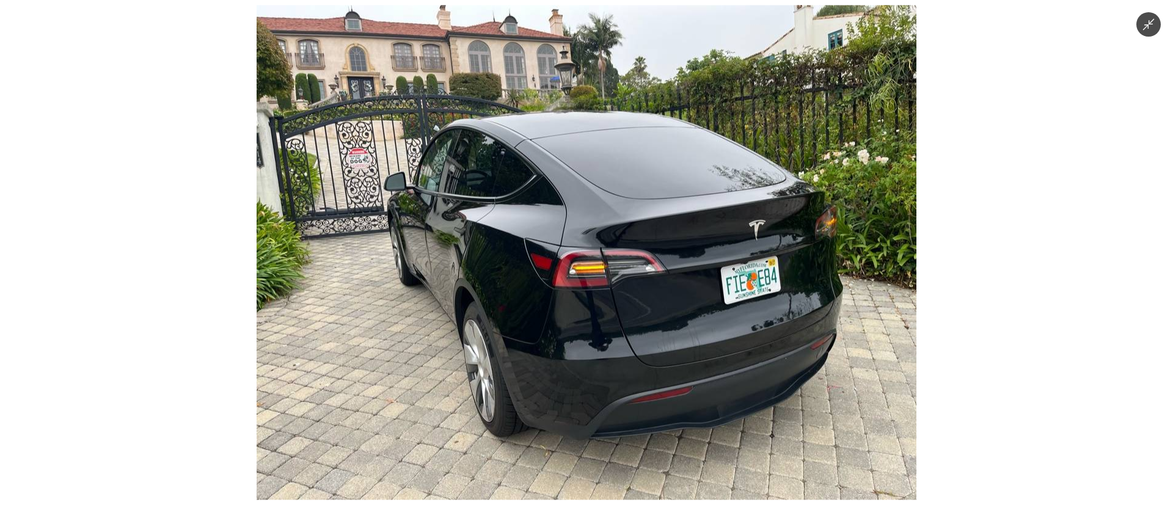
click at [597, 319] on img at bounding box center [587, 252] width 660 height 495
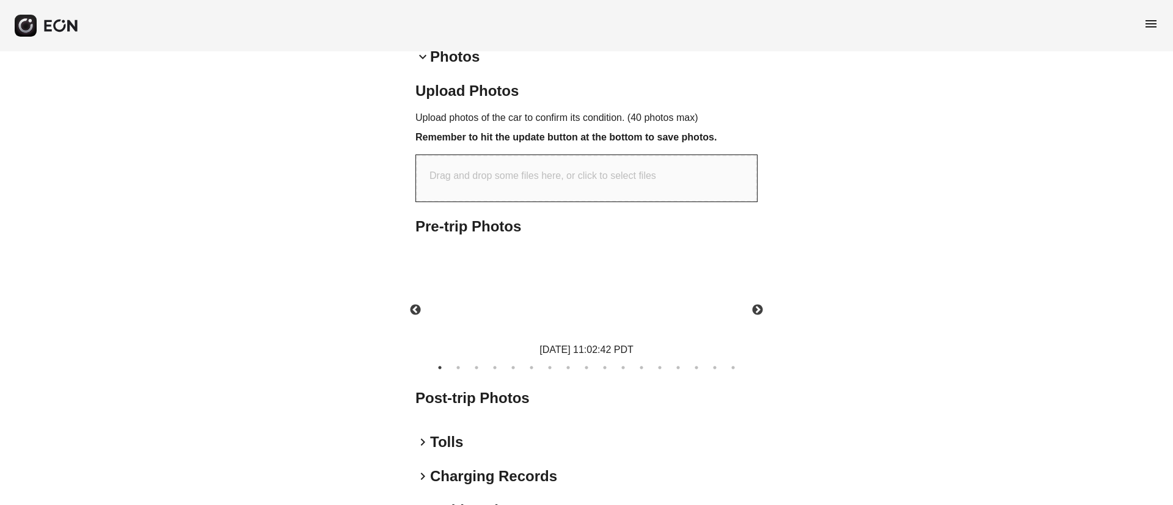
click at [597, 319] on img at bounding box center [587, 292] width 122 height 92
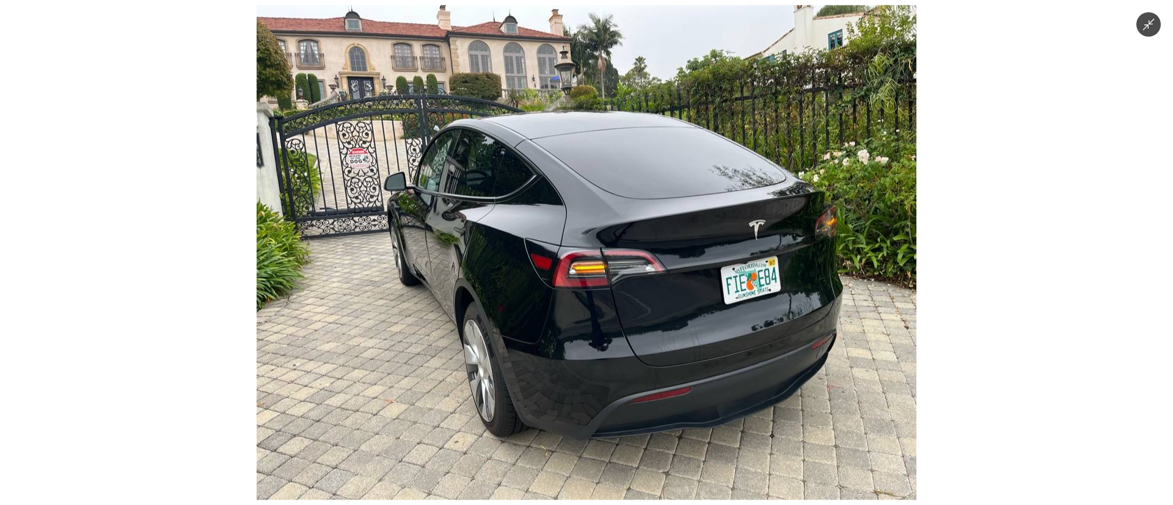
click at [597, 319] on img at bounding box center [587, 252] width 660 height 495
